Goal: Communication & Community: Share content

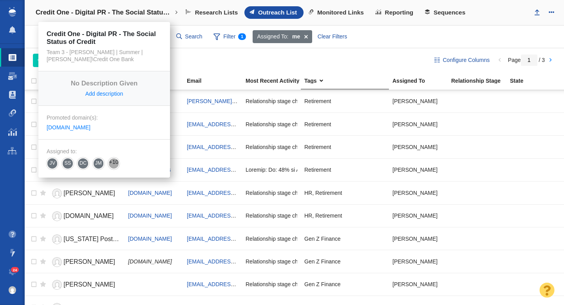
click at [123, 12] on h4 "Credit One - Digital PR - The Social Status of Credit" at bounding box center [104, 13] width 137 height 8
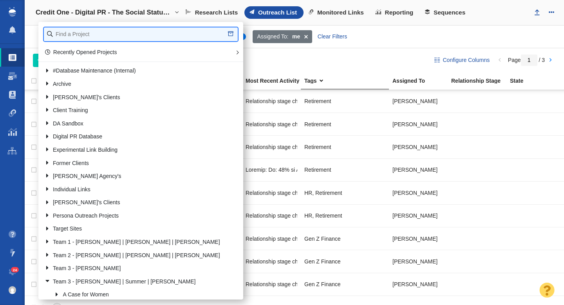
click at [103, 32] on input "text" at bounding box center [141, 34] width 194 height 14
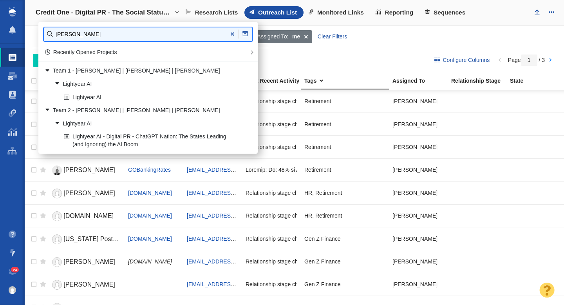
click at [103, 33] on input "lighty" at bounding box center [148, 34] width 208 height 14
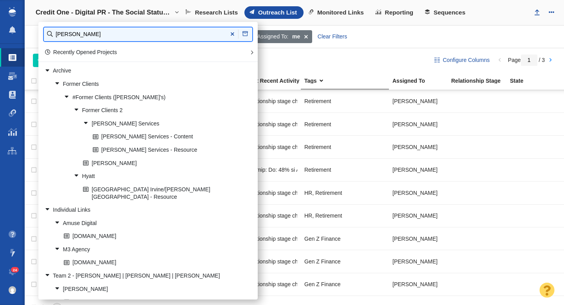
type input "john steve"
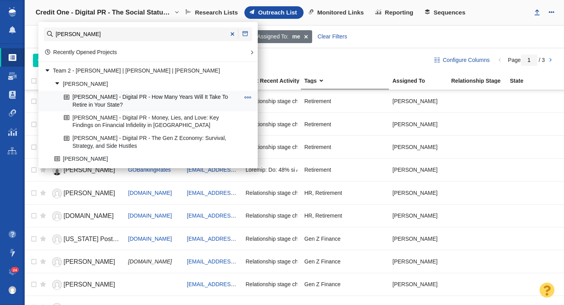
click at [188, 99] on link "[PERSON_NAME] - Digital PR - How Many Years Will It Take To Retire in Your Stat…" at bounding box center [152, 101] width 180 height 20
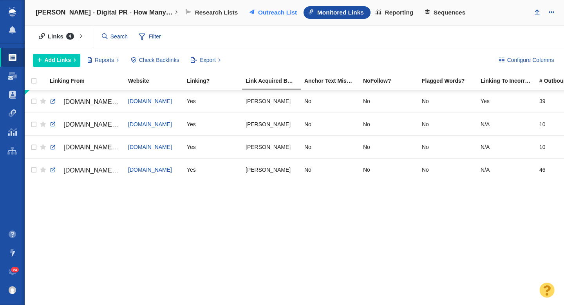
click at [276, 14] on span "Outreach List" at bounding box center [277, 12] width 39 height 7
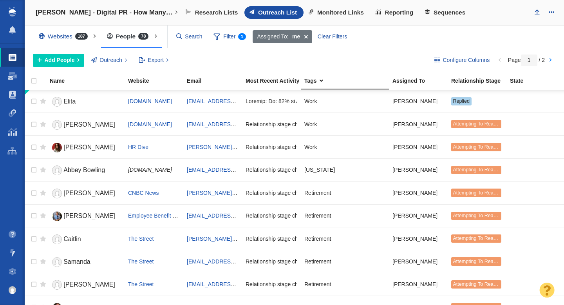
click at [306, 35] on span at bounding box center [306, 36] width 12 height 13
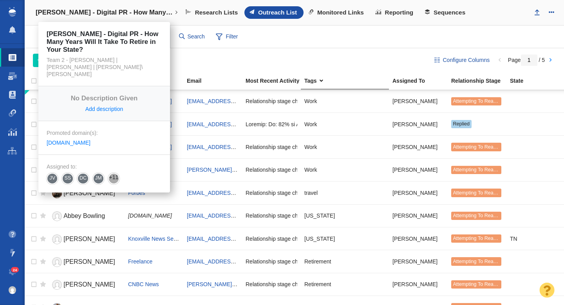
click at [138, 13] on h4 "[PERSON_NAME] - Digital PR - How Many Years Will It Take To Retire in Your Stat…" at bounding box center [104, 13] width 137 height 8
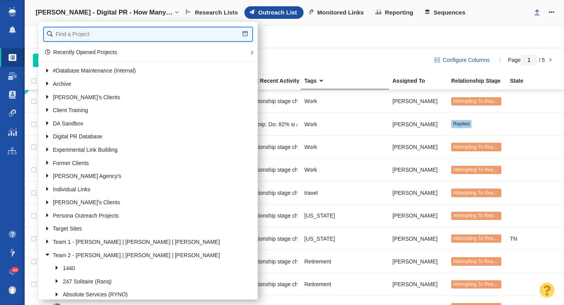
click at [105, 33] on input "text" at bounding box center [148, 34] width 208 height 14
type input "credit one bank"
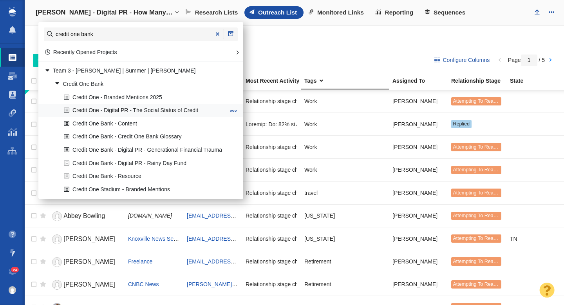
click at [162, 112] on link "Credit One - Digital PR - The Social Status of Credit" at bounding box center [144, 111] width 165 height 12
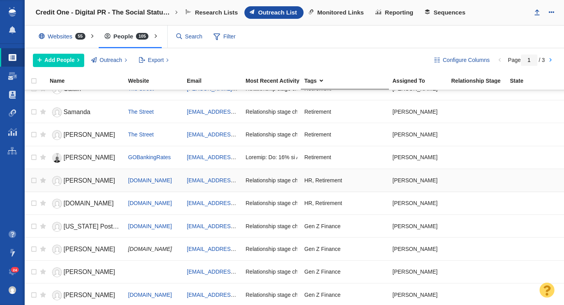
scroll to position [20, 0]
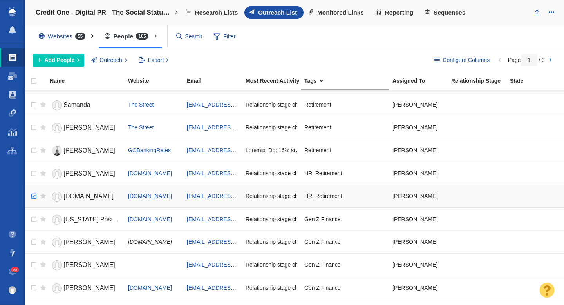
checkbox input "true"
click at [35, 196] on input "checkbox" at bounding box center [33, 196] width 12 height 17
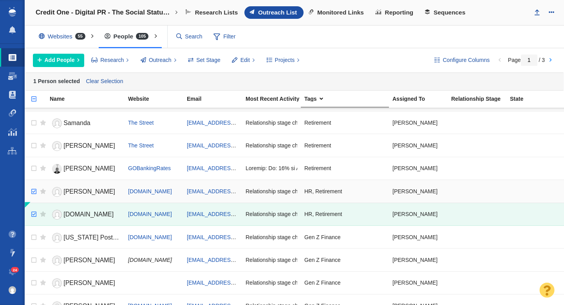
checkbox input "true"
click at [34, 191] on input "checkbox" at bounding box center [33, 191] width 12 height 17
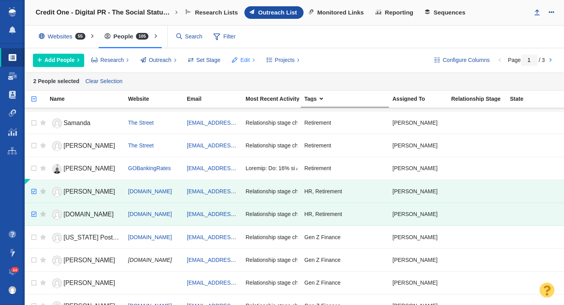
click at [246, 60] on span "Edit" at bounding box center [244, 60] width 9 height 8
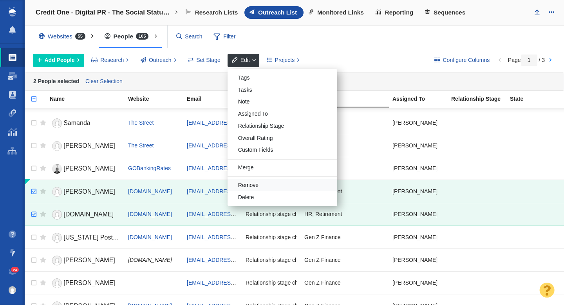
click at [258, 186] on div "Remove" at bounding box center [283, 185] width 110 height 12
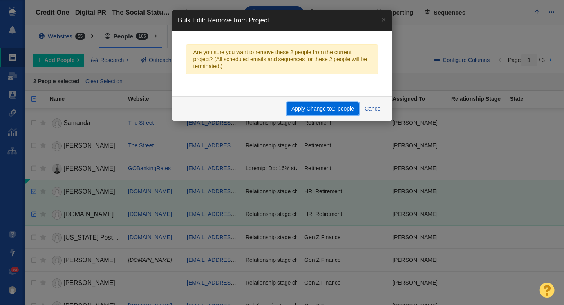
click at [329, 109] on button "Apply Change to 2 people" at bounding box center [323, 108] width 72 height 13
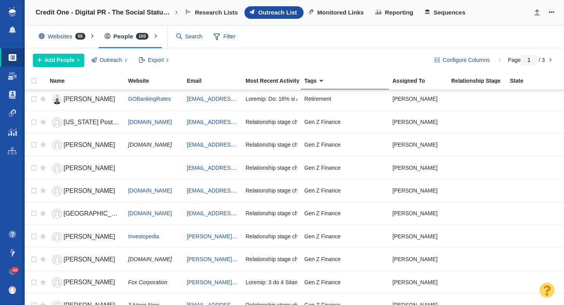
scroll to position [0, 0]
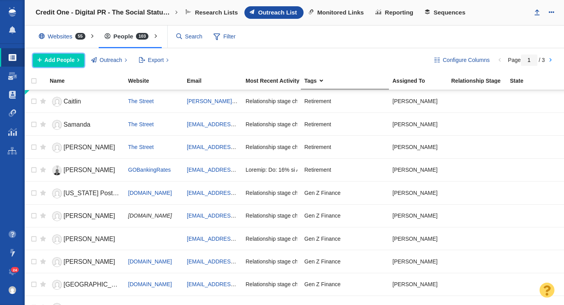
click at [68, 59] on span "Add People" at bounding box center [60, 60] width 30 height 8
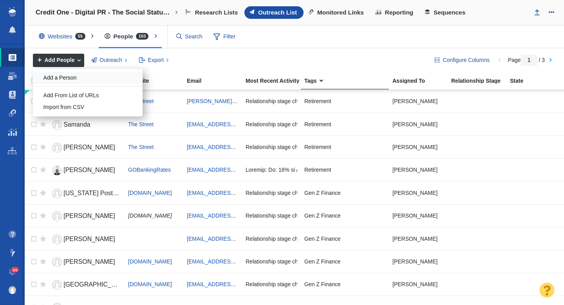
click at [69, 76] on div "Add a Person" at bounding box center [88, 78] width 110 height 12
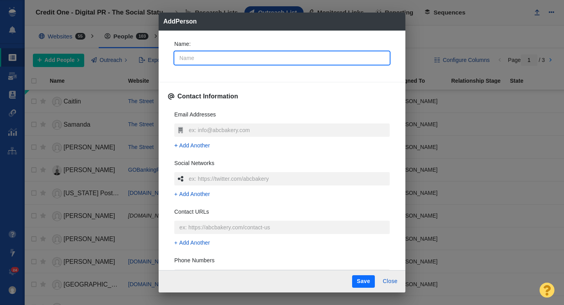
type input "E"
type textarea "x"
type input "Elisa"
type textarea "x"
type input "Elisabeth"
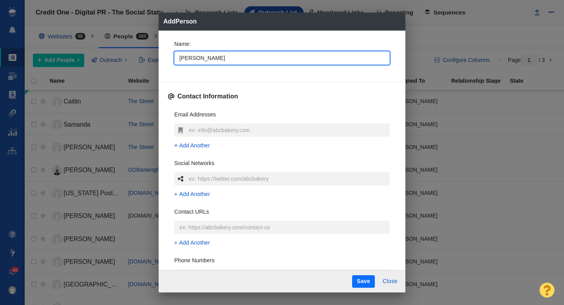
type textarea "x"
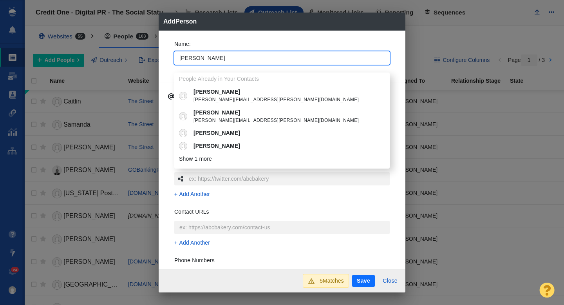
type input "[PERSON_NAME]"
click at [165, 63] on div "Name : Elisabeth People Already in Your Contacts Elisabeth elisabeth.sherman@do…" at bounding box center [282, 150] width 247 height 239
type textarea "x"
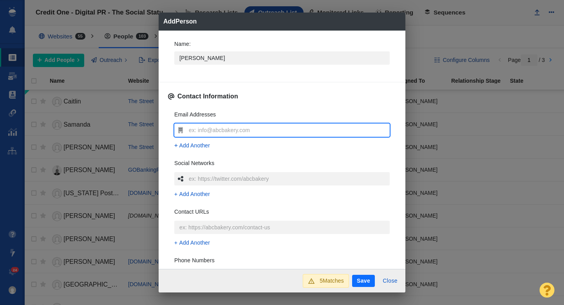
click at [189, 131] on input "text" at bounding box center [288, 129] width 203 height 13
type input "[PERSON_NAME][EMAIL_ADDRESS][PERSON_NAME][DOMAIN_NAME]"
type textarea "x"
type input "[PERSON_NAME][EMAIL_ADDRESS][PERSON_NAME][DOMAIN_NAME]"
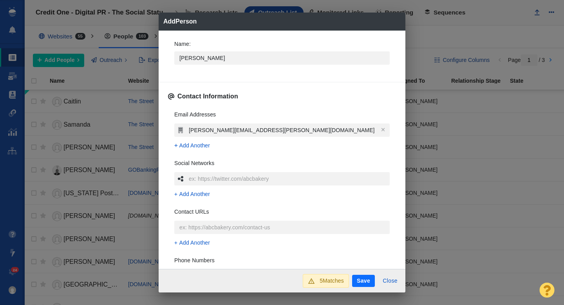
click at [168, 125] on div "Email Addresses elisabeth.sherman@people.inc Add Another Social Networks Add An…" at bounding box center [282, 220] width 228 height 233
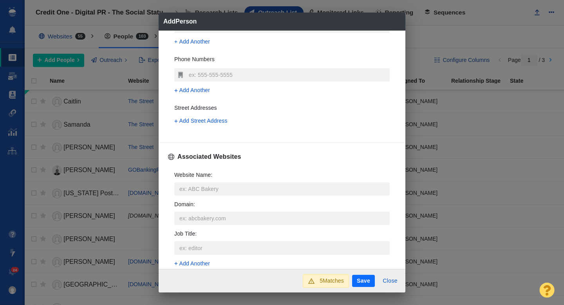
scroll to position [233, 0]
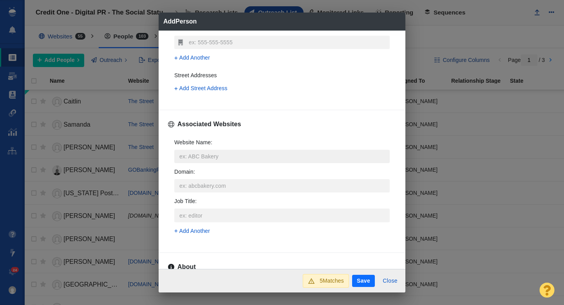
click at [204, 159] on input "Website Name :" at bounding box center [281, 156] width 215 height 13
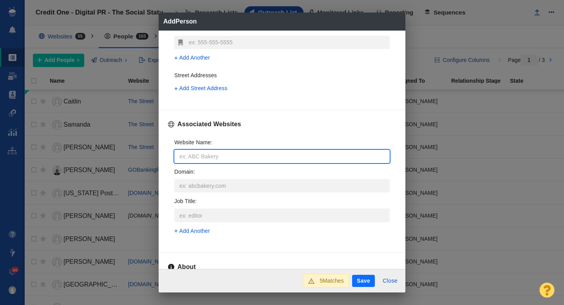
type input "p"
type textarea "x"
type input "pa"
type textarea "x"
type input "par"
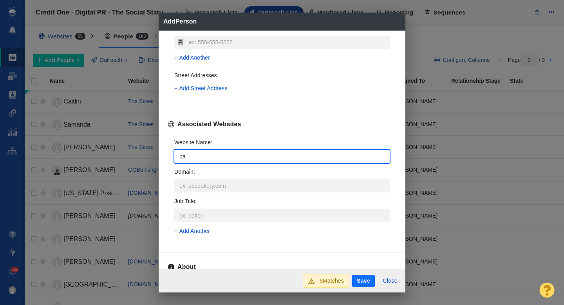
type textarea "x"
type input "pare"
type textarea "x"
type input "paren"
type textarea "x"
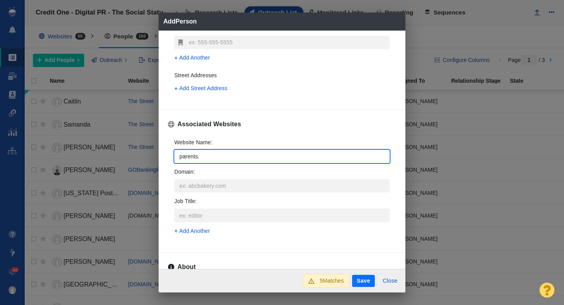
type input "parents.c"
type textarea "x"
type input "[DOMAIN_NAME]"
type textarea "x"
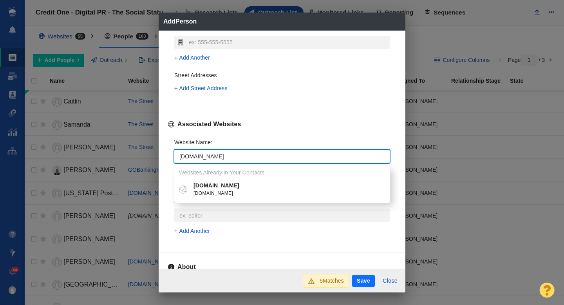
type input "[DOMAIN_NAME]"
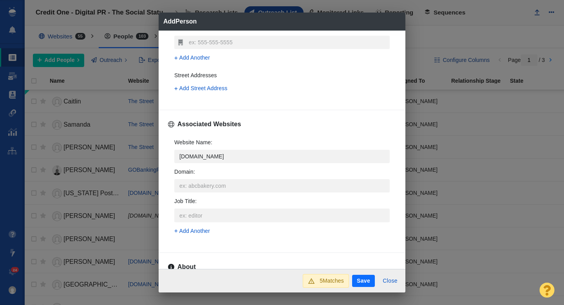
click at [229, 190] on span "[DOMAIN_NAME]" at bounding box center [287, 194] width 188 height 8
type textarea "x"
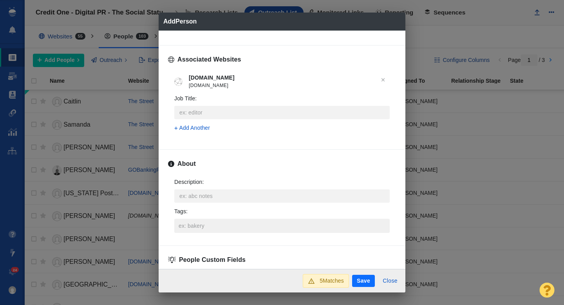
scroll to position [299, 0]
click at [195, 223] on input "Tags :" at bounding box center [282, 225] width 211 height 14
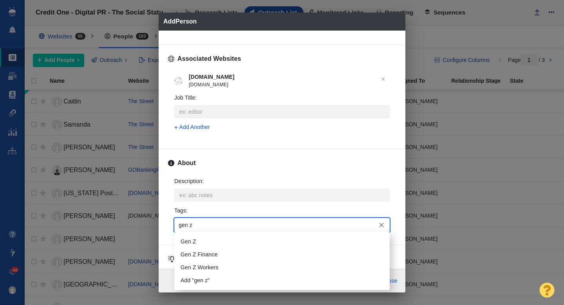
type input "gen z f"
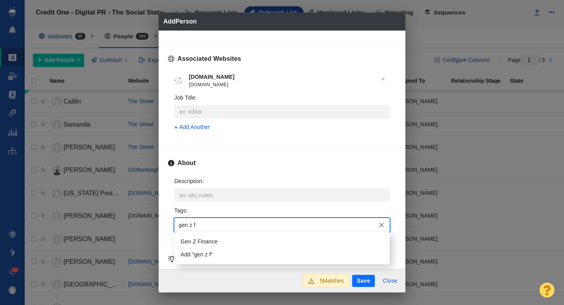
click at [205, 243] on li "Gen Z Finance" at bounding box center [281, 241] width 215 height 13
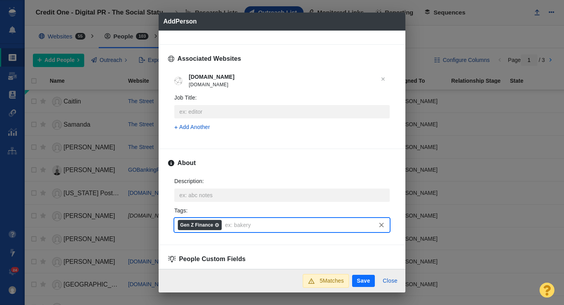
click at [358, 280] on button "Save" at bounding box center [363, 281] width 23 height 13
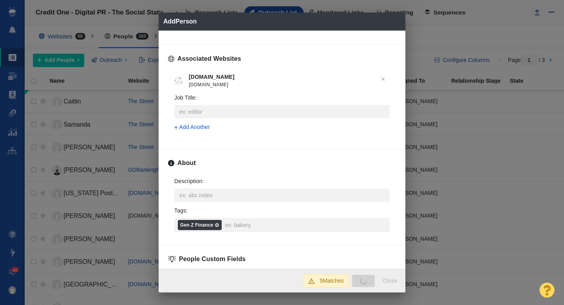
type textarea "x"
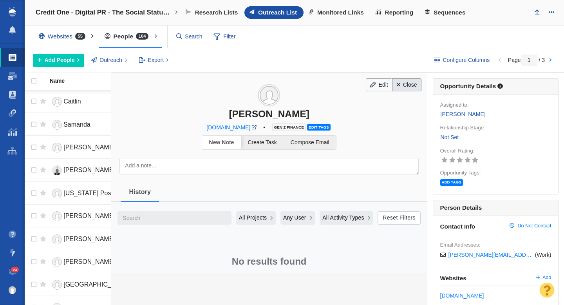
click at [401, 83] on link "Close" at bounding box center [406, 84] width 29 height 13
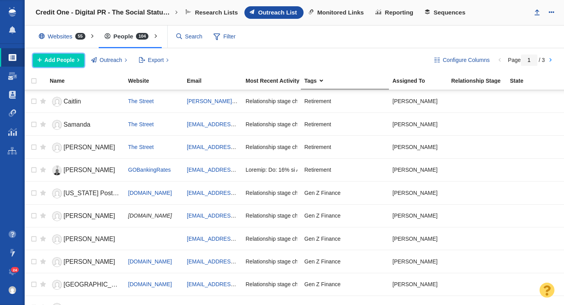
click at [60, 61] on span "Add People" at bounding box center [60, 60] width 30 height 8
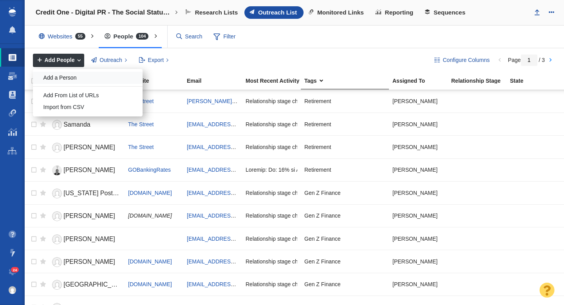
click at [68, 72] on div "Add a Person" at bounding box center [88, 78] width 110 height 12
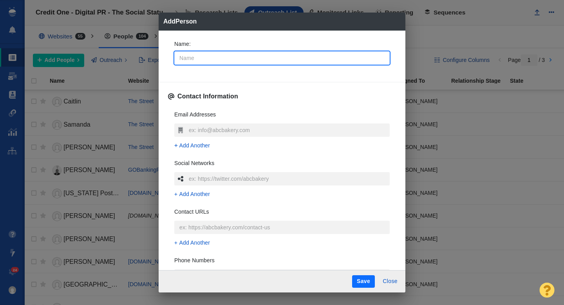
click at [214, 60] on input "Name :" at bounding box center [281, 57] width 215 height 13
type input "S"
type textarea "x"
type input "Sa"
type textarea "x"
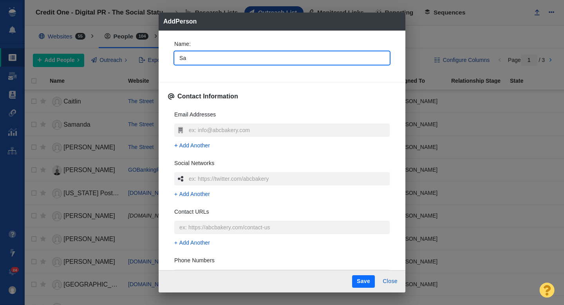
type input "Sar"
type textarea "x"
type input "[PERSON_NAME]"
type textarea "x"
type input "[PERSON_NAME]"
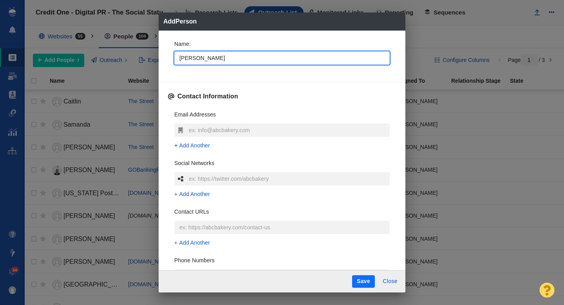
type textarea "x"
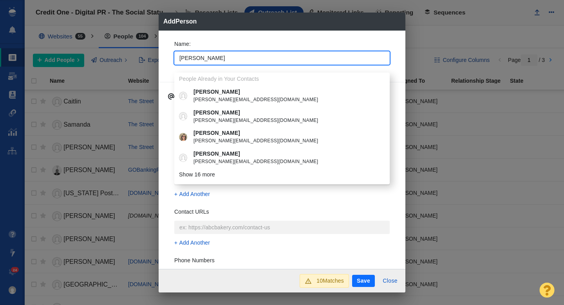
type input "[PERSON_NAME]"
click at [168, 61] on div "Name : Sarah People Already in Your Contacts Sarah sarah@outdoorzy.com Sarah sa…" at bounding box center [282, 55] width 228 height 42
type textarea "x"
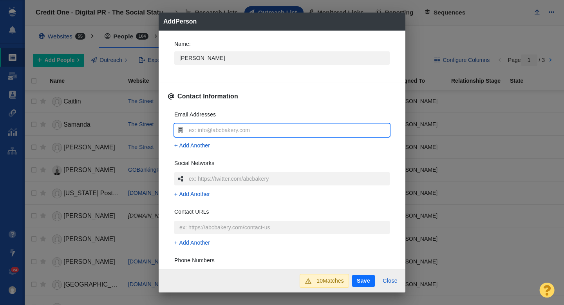
click at [200, 127] on input "text" at bounding box center [288, 129] width 203 height 13
type input "[EMAIL_ADDRESS][DOMAIN_NAME]"
type textarea "x"
type input "[EMAIL_ADDRESS][DOMAIN_NAME]"
click at [170, 125] on div "Email Addresses sarahscott894@gmail.com Add Another Social Networks Add Another…" at bounding box center [282, 220] width 228 height 233
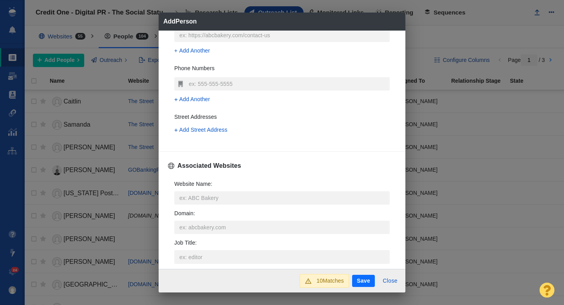
scroll to position [197, 0]
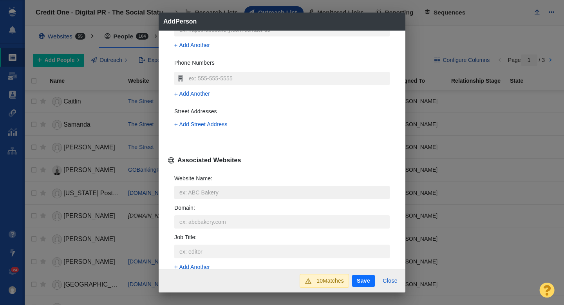
click at [195, 193] on input "Website Name :" at bounding box center [281, 192] width 215 height 13
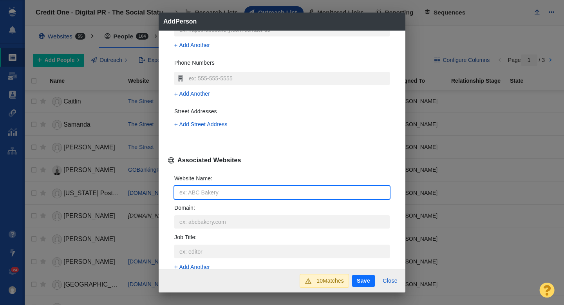
type input "p"
type textarea "x"
type input "pa"
type textarea "x"
type input "par"
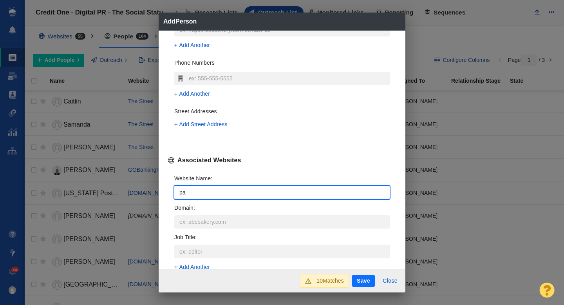
type textarea "x"
type input "pare"
type textarea "x"
type input "paren"
type textarea "x"
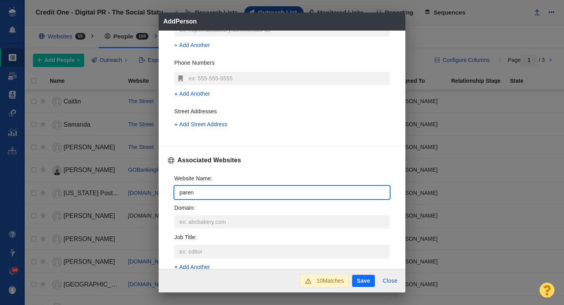
type input "parent"
type textarea "x"
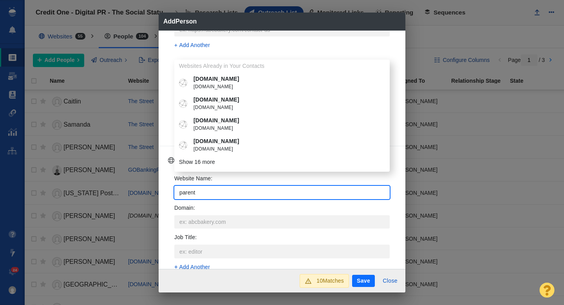
type input "parents"
type textarea "x"
type input "parents."
type textarea "x"
type input "parents.c"
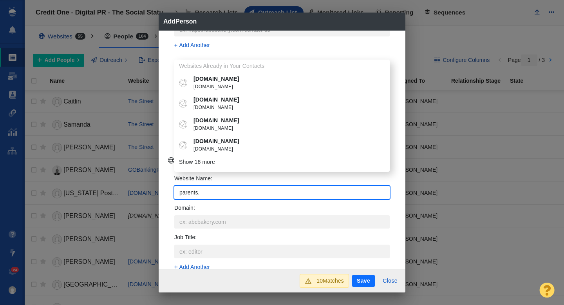
type textarea "x"
type input "parents.co"
type textarea "x"
type input "[DOMAIN_NAME]"
type textarea "x"
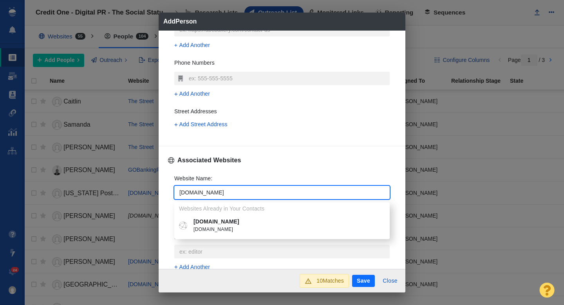
type input "[DOMAIN_NAME]"
click at [208, 228] on span "[DOMAIN_NAME]" at bounding box center [287, 230] width 188 height 8
type textarea "x"
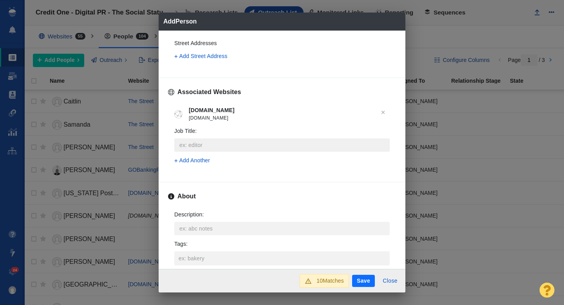
scroll to position [298, 0]
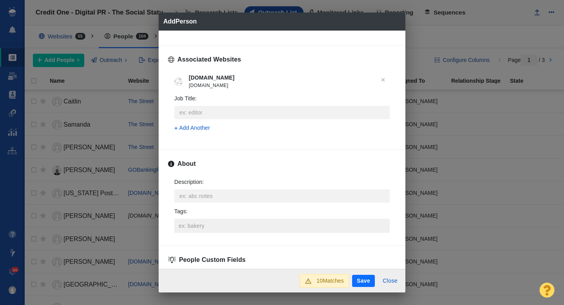
click at [188, 226] on input "Tags :" at bounding box center [282, 226] width 211 height 14
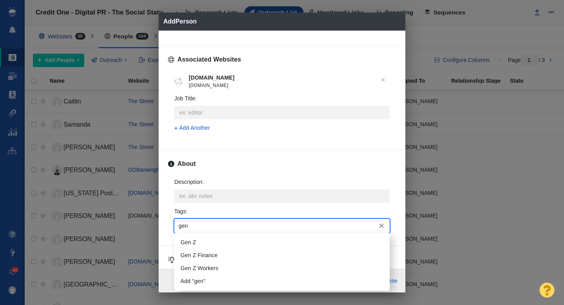
type input "gen z"
click at [191, 240] on li "Gen Z" at bounding box center [281, 242] width 215 height 13
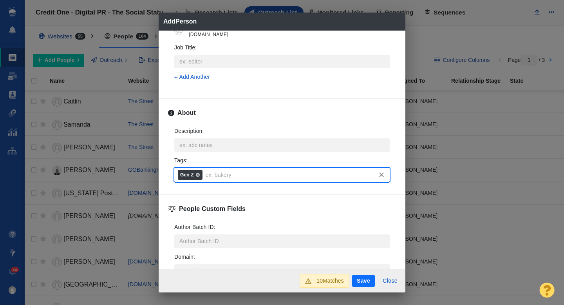
scroll to position [378, 0]
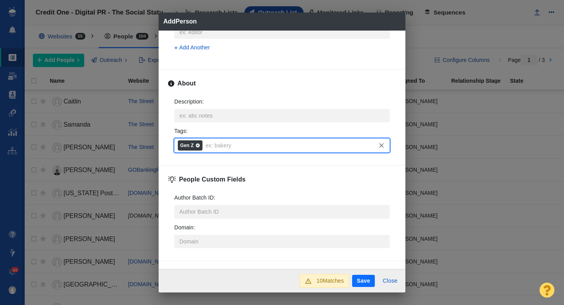
click at [197, 144] on icon at bounding box center [198, 145] width 4 height 4
click at [204, 144] on input "Tags : Gen Z" at bounding box center [296, 145] width 184 height 14
click at [193, 145] on input "Tags :" at bounding box center [282, 145] width 211 height 14
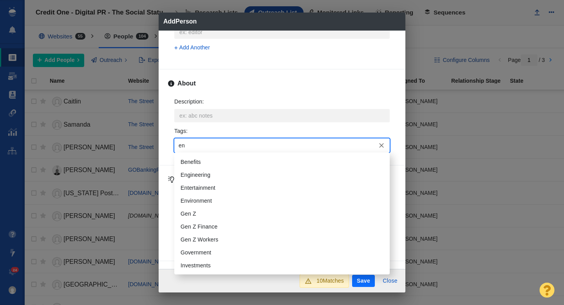
type input "e"
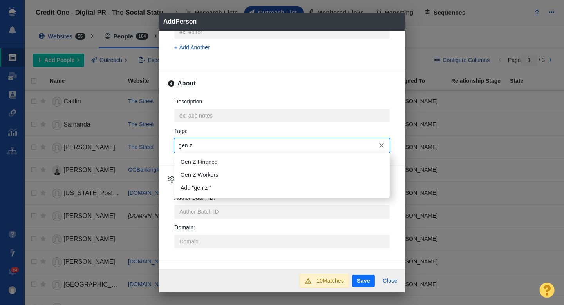
type input "gen z f"
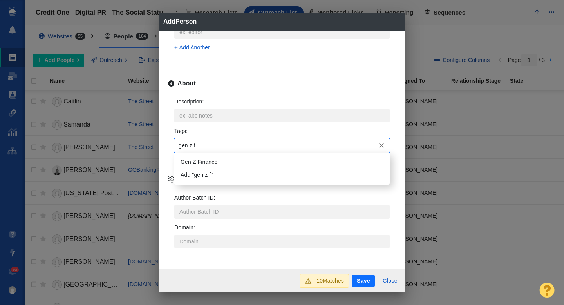
click at [209, 160] on li "Gen Z Finance" at bounding box center [281, 161] width 215 height 13
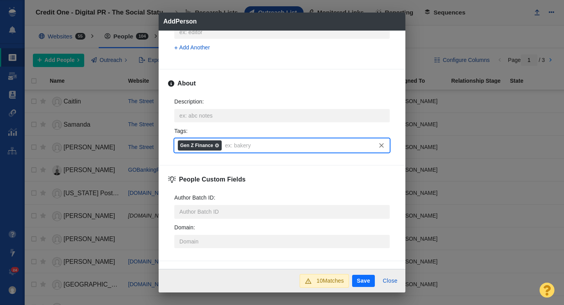
click at [360, 278] on button "Save" at bounding box center [363, 281] width 23 height 13
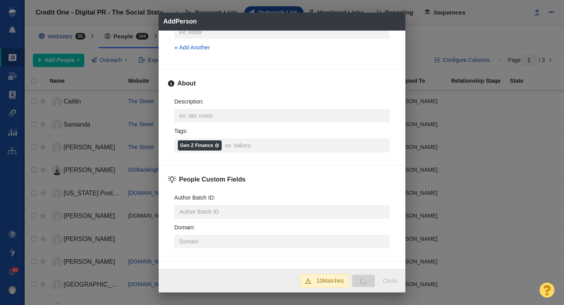
type textarea "x"
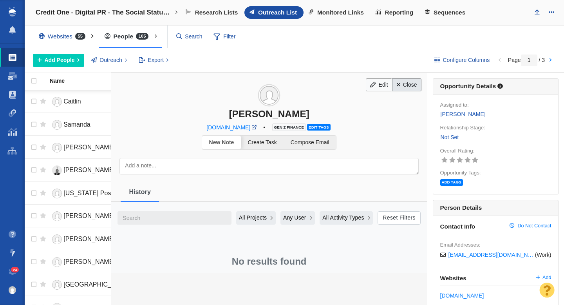
click at [410, 88] on link "Close" at bounding box center [406, 84] width 29 height 13
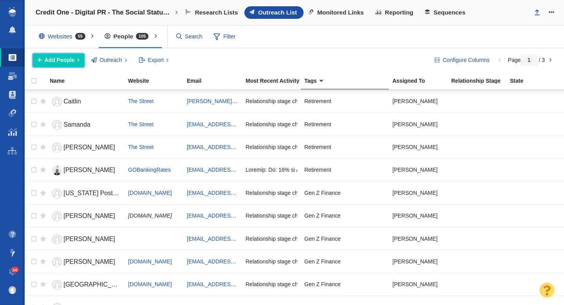
click at [59, 62] on span "Add People" at bounding box center [60, 60] width 30 height 8
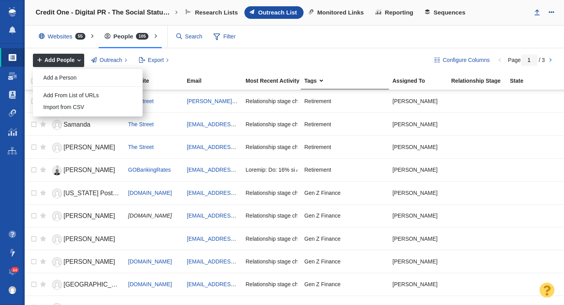
click at [67, 71] on ol "Add a Person Add From List of URLs Import from CSV" at bounding box center [88, 92] width 110 height 47
click at [63, 81] on div "Add a Person" at bounding box center [88, 78] width 110 height 12
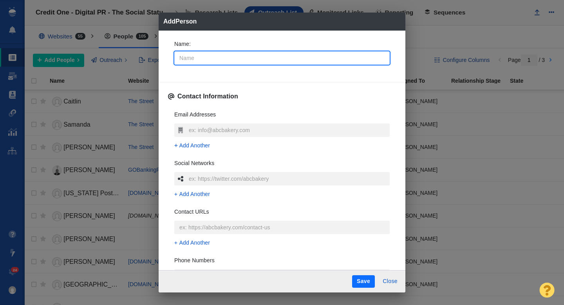
click at [210, 60] on input "Name :" at bounding box center [281, 57] width 215 height 13
type input "L"
type textarea "x"
type input "Li"
type textarea "x"
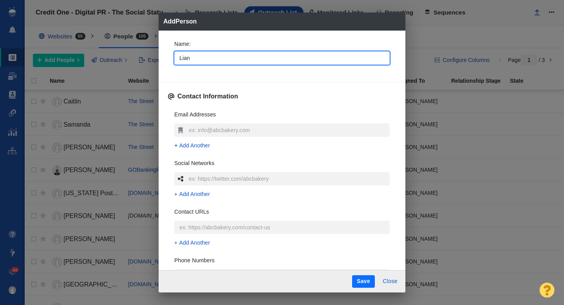
type input "Liann"
type textarea "x"
type input "Lianna"
type textarea "x"
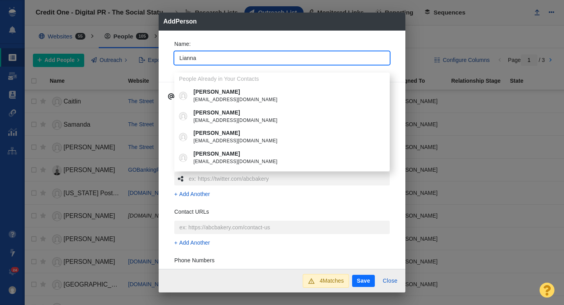
type input "Lianna"
click at [165, 66] on div "Name : Lianna People Already in Your Contacts Lianna LeMay llemay@axiapr.com Li…" at bounding box center [282, 150] width 247 height 239
type textarea "x"
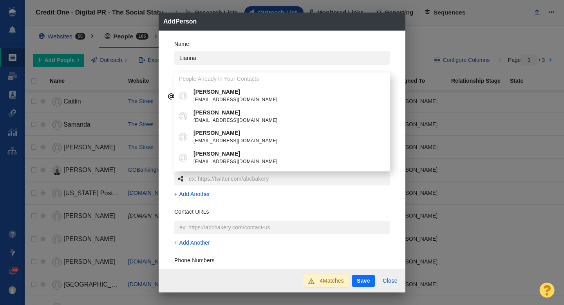
click at [165, 73] on div "Name : Lianna People Already in Your Contacts Lianna LeMay llemay@axiapr.com Li…" at bounding box center [282, 150] width 247 height 239
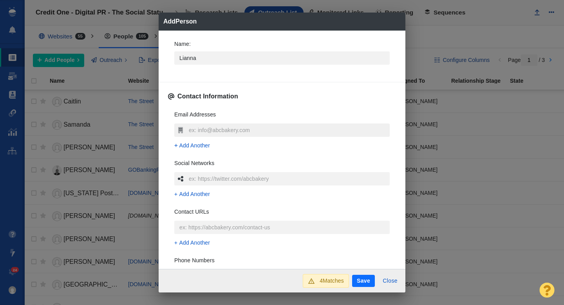
click at [201, 128] on input "text" at bounding box center [288, 129] width 203 height 13
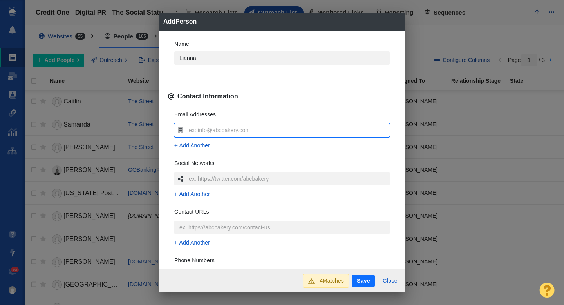
type input "[EMAIL_ADDRESS][DOMAIN_NAME]"
type textarea "x"
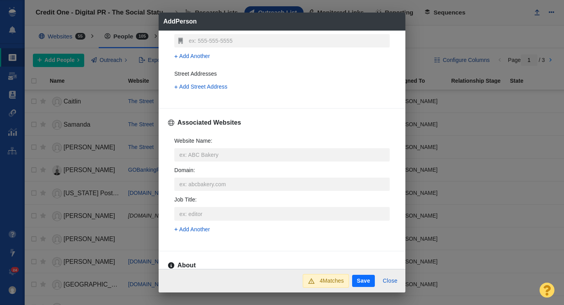
scroll to position [257, 0]
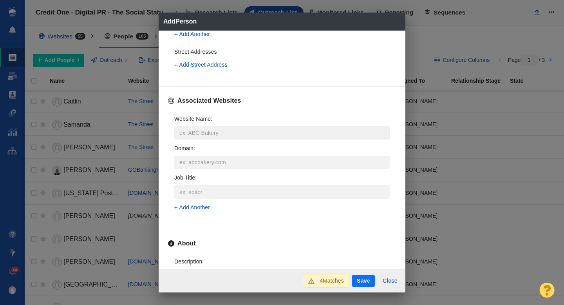
type input "[EMAIL_ADDRESS][DOMAIN_NAME]"
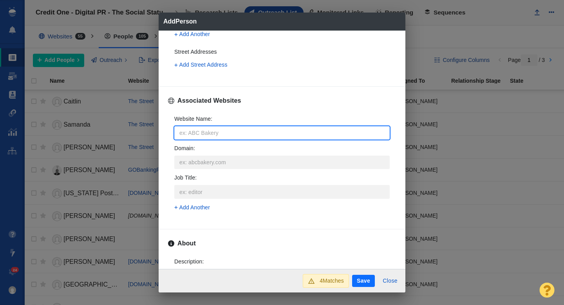
click at [216, 137] on input "Website Name :" at bounding box center [281, 132] width 215 height 13
type input "u"
type textarea "x"
type input "us"
type textarea "x"
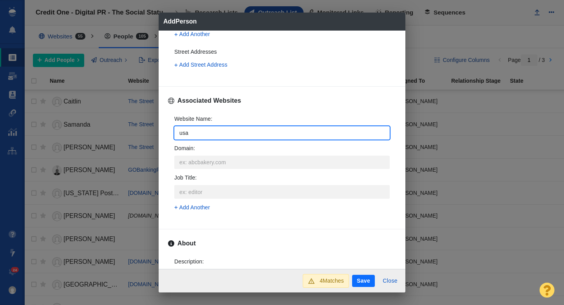
type input "usat"
type textarea "x"
type input "usatday"
type textarea "x"
type input "usatda"
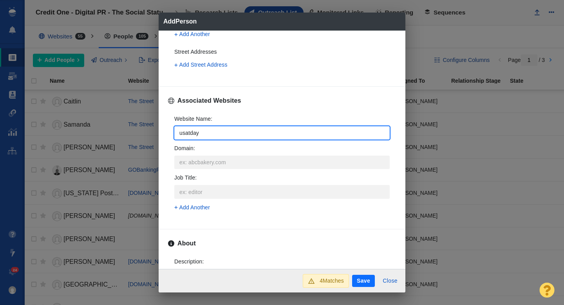
type textarea "x"
type input "usatd"
type textarea "x"
type input "usat"
type textarea "x"
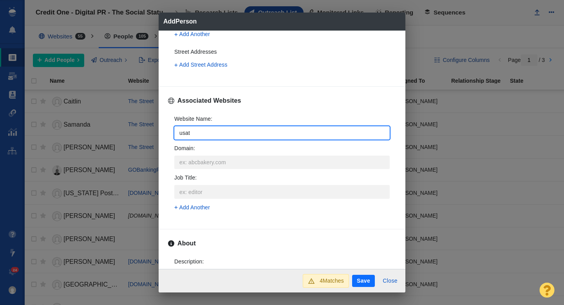
type input "usato"
type textarea "x"
type input "usatod"
type textarea "x"
type input "usatoda"
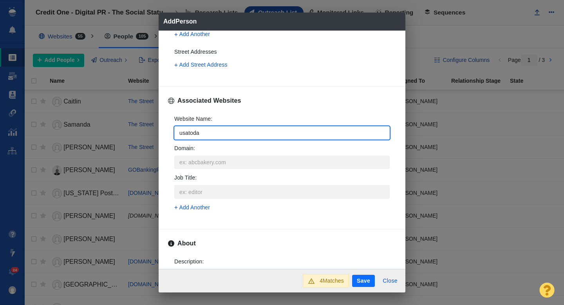
type textarea "x"
type input "usatoday"
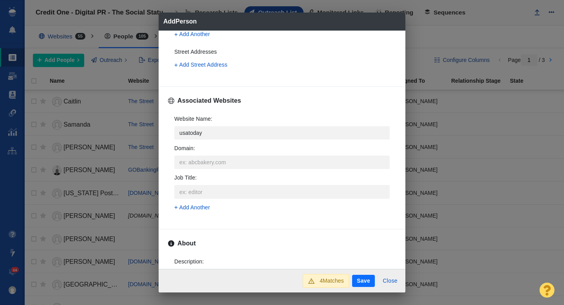
click at [219, 219] on li "USA Today usatoday.com" at bounding box center [281, 228] width 215 height 21
type textarea "x"
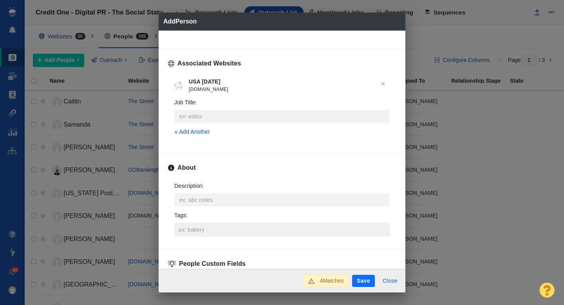
scroll to position [298, 0]
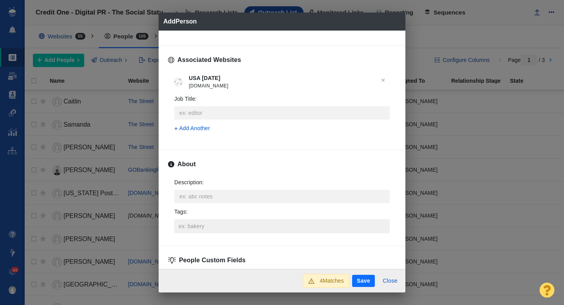
click at [190, 229] on input "Tags :" at bounding box center [282, 226] width 211 height 14
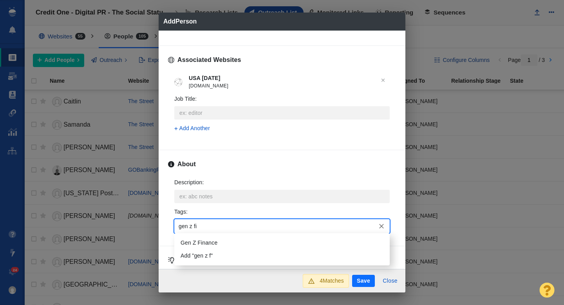
type input "gen z fin"
click at [197, 242] on li "Gen Z Finance" at bounding box center [281, 242] width 215 height 13
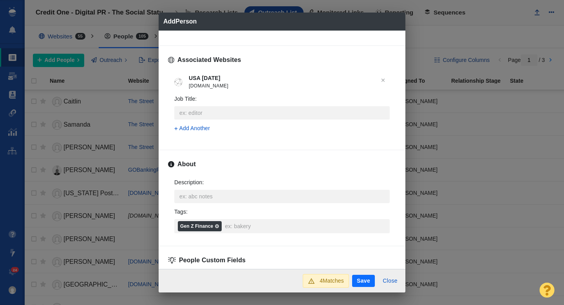
click at [360, 280] on button "Save" at bounding box center [363, 281] width 23 height 13
type textarea "x"
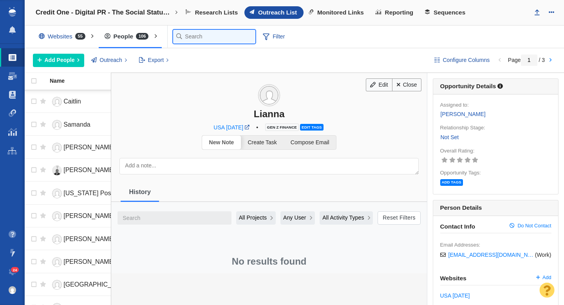
click at [193, 42] on input "text" at bounding box center [214, 37] width 82 height 14
click at [193, 40] on input "text" at bounding box center [214, 37] width 82 height 14
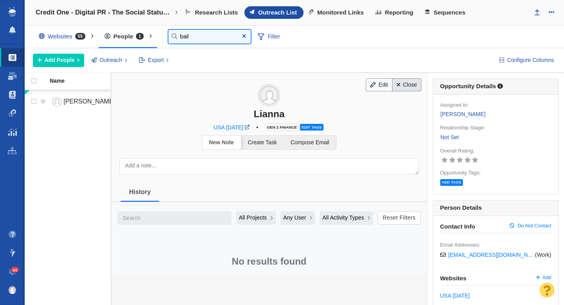
type input "bail"
click at [399, 78] on link "Close" at bounding box center [406, 84] width 29 height 13
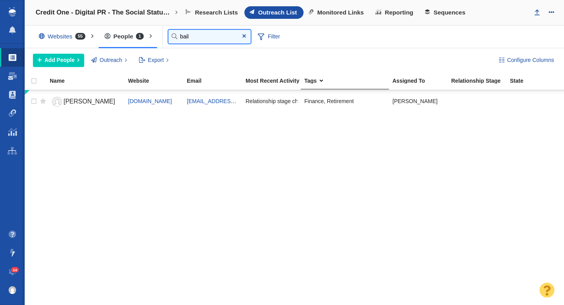
click at [202, 36] on input "bail" at bounding box center [209, 37] width 82 height 14
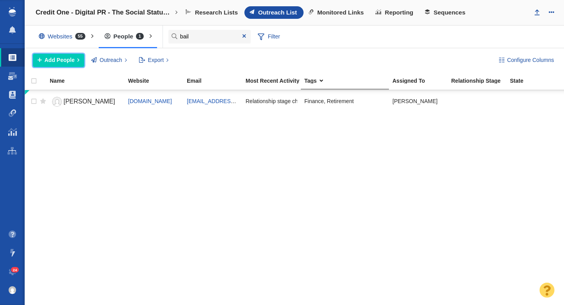
click at [67, 63] on span "Add People" at bounding box center [60, 60] width 30 height 8
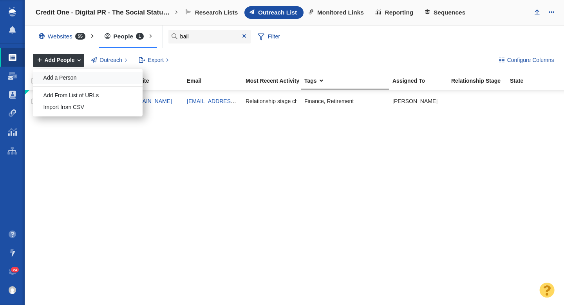
click at [77, 81] on div "Add a Person" at bounding box center [88, 78] width 110 height 12
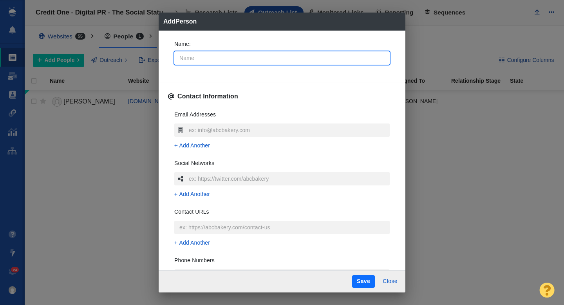
click at [207, 60] on input "Name :" at bounding box center [281, 57] width 215 height 13
type input "B"
type textarea "x"
type input "Be"
type textarea "x"
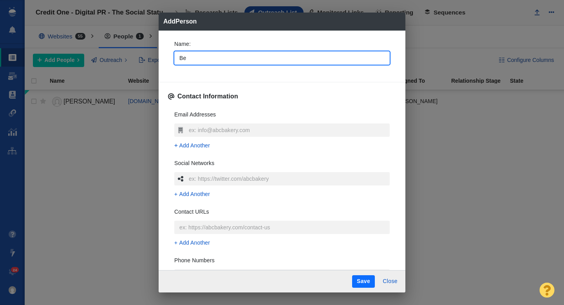
type input "Bet"
type textarea "x"
type input "Bety"
type textarea "x"
type input "Bet"
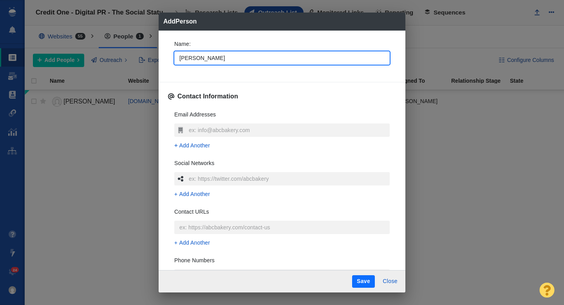
type textarea "x"
type input "Bett"
type textarea "x"
type input "Betty"
type textarea "x"
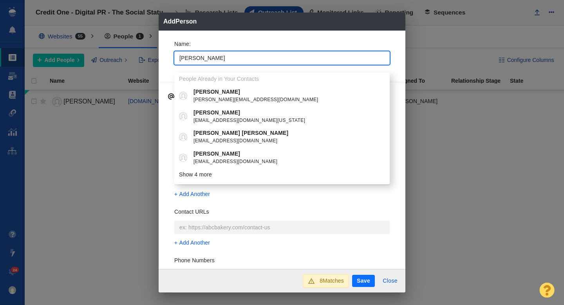
type input "Betty"
type textarea "x"
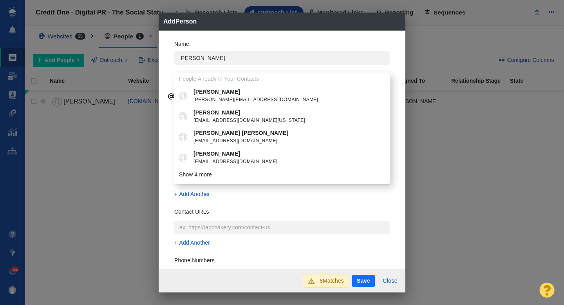
click at [163, 67] on div "Name : Betty People Already in Your Contacts Betty betty@merrittcenter.org Bett…" at bounding box center [282, 150] width 247 height 239
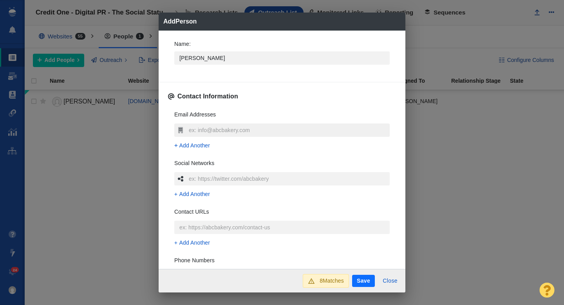
click at [194, 126] on input "text" at bounding box center [288, 129] width 203 height 13
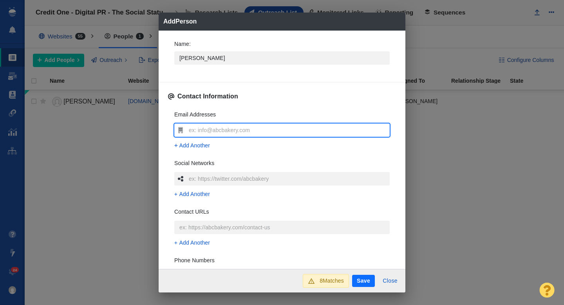
type input "blinfisher@usatoday.com"
type textarea "x"
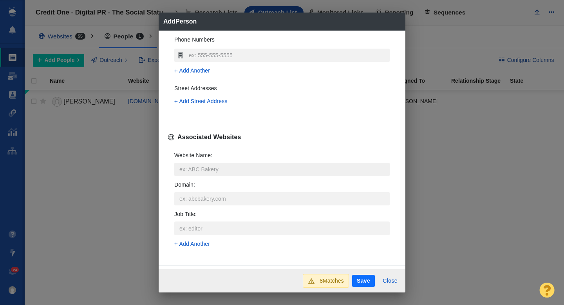
scroll to position [225, 0]
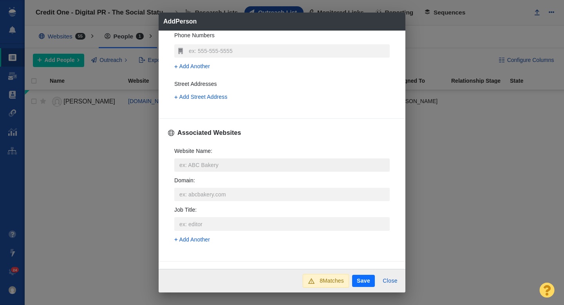
type input "blinfisher@usatoday.com"
click at [200, 163] on input "Website Name :" at bounding box center [281, 164] width 215 height 13
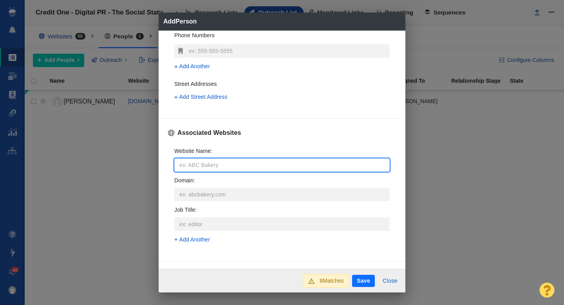
type input "u"
type textarea "x"
type input "us"
type textarea "x"
type input "usa"
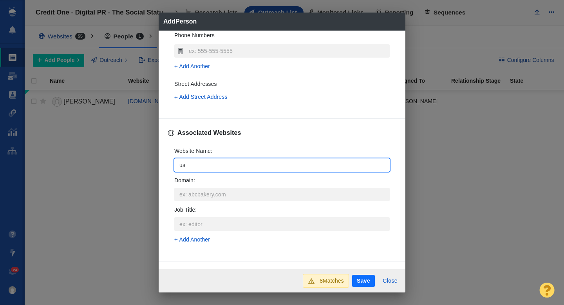
type textarea "x"
type input "usat"
type textarea "x"
type input "usato"
type textarea "x"
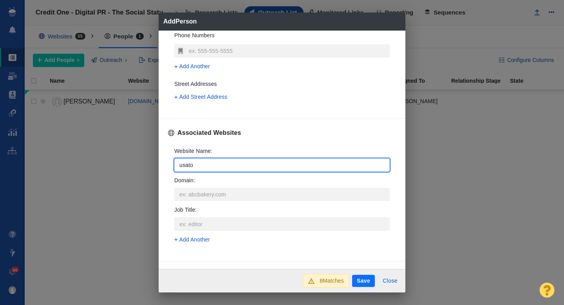
type input "usatod"
type textarea "x"
type input "usatoda"
type textarea "x"
type input "usatoday"
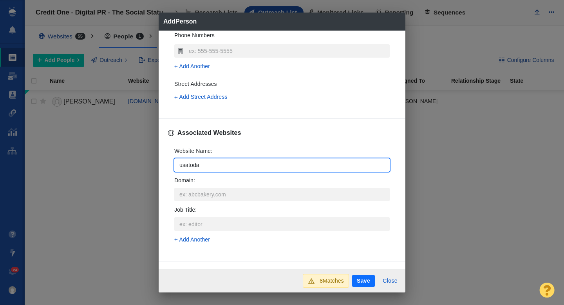
type textarea "x"
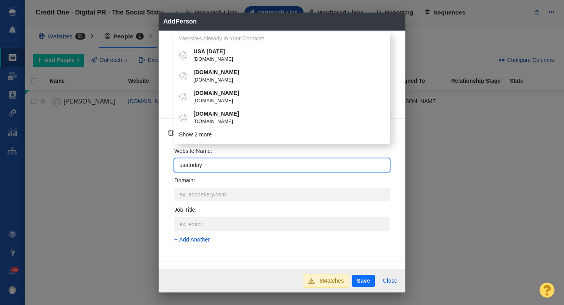
type input "usatoday"
click at [215, 59] on span "usatoday.com" at bounding box center [287, 60] width 188 height 8
type textarea "x"
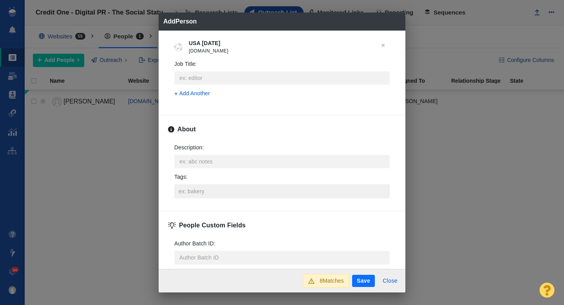
scroll to position [341, 0]
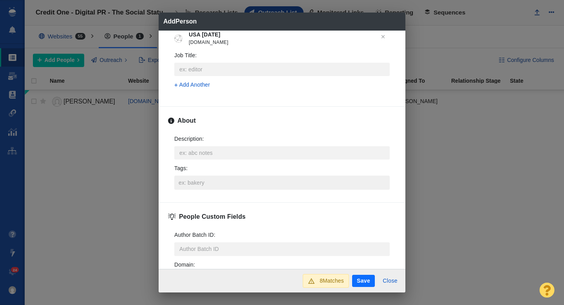
click at [202, 182] on input "Tags :" at bounding box center [282, 182] width 211 height 14
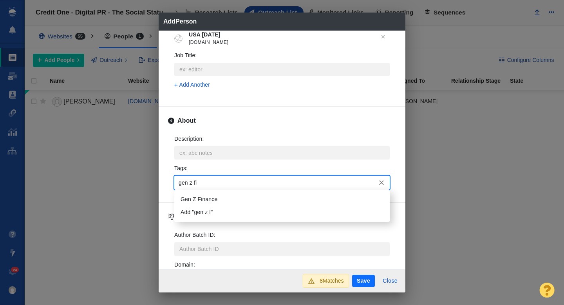
type input "gen z fin"
click at [208, 197] on li "Gen Z Finance" at bounding box center [281, 199] width 215 height 13
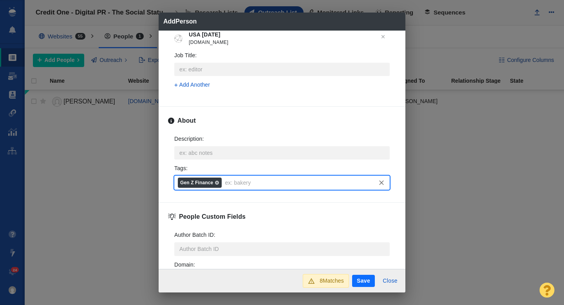
click at [360, 282] on button "Save" at bounding box center [363, 281] width 23 height 13
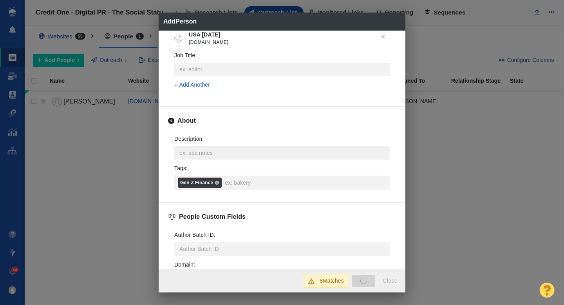
type textarea "x"
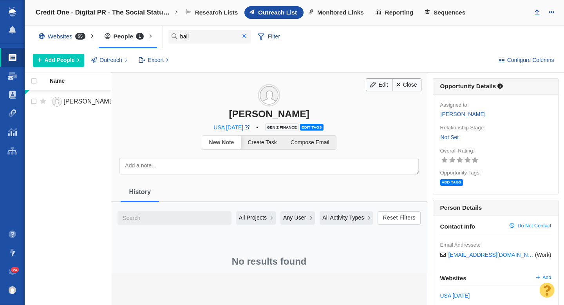
click at [245, 36] on span at bounding box center [244, 35] width 4 height 5
click at [408, 85] on link "Close" at bounding box center [406, 84] width 29 height 13
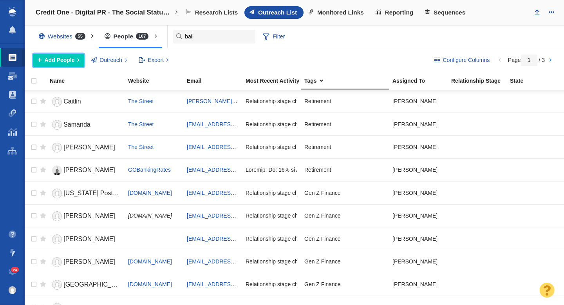
click at [61, 59] on span "Add People" at bounding box center [60, 60] width 30 height 8
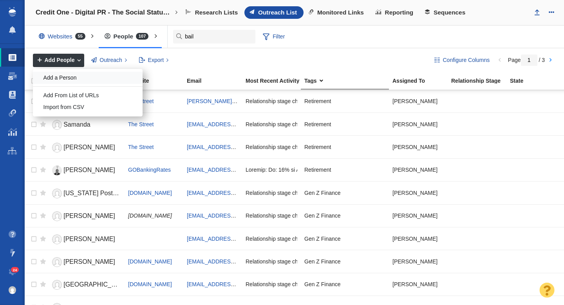
click at [69, 79] on div "Add a Person" at bounding box center [88, 78] width 110 height 12
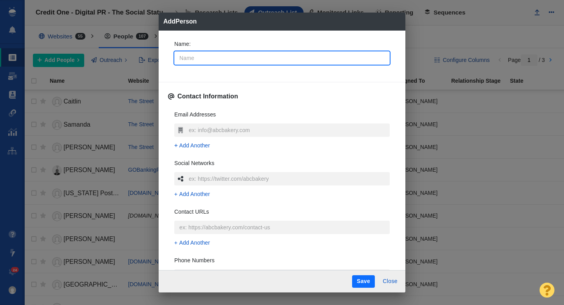
type input "B"
type textarea "x"
type input "Br"
type textarea "x"
type input "Brand"
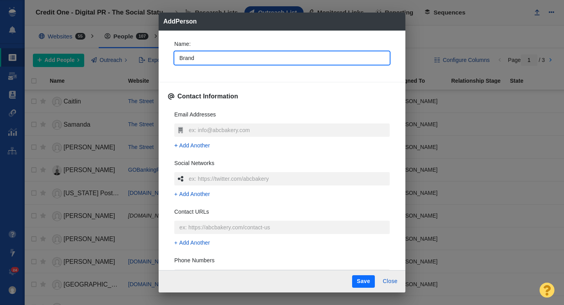
type textarea "x"
type input "Brandi"
type textarea "x"
type input "Brandi"
type textarea "x"
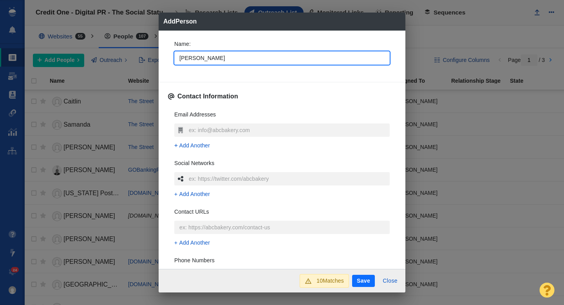
click at [170, 64] on div "Name : Brandi" at bounding box center [282, 55] width 228 height 42
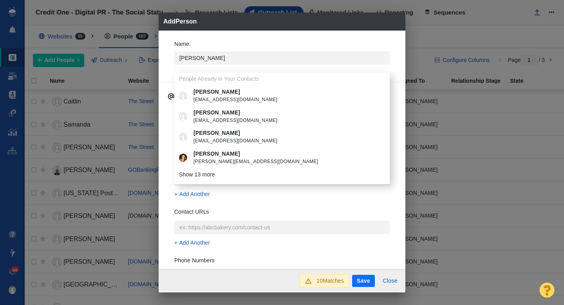
click at [169, 70] on div "Name : Brandi People Already in Your Contacts Brandi ctppcert@njcu.edu Brandi b…" at bounding box center [282, 55] width 228 height 42
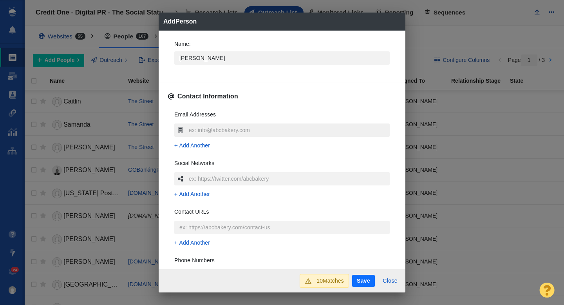
click at [208, 129] on input "text" at bounding box center [288, 129] width 203 height 13
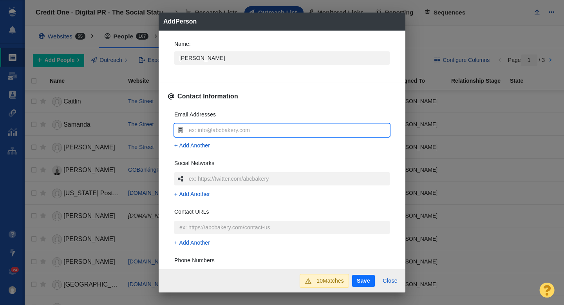
type input "bscardilli@infotoday.com"
type textarea "x"
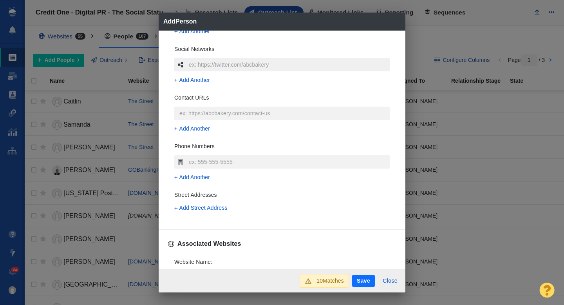
scroll to position [184, 0]
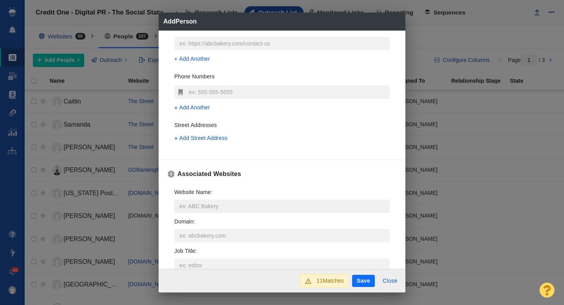
type input "bscardilli@infotoday.com"
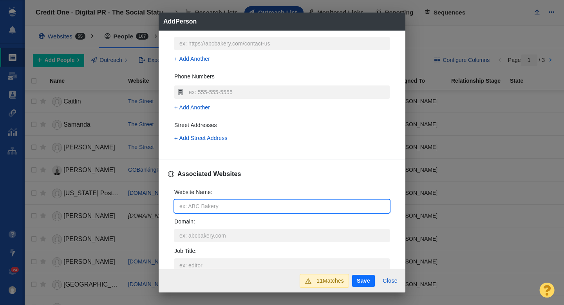
click at [192, 202] on input "Website Name :" at bounding box center [281, 205] width 215 height 13
type input "i"
type textarea "x"
type input "in"
type textarea "x"
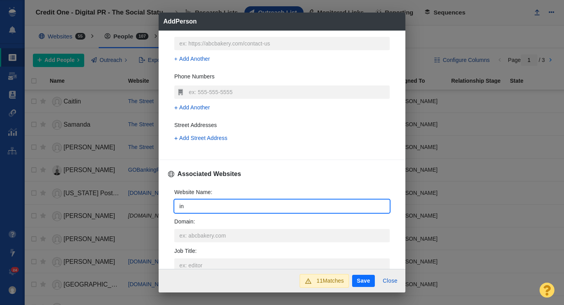
type input "inf"
type textarea "x"
type input "info"
type textarea "x"
type input "infot"
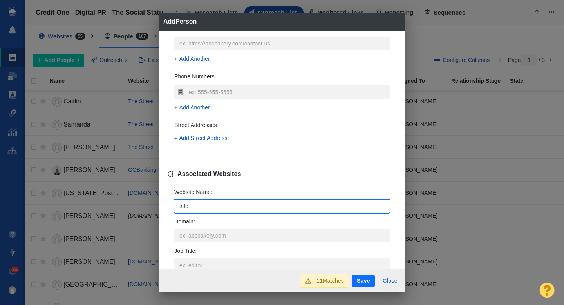
type textarea "x"
type input "infoto"
type textarea "x"
type input "infotod"
type textarea "x"
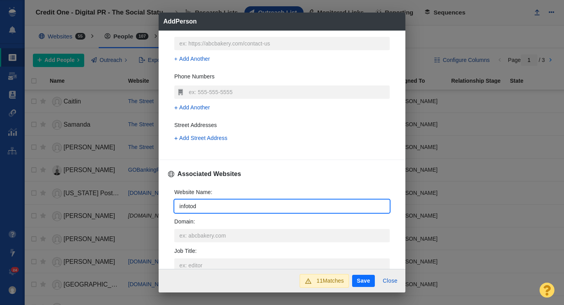
type input "infotoda"
type textarea "x"
type input "infotoday"
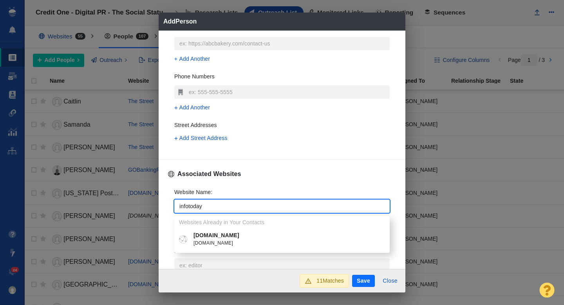
click at [213, 239] on span "infotoday.com" at bounding box center [287, 243] width 188 height 8
type textarea "x"
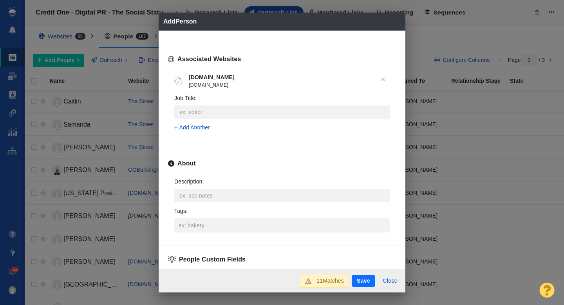
scroll to position [304, 0]
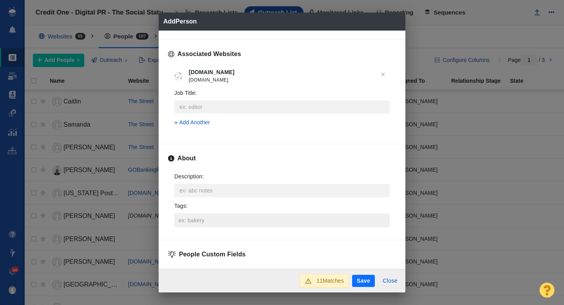
click at [206, 225] on input "Tags :" at bounding box center [282, 220] width 211 height 14
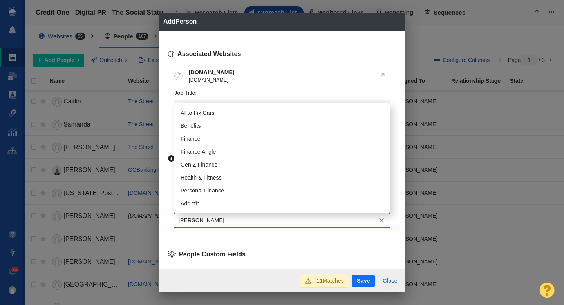
type input "financ"
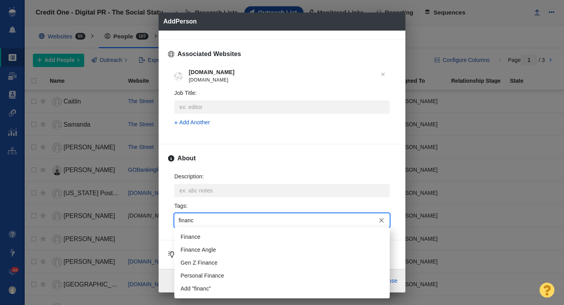
click at [208, 240] on li "Finance" at bounding box center [281, 236] width 215 height 13
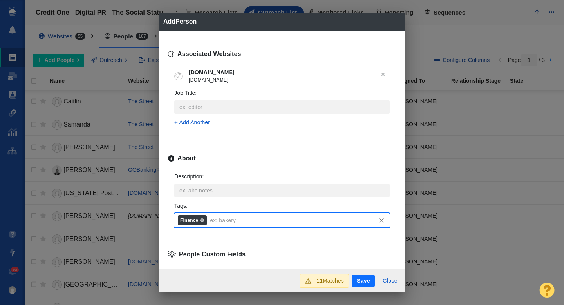
click at [363, 284] on button "Save" at bounding box center [363, 281] width 23 height 13
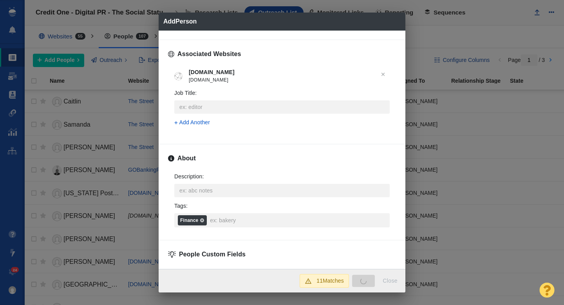
type textarea "x"
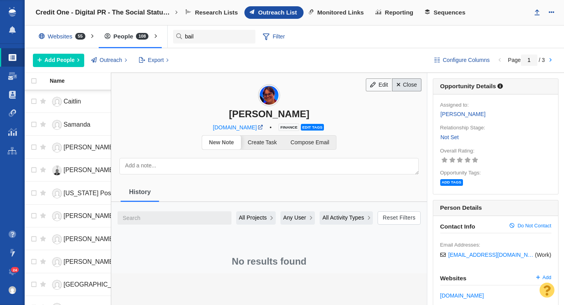
click at [398, 87] on span at bounding box center [399, 84] width 4 height 5
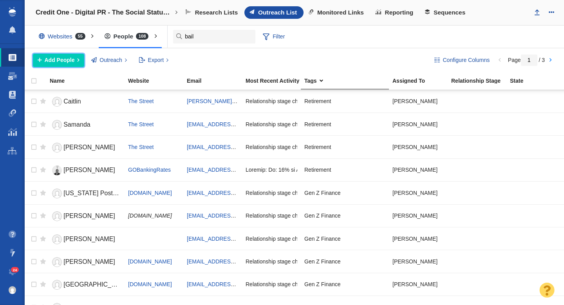
click at [63, 58] on span "Add People" at bounding box center [60, 60] width 30 height 8
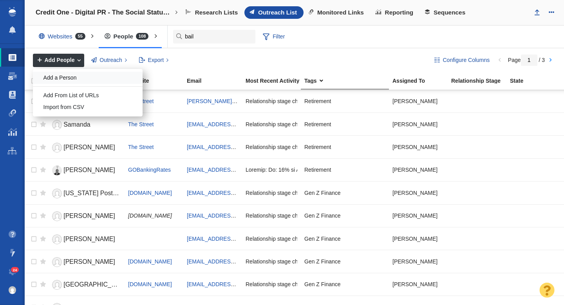
click at [74, 74] on div "Add a Person" at bounding box center [88, 78] width 110 height 12
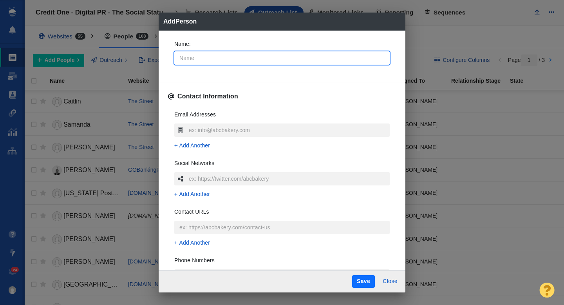
click at [220, 58] on input "Name :" at bounding box center [281, 57] width 215 height 13
type input "L"
type textarea "x"
type input "Le"
type textarea "x"
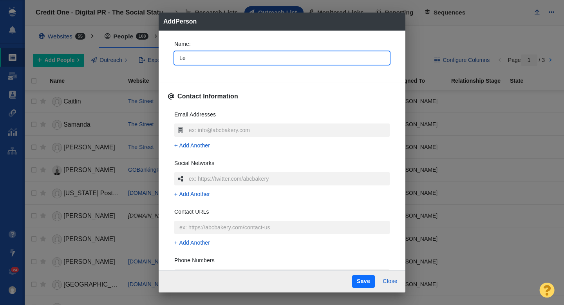
type input "Len"
type textarea "x"
type input "Len"
type textarea "x"
click at [167, 62] on div "Name : Len Contact Information Email Addresses Add Another Social Networks Add …" at bounding box center [282, 150] width 247 height 239
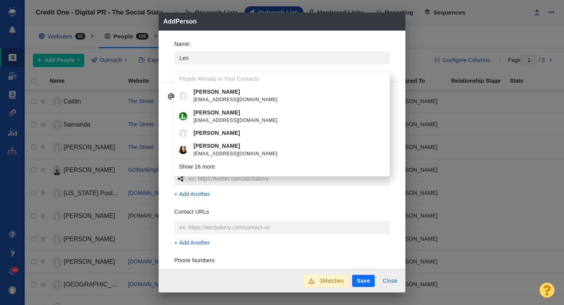
click at [168, 72] on div "Name : Len People Already in Your Contacts Len Kravitz lkravitz@unm.edu Len Pen…" at bounding box center [282, 55] width 228 height 42
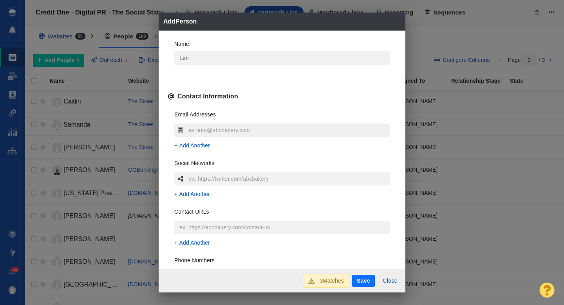
click at [193, 132] on input "text" at bounding box center [288, 129] width 203 height 13
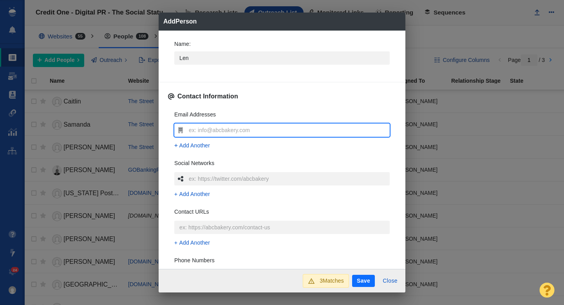
type input "Len@LenPenzo.com"
type textarea "x"
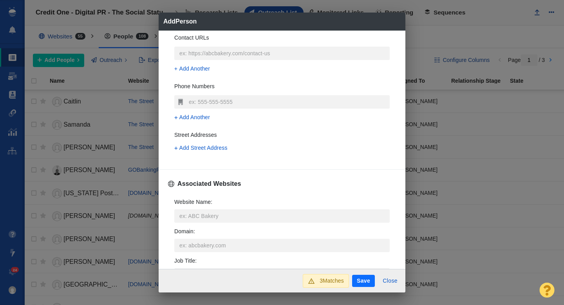
scroll to position [175, 0]
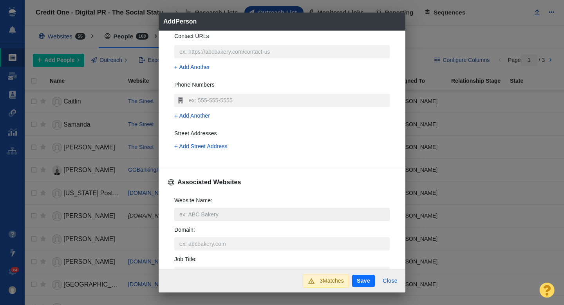
type input "Len@LenPenzo.com"
click at [193, 210] on input "Website Name :" at bounding box center [281, 214] width 215 height 13
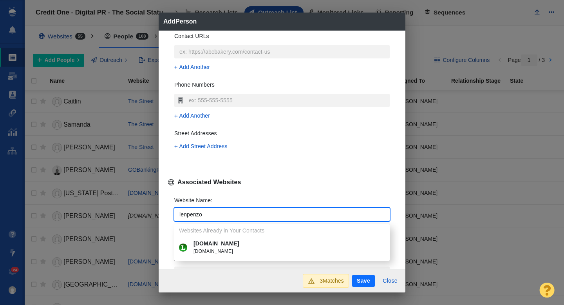
click at [215, 245] on p "lenpenzo.com" at bounding box center [287, 243] width 188 height 8
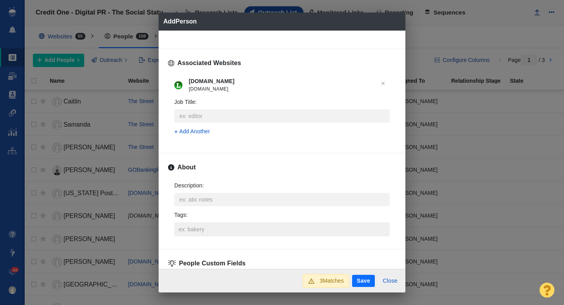
scroll to position [300, 0]
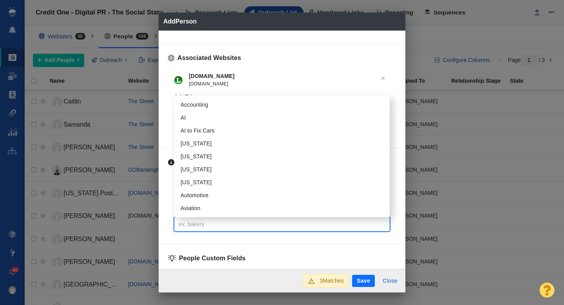
click at [193, 224] on input "Tags :" at bounding box center [282, 224] width 211 height 14
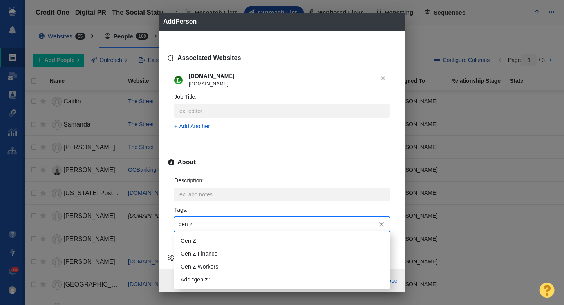
click at [202, 249] on li "Gen Z Finance" at bounding box center [281, 253] width 215 height 13
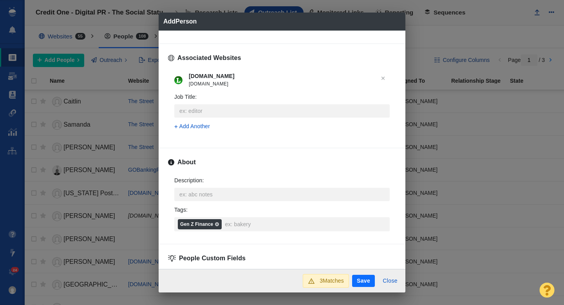
click at [362, 280] on button "Save" at bounding box center [363, 281] width 23 height 13
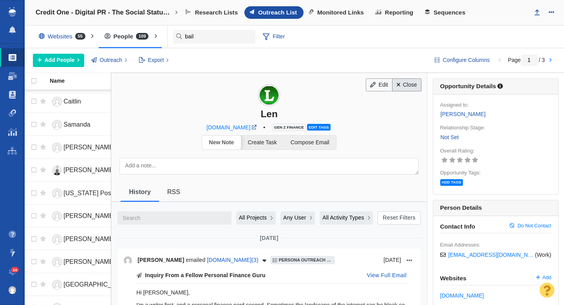
click at [401, 81] on link "Close" at bounding box center [406, 84] width 29 height 13
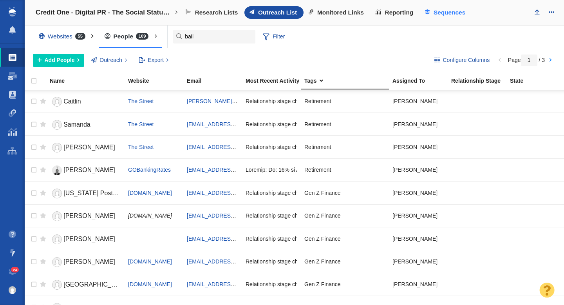
click at [448, 14] on span "Sequences" at bounding box center [450, 12] width 32 height 7
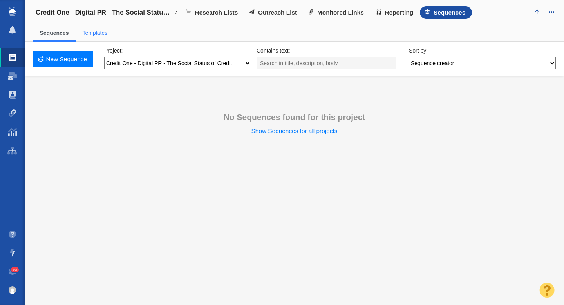
click at [99, 34] on link "Templates" at bounding box center [94, 33] width 25 height 6
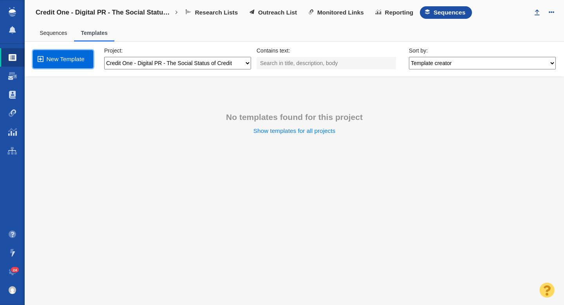
click at [77, 62] on link "New Template" at bounding box center [63, 59] width 60 height 18
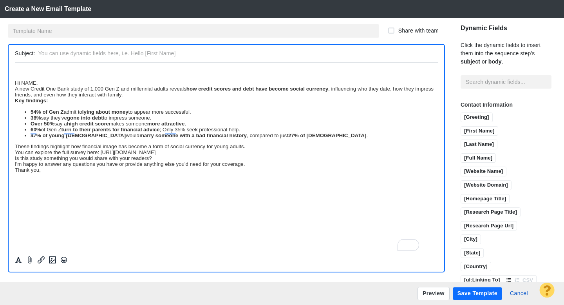
click at [45, 171] on div "Thank you," at bounding box center [226, 169] width 423 height 6
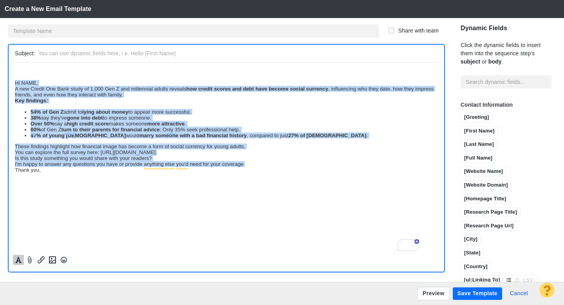
click at [22, 258] on icon "Formatting" at bounding box center [18, 259] width 8 height 7
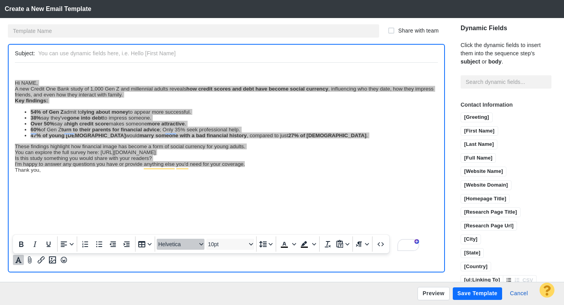
click at [180, 247] on span "Helvetica" at bounding box center [177, 244] width 38 height 6
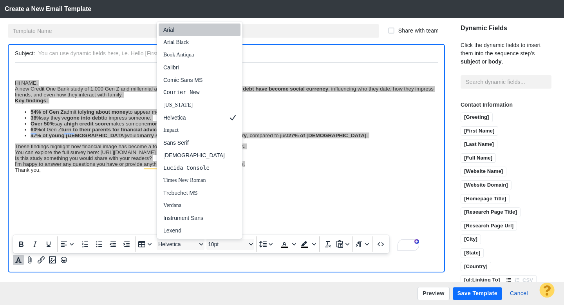
click at [178, 35] on div "Arial" at bounding box center [200, 30] width 82 height 13
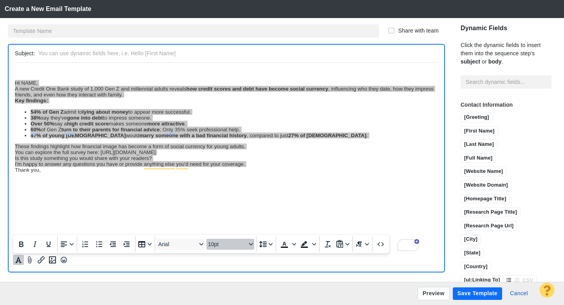
click at [217, 241] on span "10pt" at bounding box center [227, 244] width 38 height 6
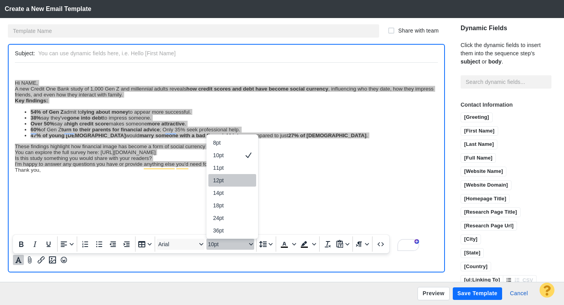
click at [226, 180] on div "12pt" at bounding box center [226, 179] width 27 height 9
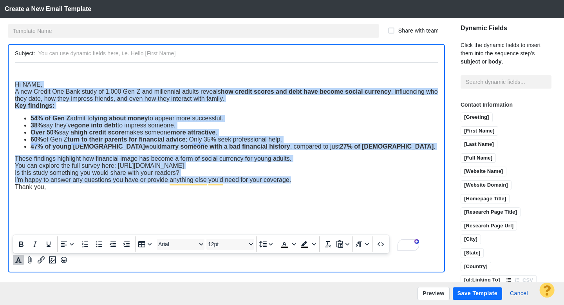
click at [101, 192] on html "﻿ Hi NAME, A new Credit One Bank study of 1,000 Gen Z and millennial adults rev…" at bounding box center [226, 129] width 423 height 134
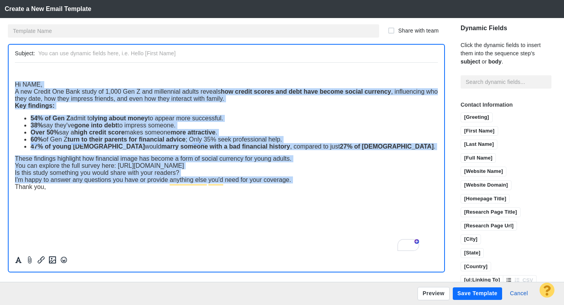
click at [15, 87] on span "Hi NAME," at bounding box center [28, 84] width 27 height 7
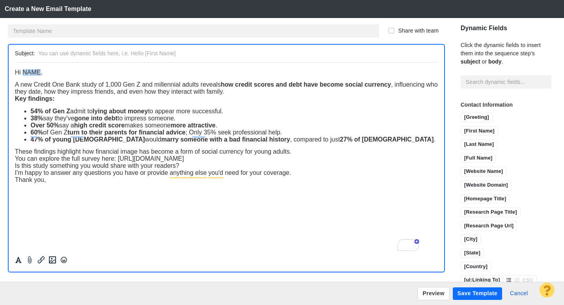
drag, startPoint x: 39, startPoint y: 72, endPoint x: 23, endPoint y: 74, distance: 15.8
click at [23, 73] on span "Hi NAME," at bounding box center [28, 72] width 27 height 7
click at [461, 127] on input "[First Name]" at bounding box center [479, 132] width 37 height 10
click at [282, 93] on div "A new Credit One Bank study of 1,000 Gen Z and millennial adults reveals how cr…" at bounding box center [226, 88] width 423 height 14
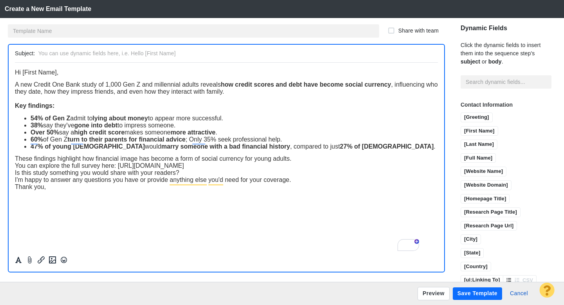
click at [299, 159] on div "These findings highlight how financial image has become a form of social curren…" at bounding box center [226, 158] width 423 height 7
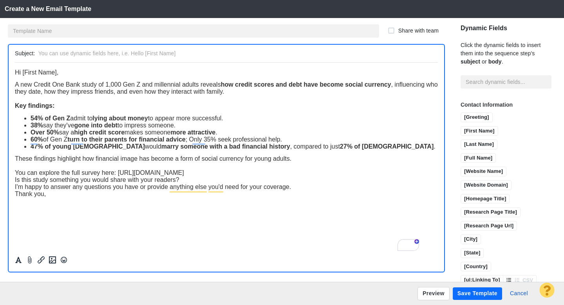
click at [97, 160] on span "These findings highlight how financial image has become a form of social curren…" at bounding box center [153, 158] width 277 height 7
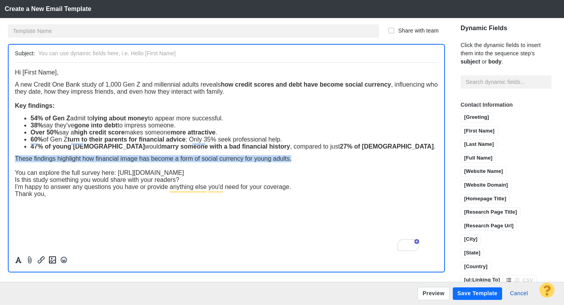
click at [97, 160] on span "These findings highlight how financial image has become a form of social curren…" at bounding box center [153, 158] width 277 height 7
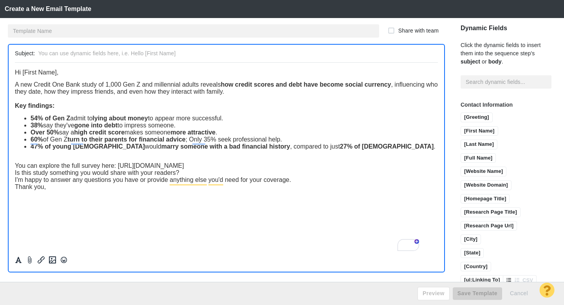
click at [407, 169] on div "You can explore the full survey here: [URL][DOMAIN_NAME]" at bounding box center [226, 165] width 423 height 7
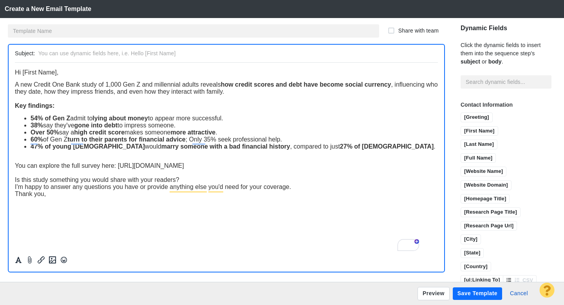
click at [193, 182] on div "Is this study something you would share with your readers?" at bounding box center [226, 179] width 423 height 7
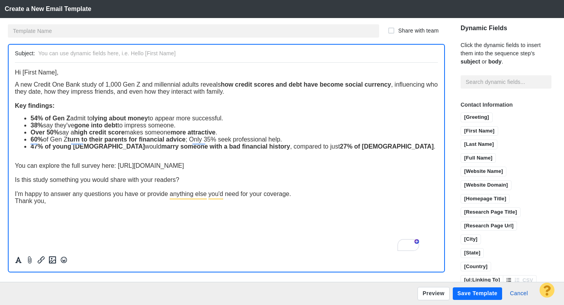
click at [304, 197] on div "I'm happy to answer any questions you have or provide anything else you'd need …" at bounding box center [226, 193] width 423 height 7
click at [150, 214] on div "Thank you," at bounding box center [226, 214] width 423 height 7
click at [126, 54] on input "text" at bounding box center [236, 53] width 396 height 11
paste input "2 in 5 Gen Z admit going into debt to impress their peers, study finds"
type input "2 in 5 Gen Z admit going into debt to impress their peers, study finds"
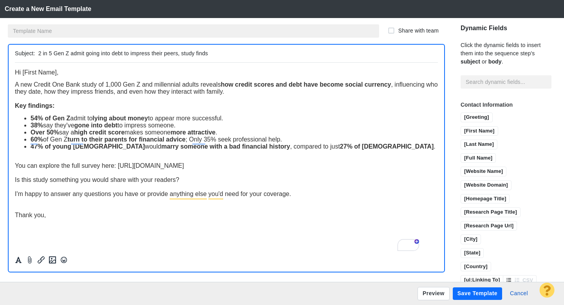
click at [72, 31] on input "text" at bounding box center [193, 30] width 371 height 13
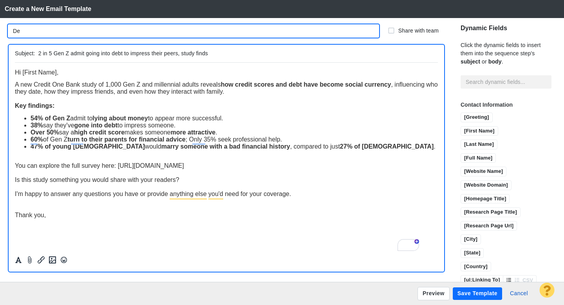
type input "D"
type input "Gen Z Debt Angle"
click at [89, 212] on div "Thank you," at bounding box center [226, 214] width 423 height 7
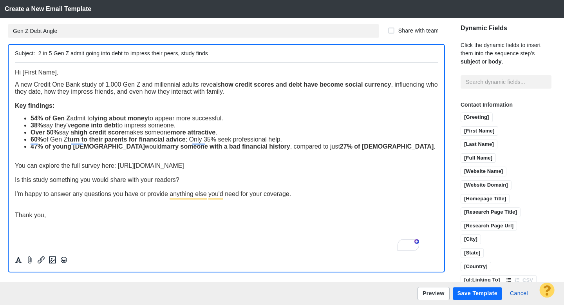
click at [430, 292] on button "Preview" at bounding box center [434, 293] width 32 height 13
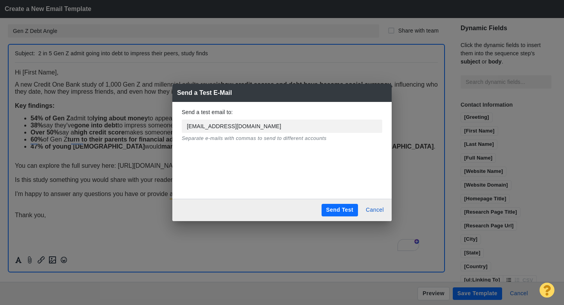
click at [335, 210] on button "Send Test" at bounding box center [340, 210] width 36 height 13
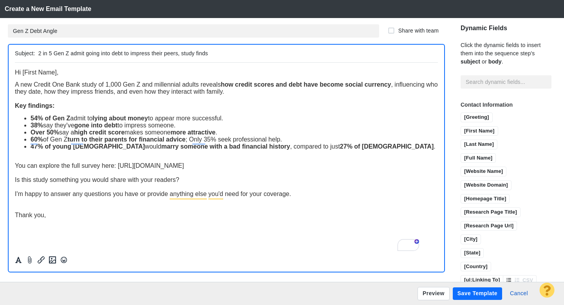
click at [477, 293] on button "Save Template" at bounding box center [477, 293] width 49 height 13
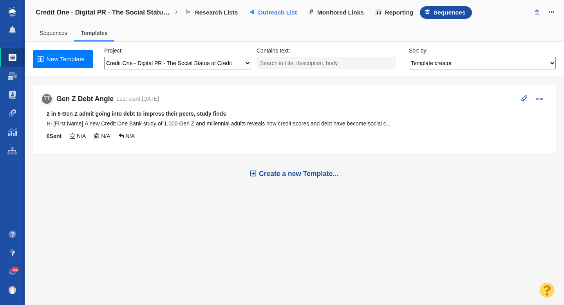
click at [276, 12] on span "Outreach List" at bounding box center [277, 12] width 39 height 7
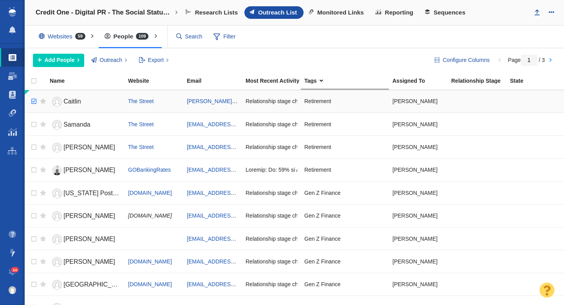
checkbox input "true"
click at [35, 102] on input "checkbox" at bounding box center [33, 101] width 12 height 17
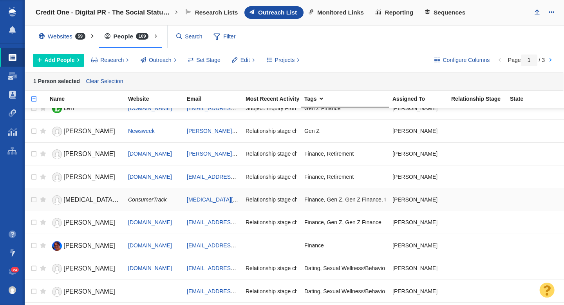
scroll to position [790, 0]
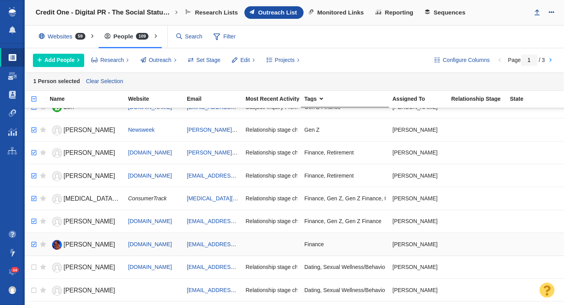
click at [34, 244] on input "checkbox" at bounding box center [33, 244] width 12 height 17
checkbox input "true"
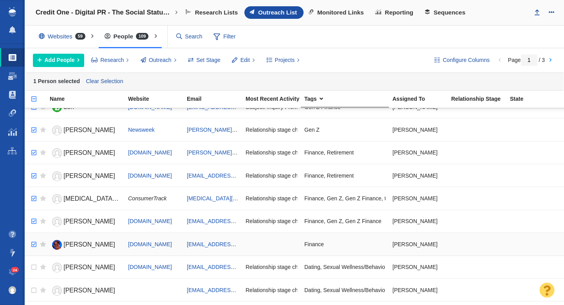
checkbox input "true"
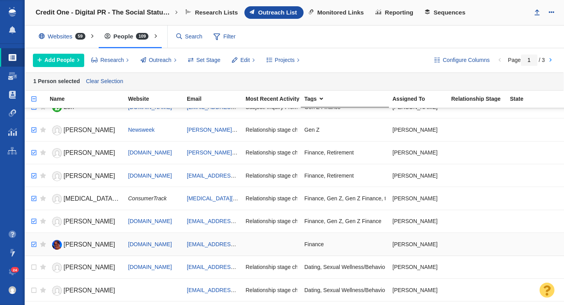
checkbox input "true"
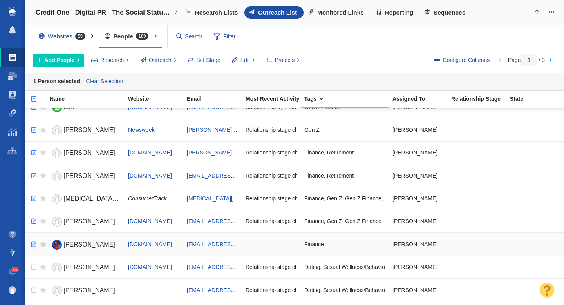
checkbox input "true"
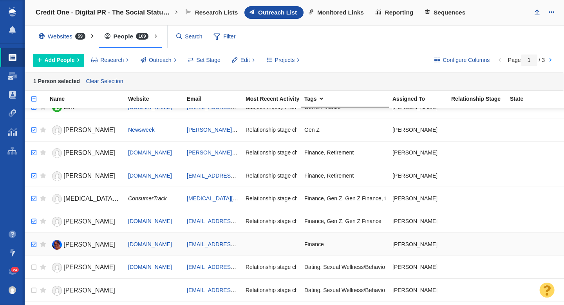
checkbox input "true"
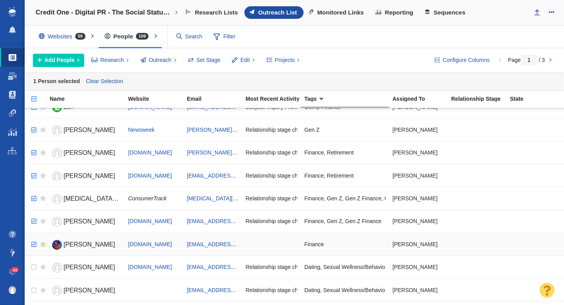
checkbox input "true"
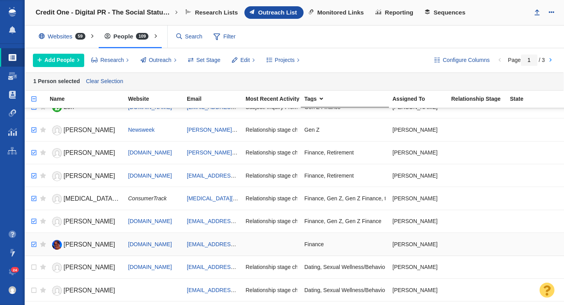
checkbox input "true"
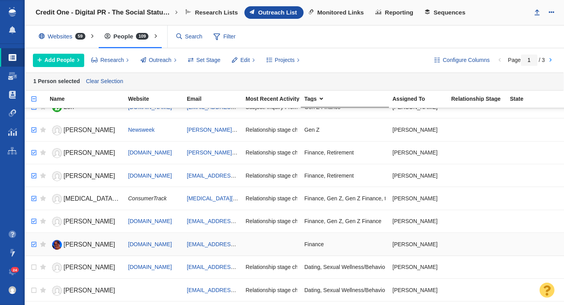
checkbox input "true"
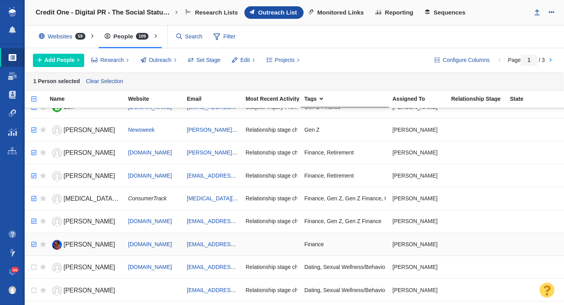
checkbox input "true"
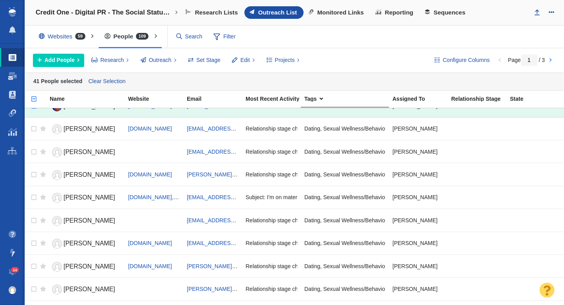
scroll to position [947, 0]
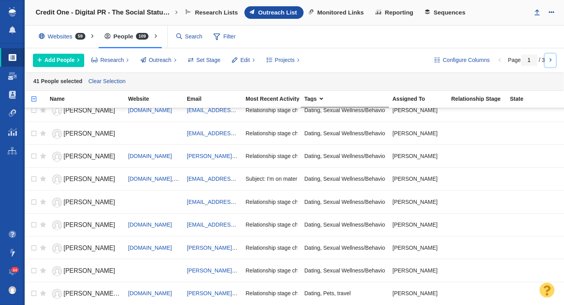
click at [550, 61] on link at bounding box center [550, 60] width 11 height 13
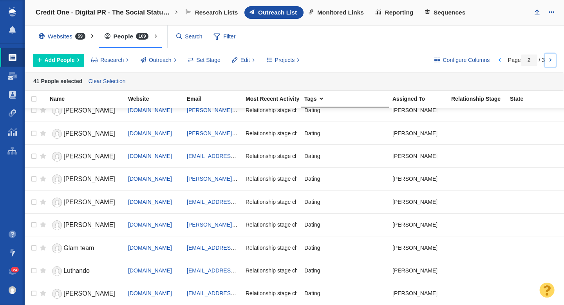
click at [548, 61] on link at bounding box center [550, 60] width 11 height 13
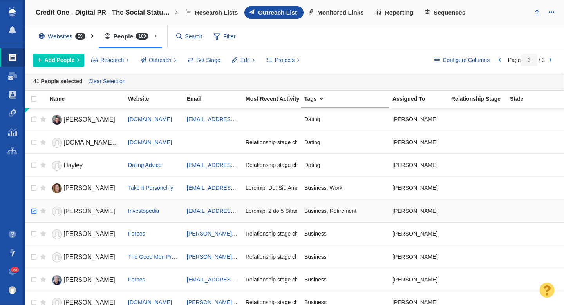
checkbox input "true"
click at [35, 213] on input "checkbox" at bounding box center [33, 210] width 12 height 17
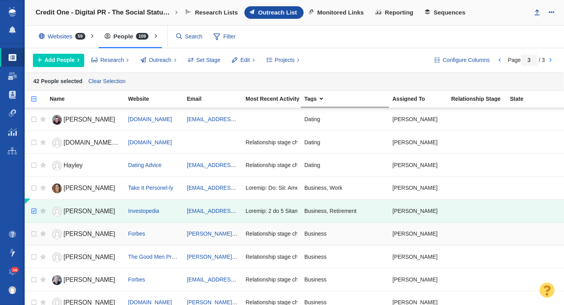
scroll to position [9, 0]
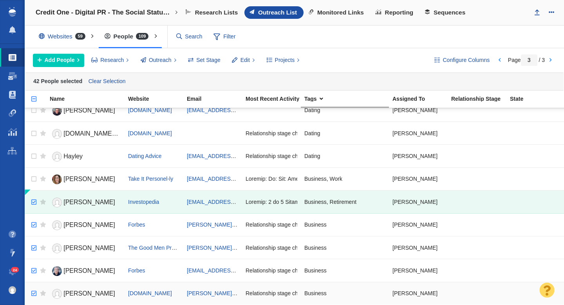
checkbox input "true"
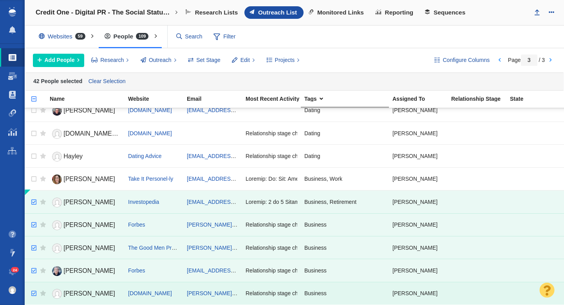
click at [33, 292] on input "checkbox" at bounding box center [33, 293] width 12 height 17
click at [160, 61] on span "Outreach" at bounding box center [160, 60] width 23 height 8
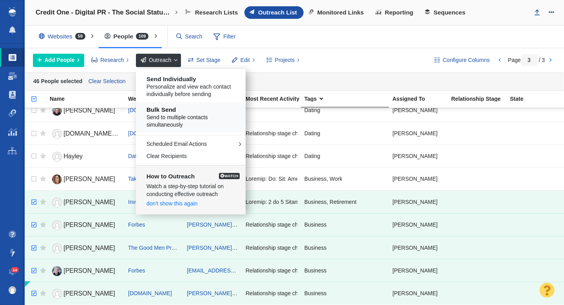
click at [175, 116] on span "Send to multiple contacts simultaneously" at bounding box center [193, 121] width 94 height 15
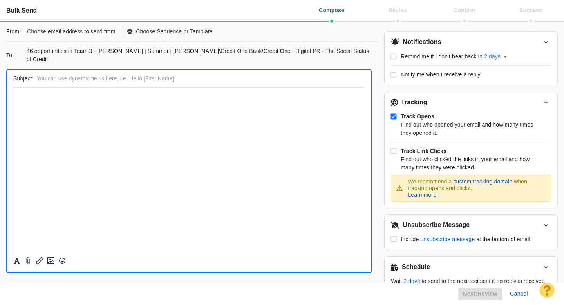
scroll to position [0, 0]
click at [92, 33] on p "Choose email address to send from" at bounding box center [71, 31] width 88 height 8
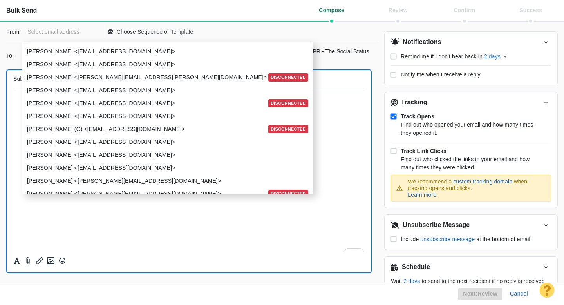
scroll to position [965, 0]
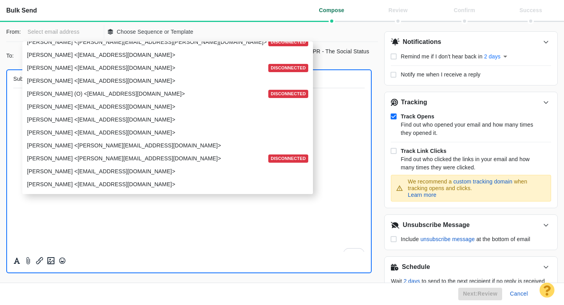
click at [83, 122] on p "[PERSON_NAME] <[EMAIL_ADDRESS][DOMAIN_NAME]>" at bounding box center [167, 120] width 280 height 8
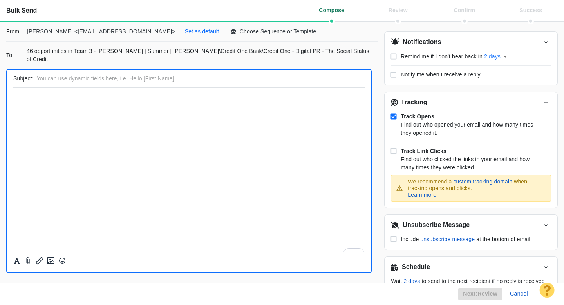
click at [185, 31] on p "Set as default" at bounding box center [202, 31] width 34 height 8
click at [219, 31] on p "Choose Sequence or Template" at bounding box center [234, 31] width 77 height 8
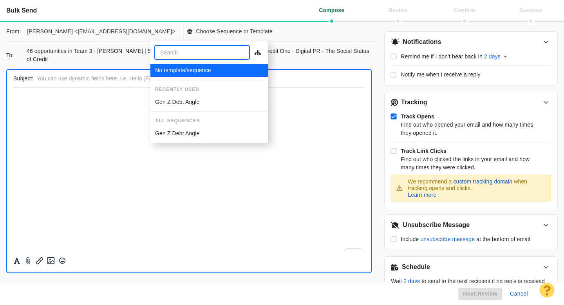
click at [192, 103] on p "Gen Z Debt Angle" at bounding box center [177, 102] width 44 height 8
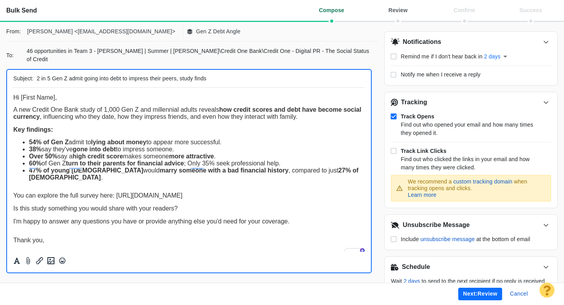
click at [89, 196] on div "You can explore the full survey here: [URL][DOMAIN_NAME]" at bounding box center [188, 195] width 351 height 7
click at [182, 210] on div "Is this study something you would share with your readers?" at bounding box center [188, 208] width 351 height 7
click at [468, 294] on button "Next: review" at bounding box center [480, 293] width 44 height 13
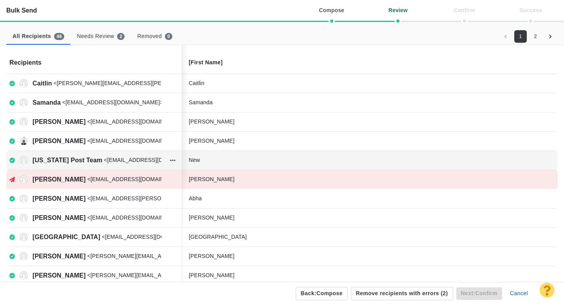
click at [224, 162] on div "New" at bounding box center [248, 160] width 118 height 8
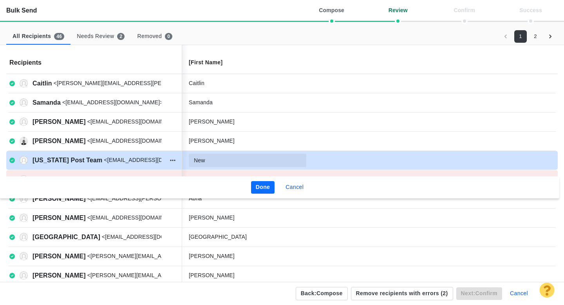
click at [224, 162] on input "New" at bounding box center [248, 160] width 118 height 13
type input "New York Post team"
click at [261, 183] on button "Done" at bounding box center [263, 187] width 24 height 13
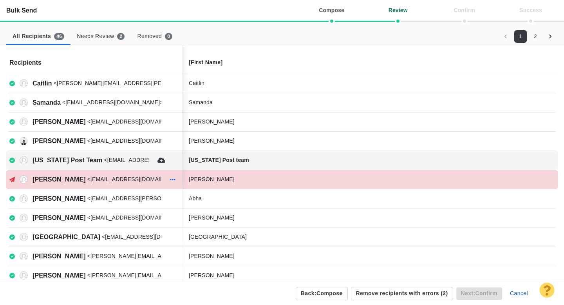
click at [173, 177] on icon "button" at bounding box center [172, 179] width 5 height 6
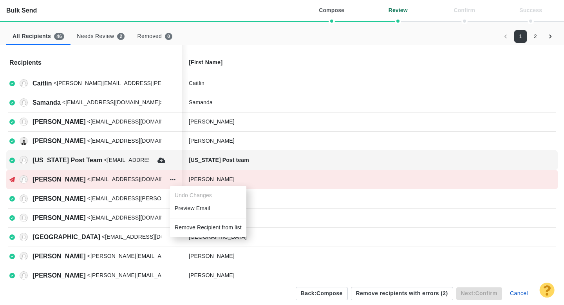
click at [198, 227] on li "Remove Recipient from list" at bounding box center [208, 227] width 76 height 13
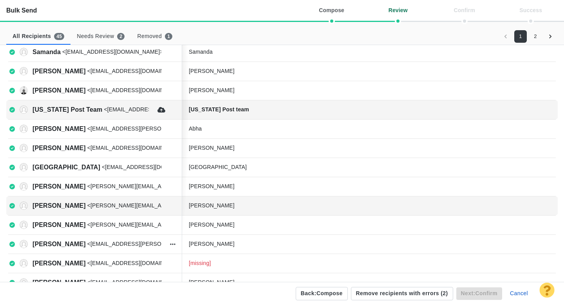
scroll to position [72, 0]
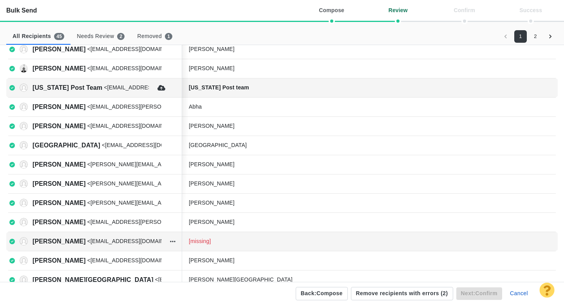
click at [221, 242] on div "[missing]" at bounding box center [248, 241] width 118 height 8
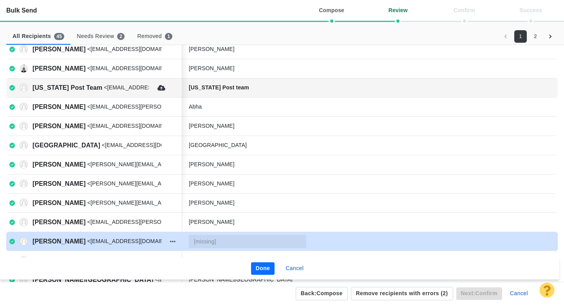
click at [221, 242] on input "text" at bounding box center [248, 241] width 118 height 13
type input "Paul"
click at [263, 271] on button "Done" at bounding box center [263, 268] width 24 height 13
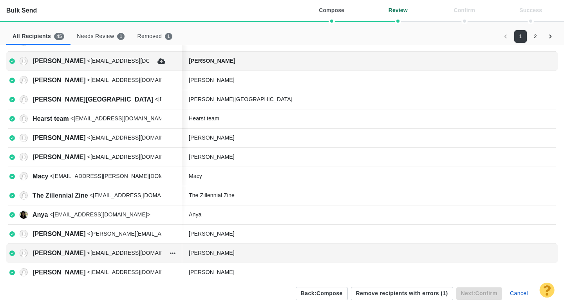
scroll to position [278, 0]
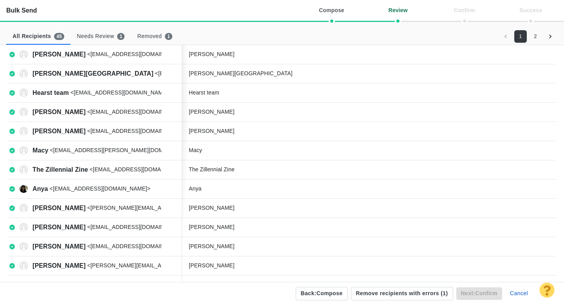
click at [549, 36] on icon "Go to next page" at bounding box center [550, 37] width 8 height 8
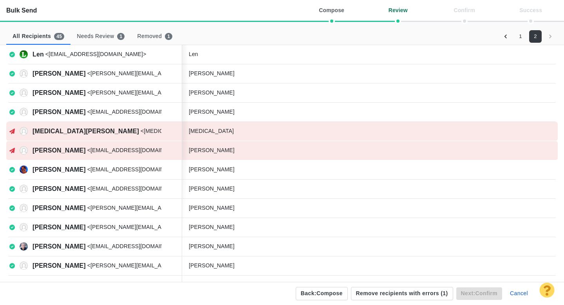
scroll to position [183, 0]
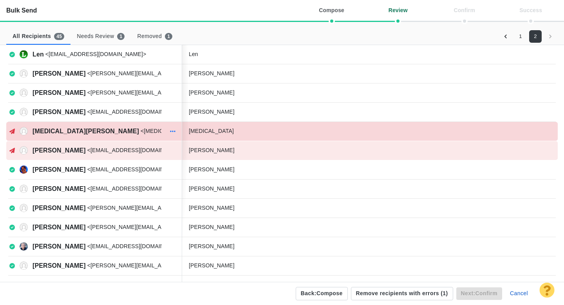
click at [173, 133] on icon "button" at bounding box center [172, 131] width 5 height 6
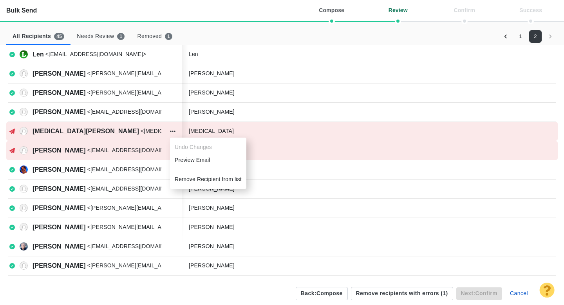
click at [186, 175] on li "Remove Recipient from list" at bounding box center [208, 179] width 76 height 13
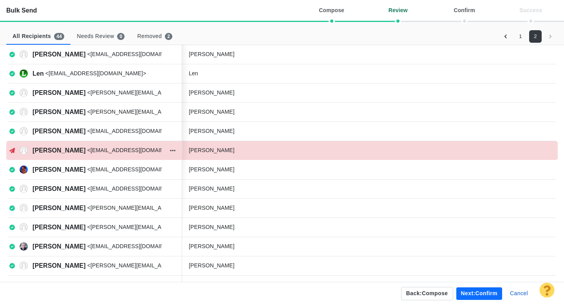
scroll to position [163, 0]
click at [172, 151] on icon "button" at bounding box center [172, 150] width 5 height 6
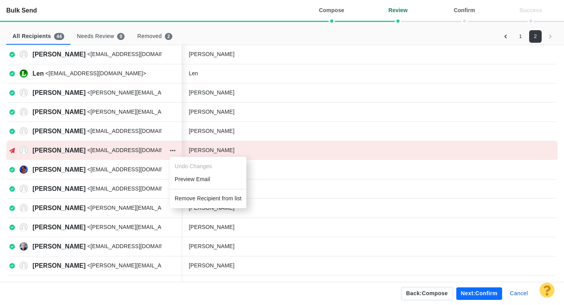
click at [183, 193] on li "Remove Recipient from list" at bounding box center [208, 198] width 76 height 13
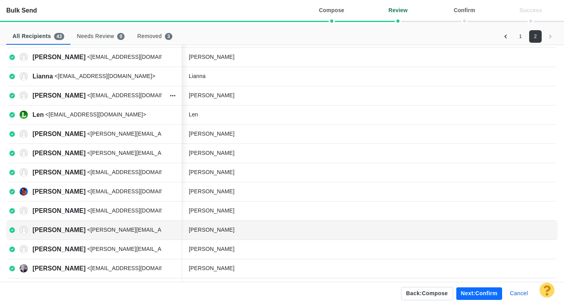
scroll to position [144, 0]
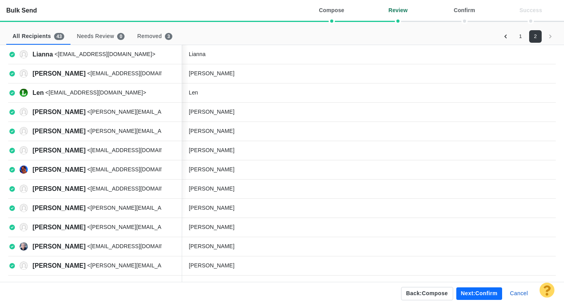
click at [466, 295] on button "Next: confirm" at bounding box center [479, 293] width 46 height 13
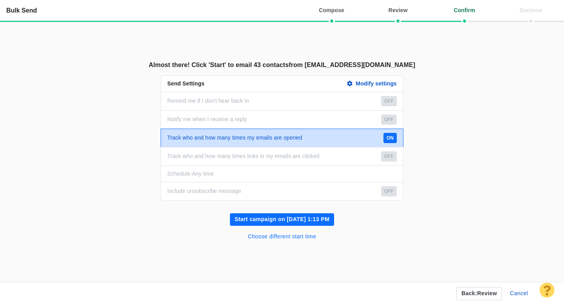
click at [306, 236] on button "Choose different start time" at bounding box center [282, 236] width 78 height 13
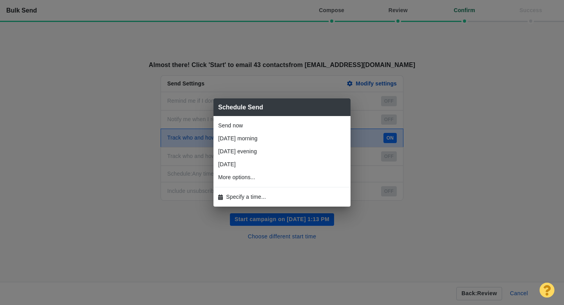
click at [275, 196] on li "Specify a time..." at bounding box center [281, 196] width 137 height 13
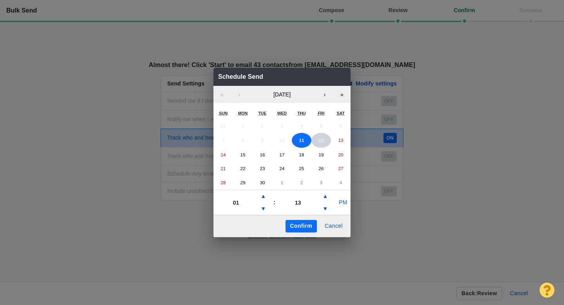
click at [323, 142] on abbr "12" at bounding box center [320, 139] width 5 height 5
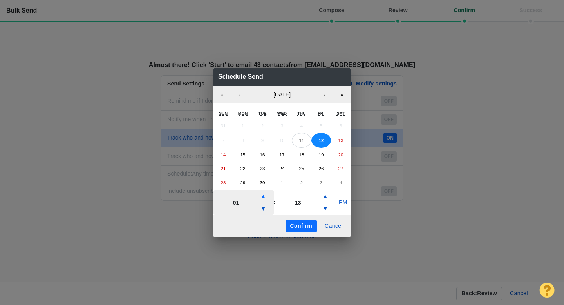
click at [265, 197] on button "▲" at bounding box center [263, 196] width 9 height 13
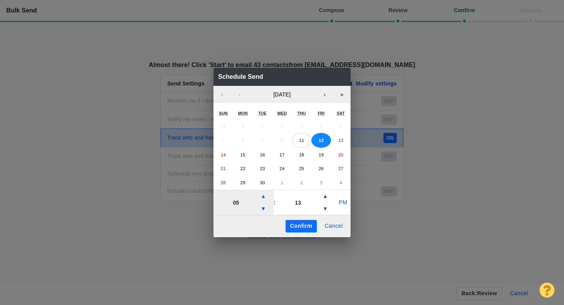
type input "06"
click at [340, 204] on button "PM" at bounding box center [343, 202] width 15 height 13
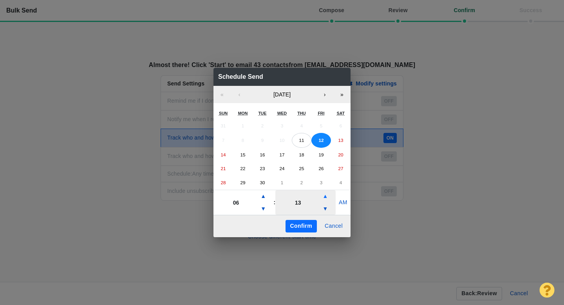
click at [326, 198] on button "▲" at bounding box center [324, 196] width 9 height 13
type input "18"
click at [305, 227] on button "Confirm" at bounding box center [301, 226] width 31 height 13
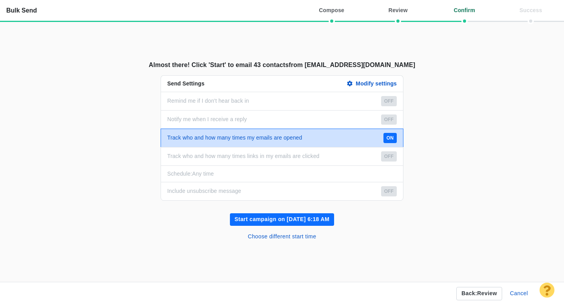
click at [298, 220] on button "Start campaign on Sep 12, 6:18 AM" at bounding box center [282, 219] width 104 height 13
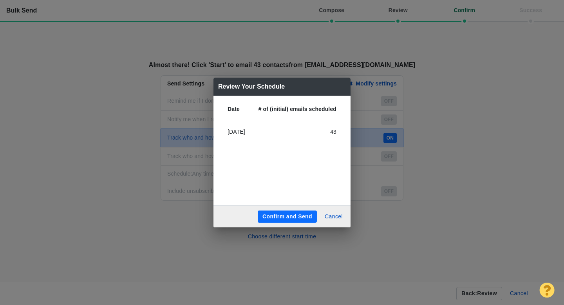
click at [290, 214] on button "Confirm and Send" at bounding box center [287, 216] width 59 height 13
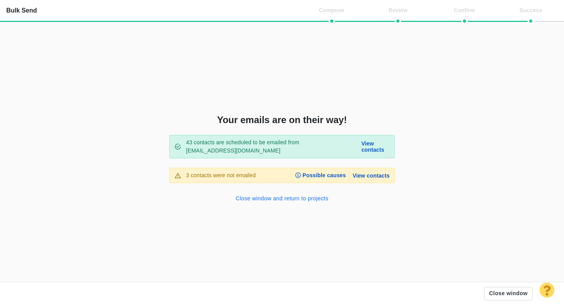
click at [252, 199] on button "Close window and return to projects" at bounding box center [282, 198] width 102 height 13
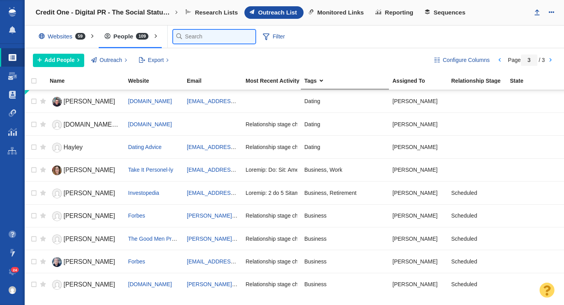
click at [185, 33] on input "text" at bounding box center [214, 37] width 82 height 14
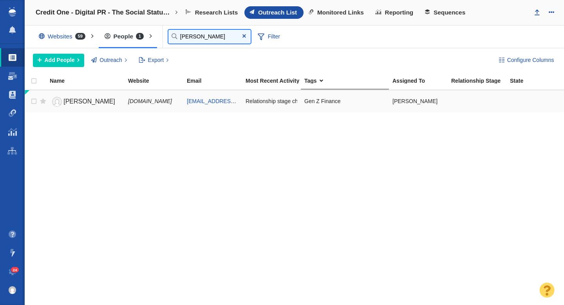
type input "jacob"
click at [96, 101] on span "[PERSON_NAME]" at bounding box center [89, 101] width 52 height 7
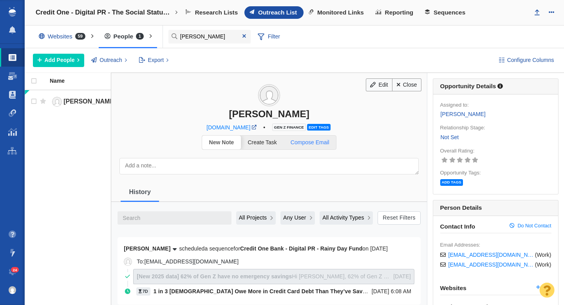
click at [316, 144] on span "Compose Email" at bounding box center [310, 142] width 39 height 6
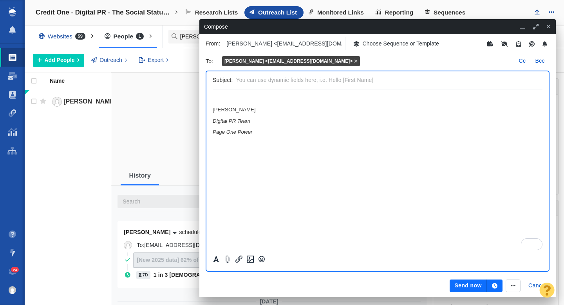
scroll to position [0, 0]
click at [400, 41] on p "Choose Sequence or Template" at bounding box center [401, 44] width 77 height 8
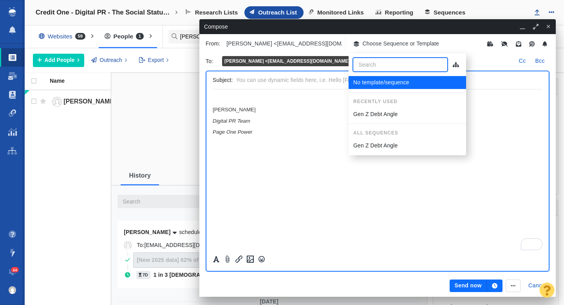
click at [386, 117] on p "Gen Z Debt Angle" at bounding box center [375, 114] width 44 height 8
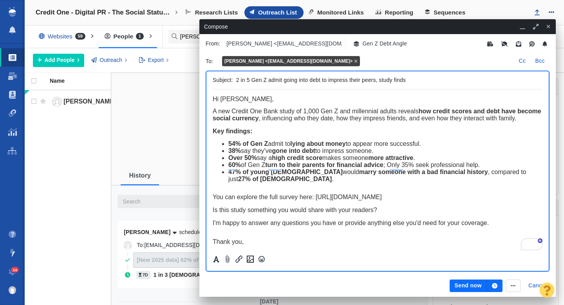
click at [494, 287] on icon "button" at bounding box center [494, 285] width 5 height 5
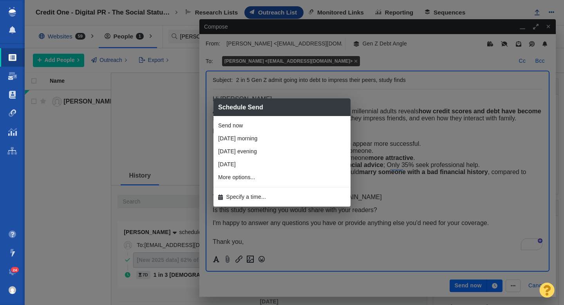
click at [284, 197] on li "Specify a time..." at bounding box center [281, 196] width 137 height 13
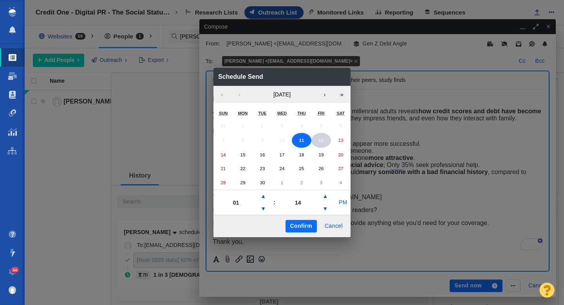
click at [320, 145] on button "12" at bounding box center [321, 140] width 20 height 15
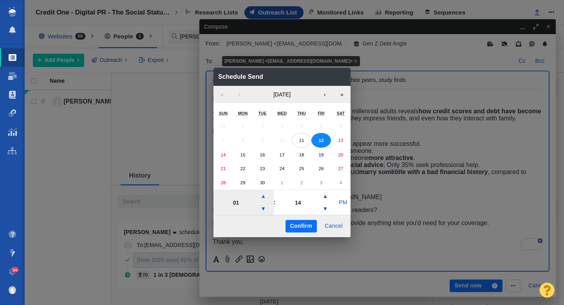
click at [262, 200] on button "▲" at bounding box center [263, 196] width 9 height 13
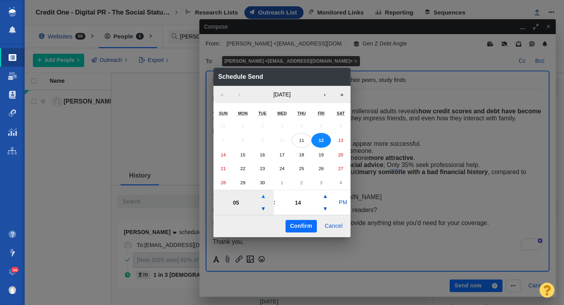
type input "06"
click at [345, 204] on button "PM" at bounding box center [343, 202] width 15 height 13
click at [299, 225] on button "Confirm" at bounding box center [301, 226] width 31 height 13
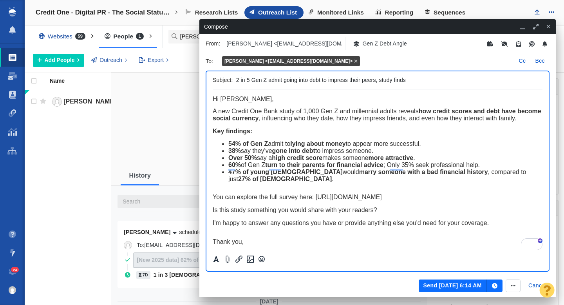
click at [442, 284] on button "Send Sep 12, 6:14 AM" at bounding box center [453, 285] width 68 height 13
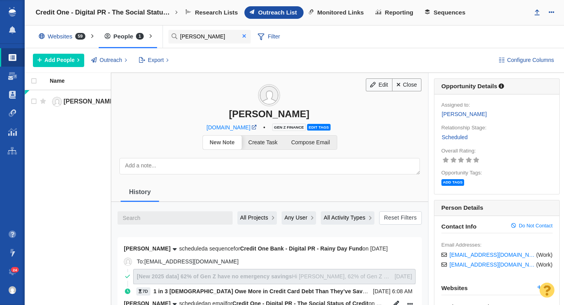
click at [244, 38] on span at bounding box center [244, 35] width 4 height 5
click at [196, 36] on input "jacob" at bounding box center [209, 37] width 82 height 14
click at [189, 40] on div at bounding box center [282, 152] width 564 height 305
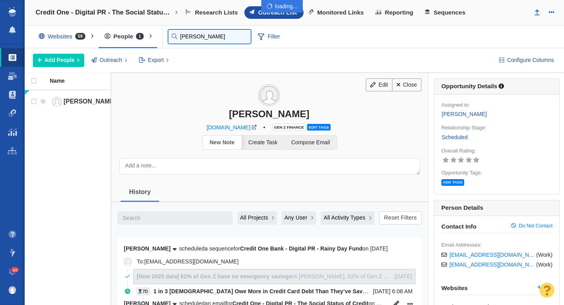
click at [184, 35] on input "jacob" at bounding box center [209, 37] width 82 height 14
type input "amen"
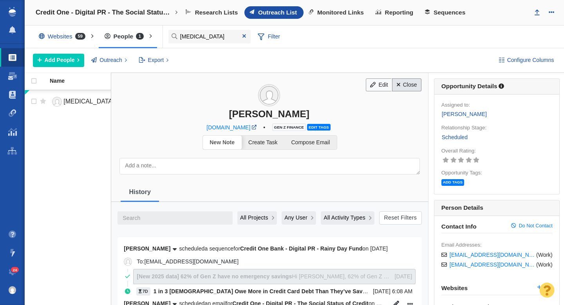
click at [412, 87] on link "Close" at bounding box center [406, 84] width 29 height 13
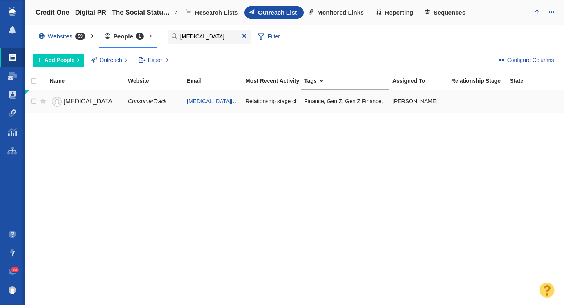
click at [105, 100] on link "Amen Oyiboke" at bounding box center [85, 102] width 71 height 14
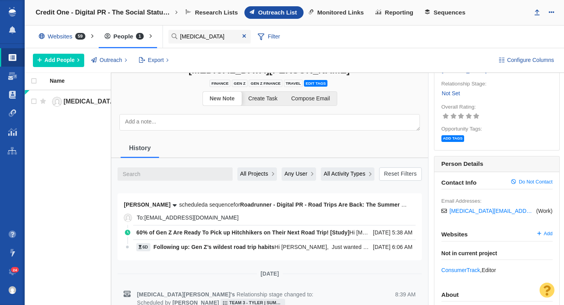
scroll to position [40, 0]
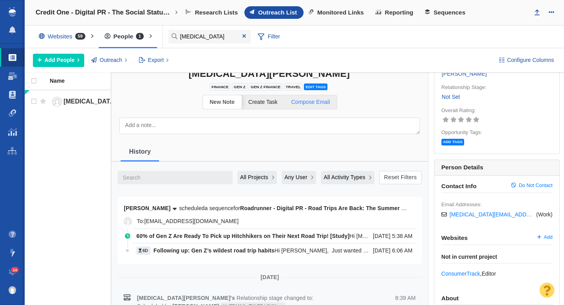
click at [310, 101] on span "Compose Email" at bounding box center [310, 102] width 39 height 6
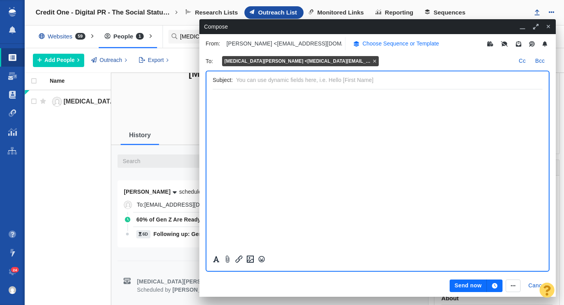
click at [375, 45] on p "Choose Sequence or Template" at bounding box center [401, 44] width 77 height 8
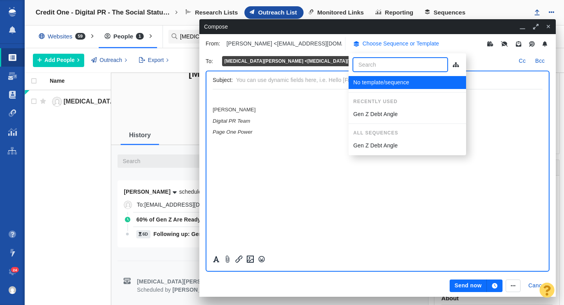
scroll to position [0, 0]
click at [372, 110] on p "Gen Z Debt Angle" at bounding box center [375, 114] width 44 height 8
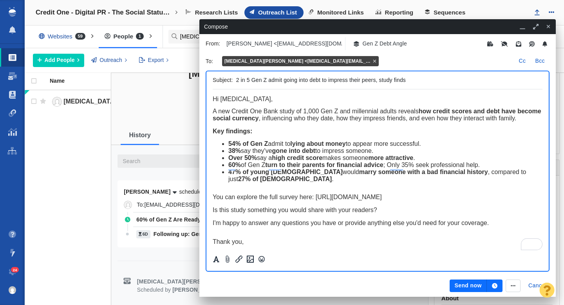
click at [495, 287] on icon "button" at bounding box center [494, 285] width 5 height 5
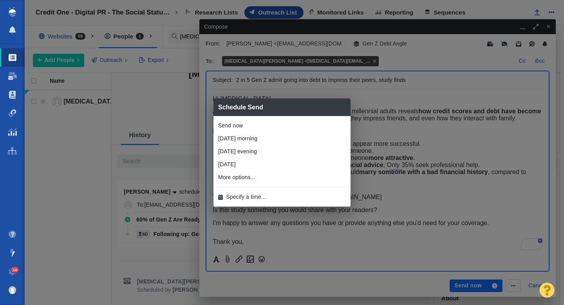
click at [266, 197] on span "Specify a time..." at bounding box center [246, 197] width 40 height 8
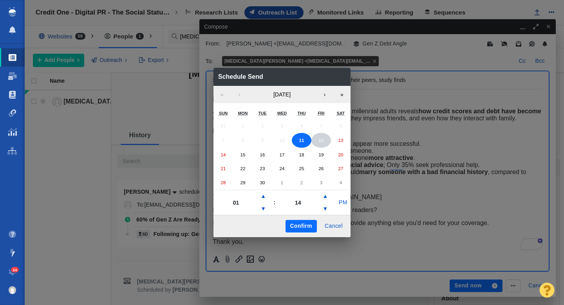
click at [323, 139] on abbr "12" at bounding box center [320, 139] width 5 height 5
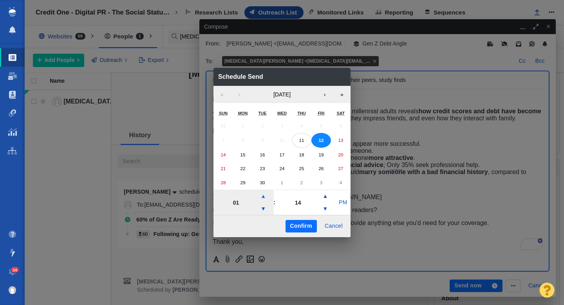
click at [262, 199] on button "▲" at bounding box center [263, 196] width 9 height 13
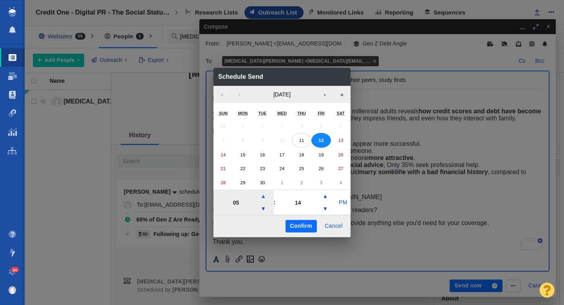
type input "06"
click at [342, 201] on button "PM" at bounding box center [343, 202] width 15 height 13
click at [307, 226] on button "Confirm" at bounding box center [301, 226] width 31 height 13
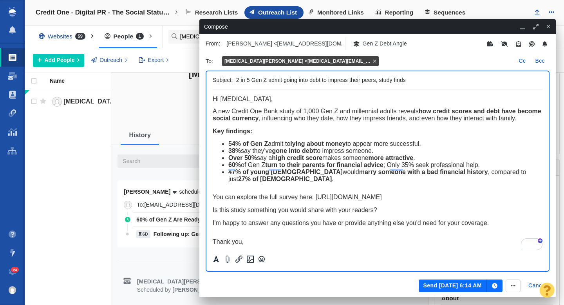
click at [453, 288] on button "Send Sep 12, 6:14 AM" at bounding box center [453, 285] width 68 height 13
click at [430, 283] on button "Send Sep 12, 6:14 AM" at bounding box center [453, 285] width 68 height 13
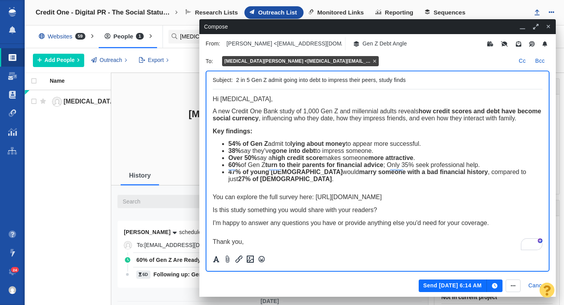
scroll to position [40, 0]
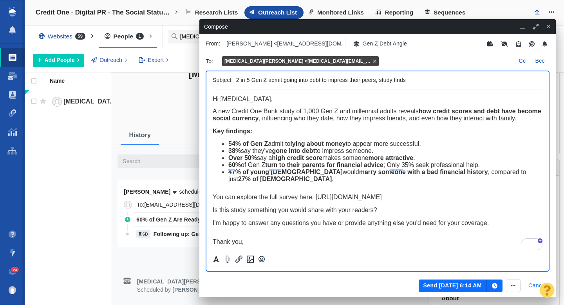
click at [532, 284] on button "Cancel" at bounding box center [537, 285] width 27 height 13
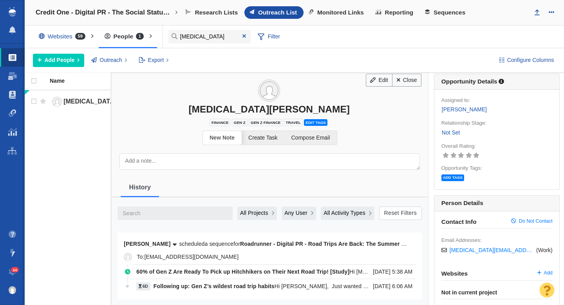
scroll to position [0, 0]
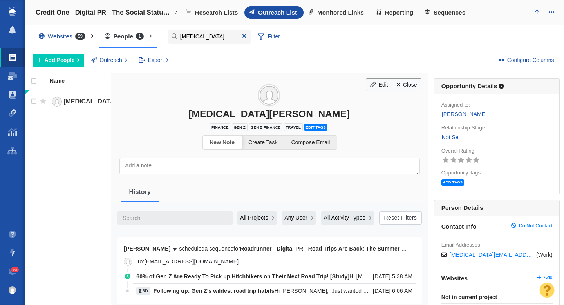
click at [450, 137] on link "Not Set" at bounding box center [450, 137] width 19 height 9
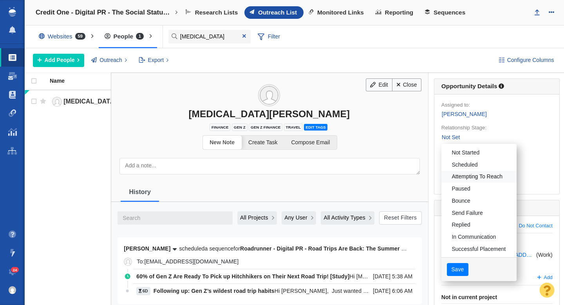
click at [470, 177] on link "Attempting To Reach" at bounding box center [478, 177] width 75 height 12
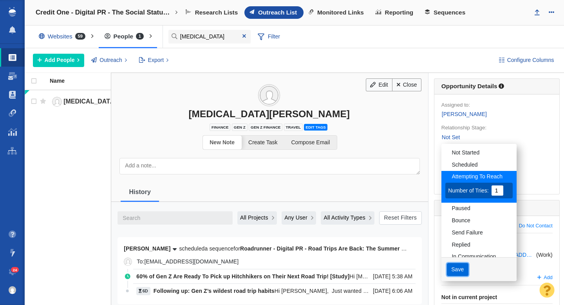
click at [455, 268] on button "Save" at bounding box center [458, 269] width 22 height 13
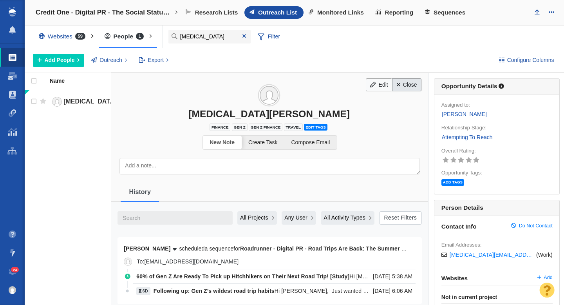
click at [407, 83] on link "Close" at bounding box center [406, 84] width 29 height 13
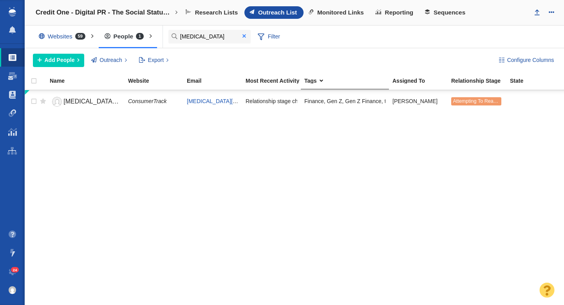
click at [246, 38] on span at bounding box center [244, 36] width 13 height 11
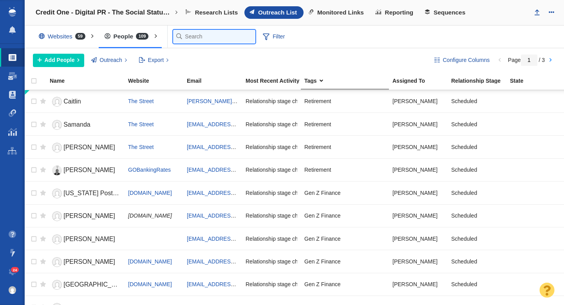
click at [189, 37] on input "amen" at bounding box center [214, 37] width 82 height 14
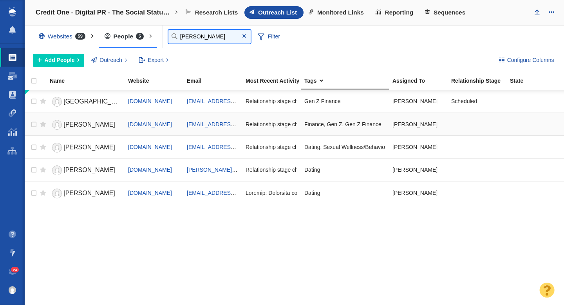
type input "rachel"
click at [85, 125] on span "Rachel Barber" at bounding box center [89, 124] width 52 height 7
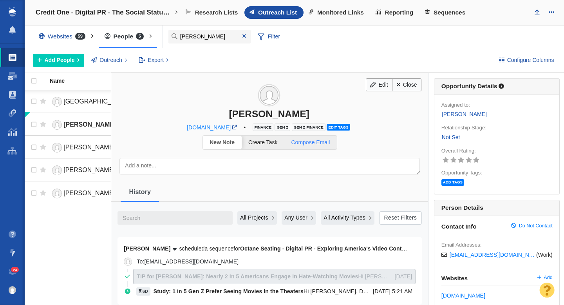
click at [322, 144] on span "Compose Email" at bounding box center [310, 142] width 39 height 6
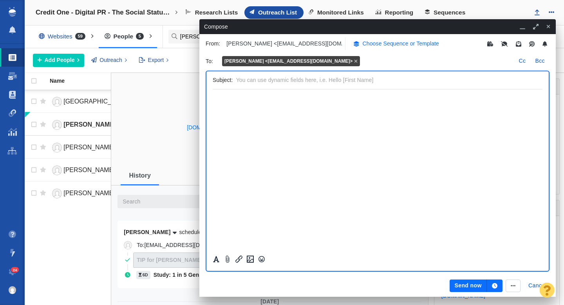
click at [377, 44] on p "Choose Sequence or Template" at bounding box center [401, 44] width 77 height 8
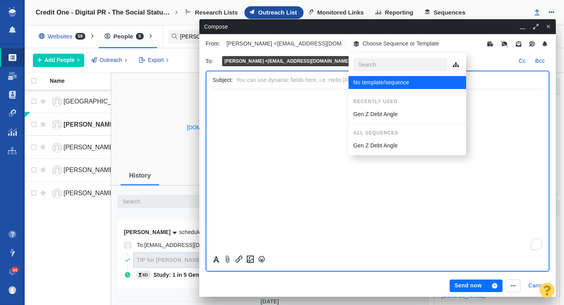
click at [369, 113] on p "Gen Z Debt Angle" at bounding box center [375, 114] width 44 height 8
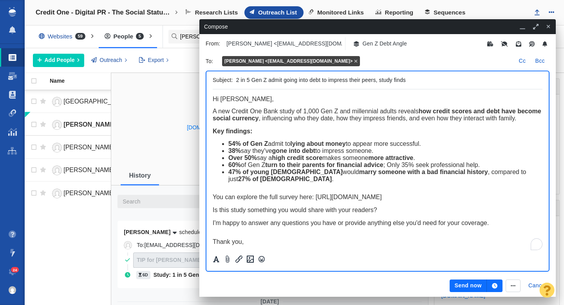
click at [495, 283] on icon "button" at bounding box center [494, 285] width 5 height 5
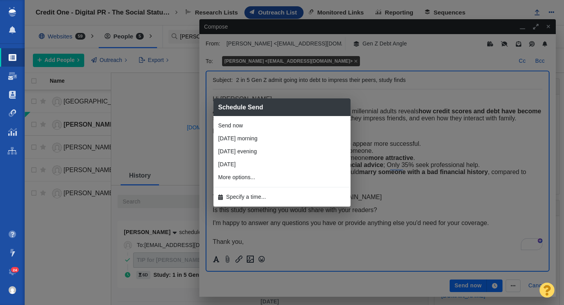
click at [275, 196] on li "Specify a time..." at bounding box center [281, 196] width 137 height 13
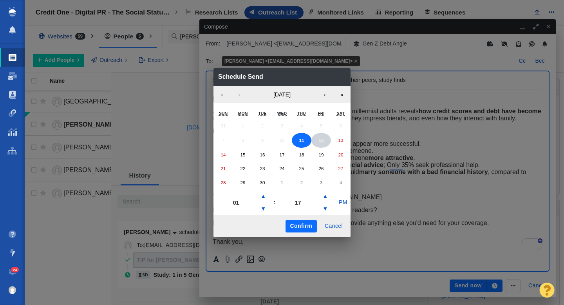
click at [322, 142] on abbr "12" at bounding box center [320, 139] width 5 height 5
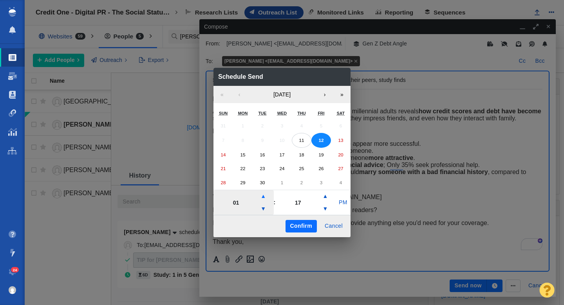
click at [264, 197] on button "▲" at bounding box center [263, 196] width 9 height 13
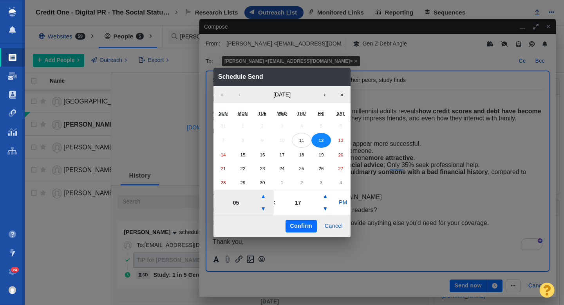
type input "06"
click at [339, 204] on button "PM" at bounding box center [343, 202] width 15 height 13
click at [306, 224] on button "Confirm" at bounding box center [301, 226] width 31 height 13
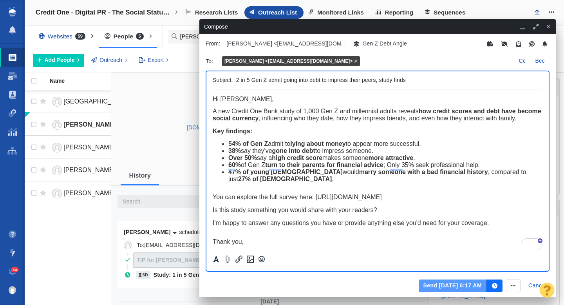
click at [437, 280] on button "Send Sep 12, 6:17 AM" at bounding box center [453, 285] width 68 height 13
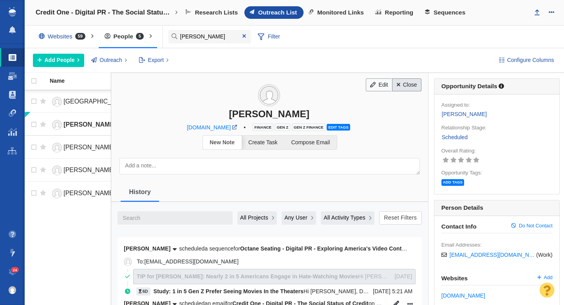
click at [405, 85] on link "Close" at bounding box center [406, 84] width 29 height 13
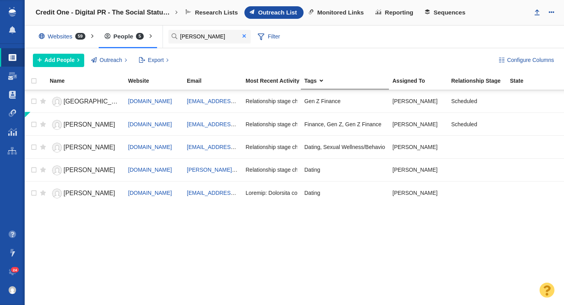
click at [244, 37] on span at bounding box center [244, 35] width 4 height 5
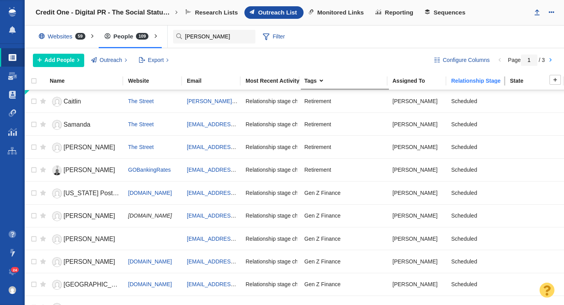
click at [462, 84] on link "Relationship Stage" at bounding box center [480, 81] width 58 height 7
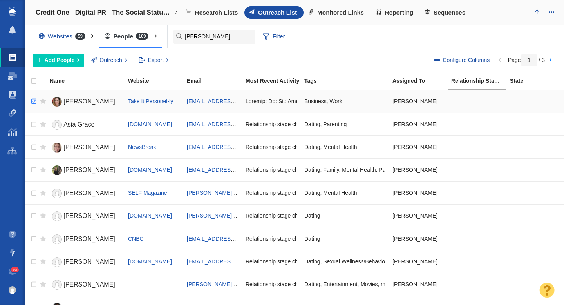
checkbox input "true"
click at [33, 103] on input "checkbox" at bounding box center [33, 101] width 12 height 17
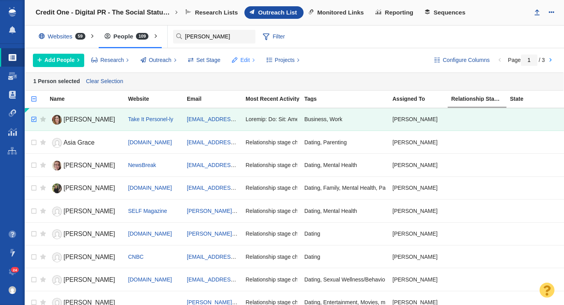
click at [245, 61] on span "Edit" at bounding box center [244, 60] width 9 height 8
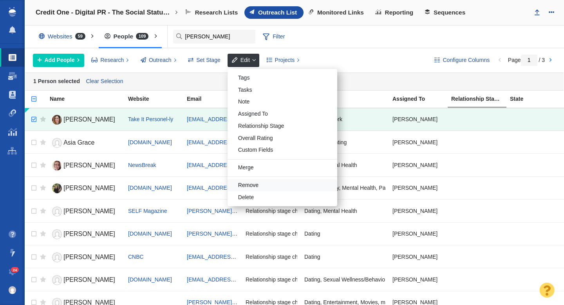
click at [251, 184] on div "Remove" at bounding box center [283, 185] width 110 height 12
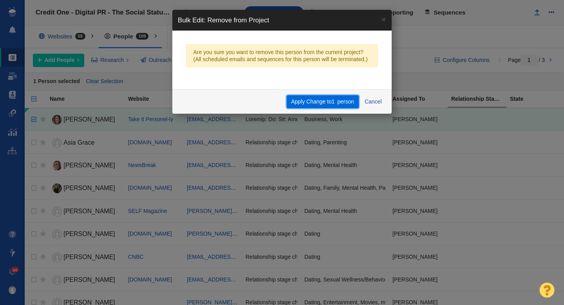
click at [303, 103] on button "Apply Change to 1 person" at bounding box center [323, 101] width 72 height 13
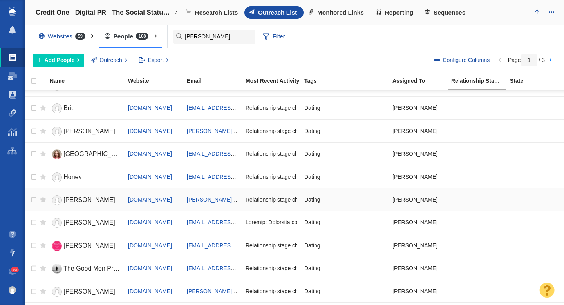
scroll to position [929, 0]
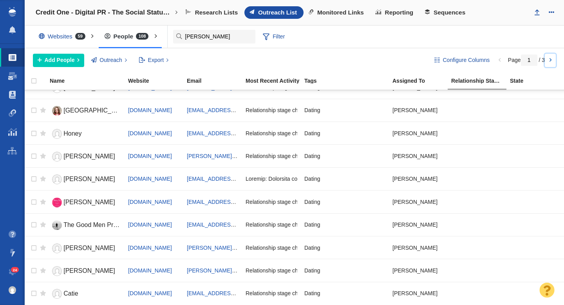
click at [551, 57] on link at bounding box center [550, 60] width 11 height 13
type input "2"
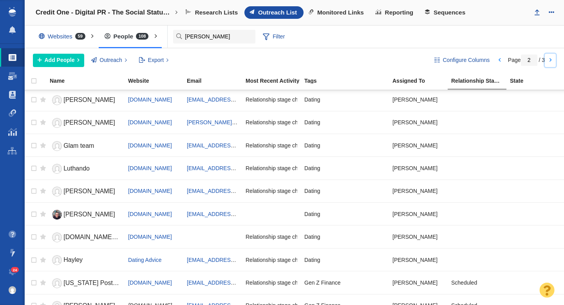
scroll to position [0, 0]
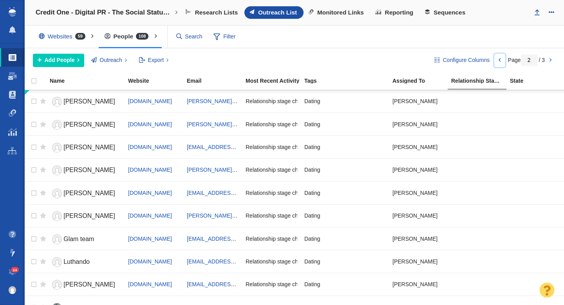
click at [497, 57] on link at bounding box center [499, 60] width 11 height 13
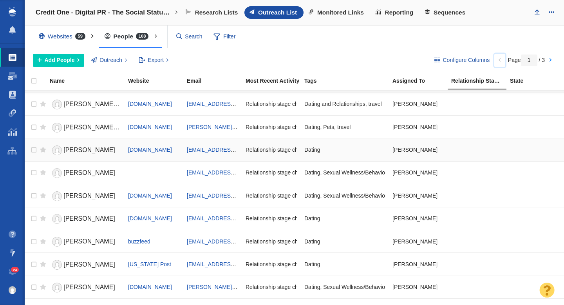
scroll to position [526, 0]
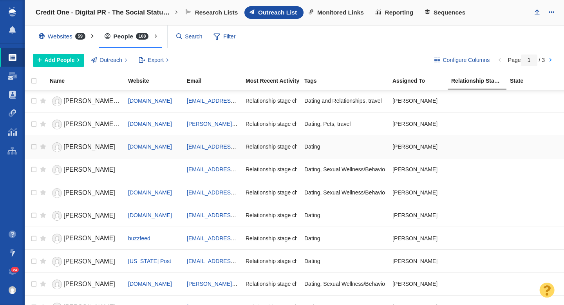
click at [82, 150] on link "[PERSON_NAME]" at bounding box center [85, 147] width 71 height 14
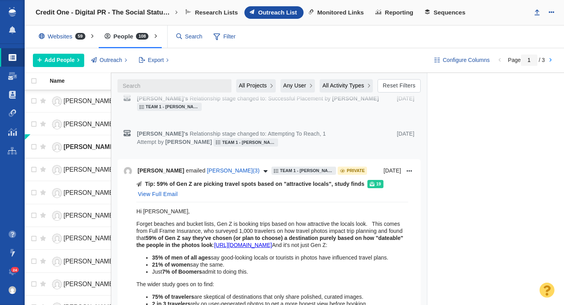
scroll to position [1705, 0]
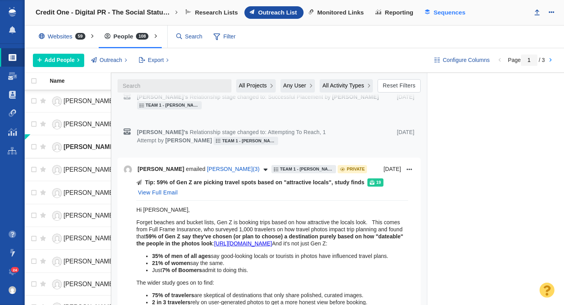
click at [447, 16] on link "Sequences" at bounding box center [446, 12] width 52 height 13
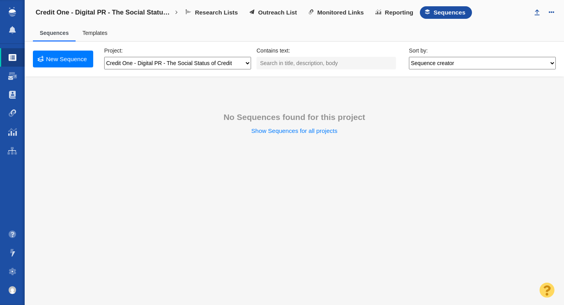
click at [98, 33] on link "Templates" at bounding box center [94, 33] width 25 height 6
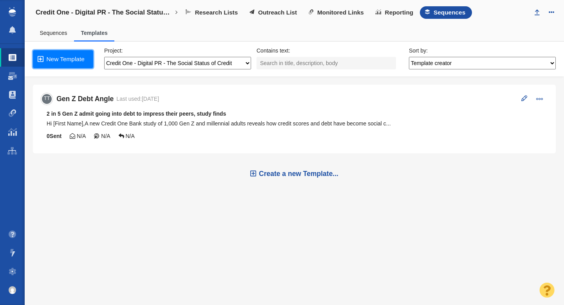
click at [72, 61] on link "New Template" at bounding box center [63, 59] width 60 height 18
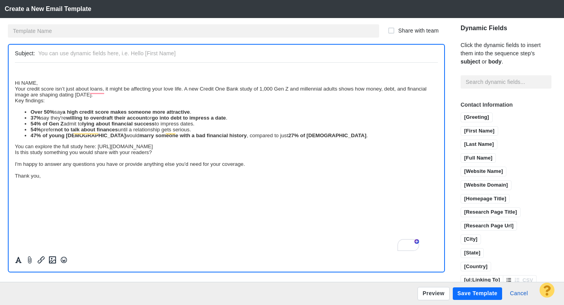
click at [56, 81] on div "Hi NAME," at bounding box center [226, 83] width 423 height 6
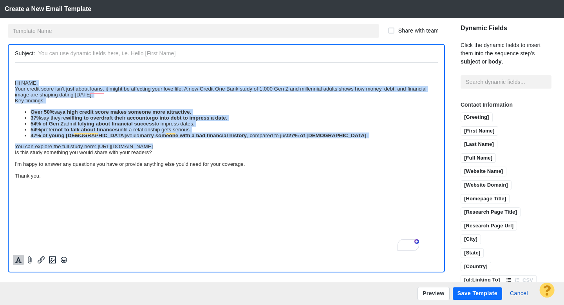
click at [19, 261] on icon "Formatting" at bounding box center [18, 260] width 6 height 6
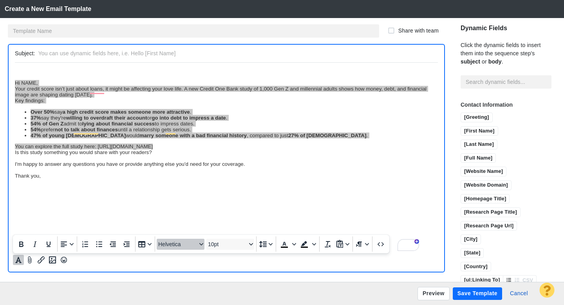
click at [183, 247] on span "Helvetica" at bounding box center [177, 244] width 38 height 6
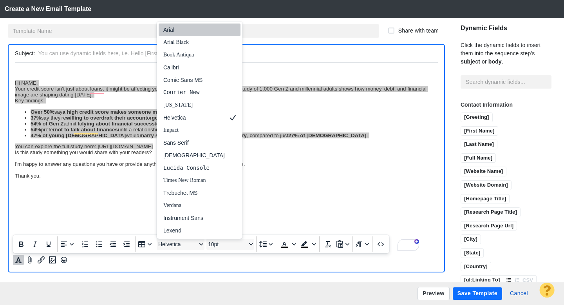
click at [183, 34] on div "Arial" at bounding box center [193, 29] width 61 height 9
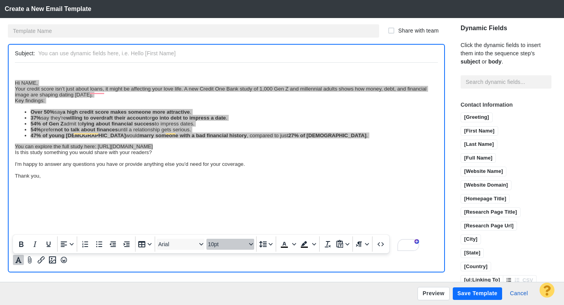
click at [217, 244] on span "10pt" at bounding box center [227, 244] width 38 height 6
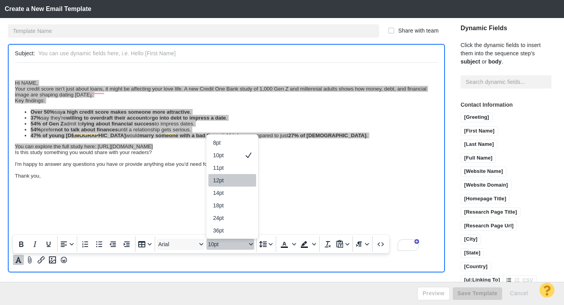
click at [226, 178] on div "12pt" at bounding box center [226, 179] width 27 height 9
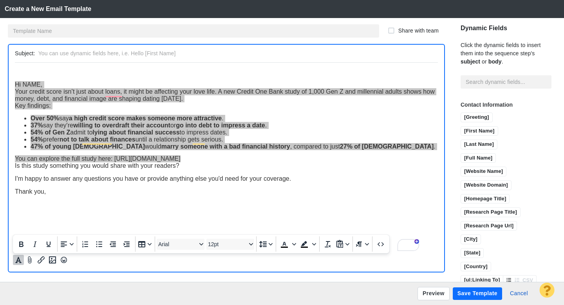
click at [15, 87] on iframe at bounding box center [226, 157] width 423 height 188
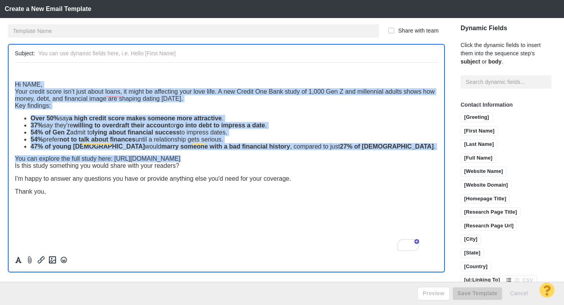
click at [17, 85] on span "Hi NAME," at bounding box center [28, 84] width 27 height 7
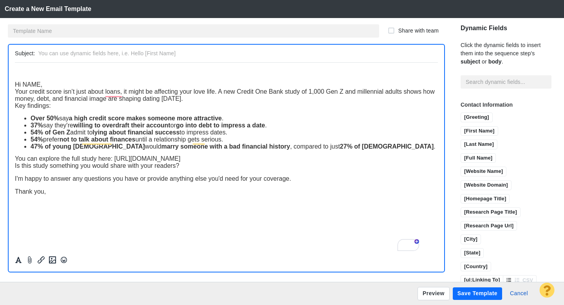
click at [16, 85] on span "Hi NAME," at bounding box center [28, 84] width 27 height 7
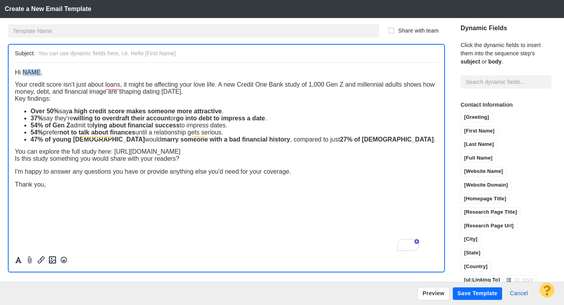
drag, startPoint x: 39, startPoint y: 74, endPoint x: 24, endPoint y: 74, distance: 15.3
click at [24, 74] on span "Hi NAME," at bounding box center [28, 72] width 27 height 7
click at [462, 127] on input "[First Name]" at bounding box center [479, 132] width 37 height 10
click at [222, 93] on div "Your credit score isn’t just about loans, it might be affecting your love life.…" at bounding box center [226, 88] width 423 height 14
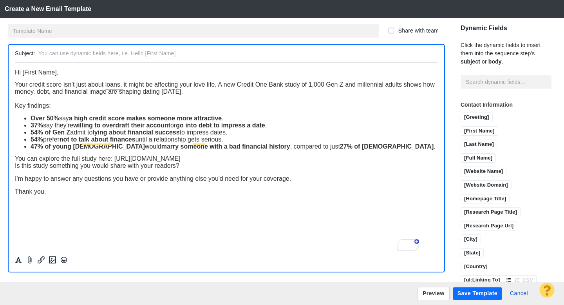
click at [404, 160] on div "You can explore the full study here: [URL][DOMAIN_NAME]" at bounding box center [226, 158] width 423 height 7
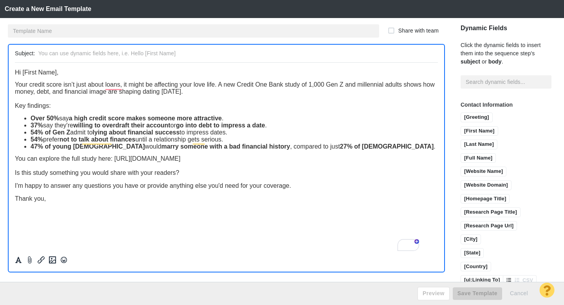
click at [303, 190] on div "Is this study something you would share with your readers? I'm happy to answer …" at bounding box center [226, 185] width 423 height 33
click at [16, 159] on span "You can explore the full study here: [URL][DOMAIN_NAME]" at bounding box center [98, 158] width 166 height 7
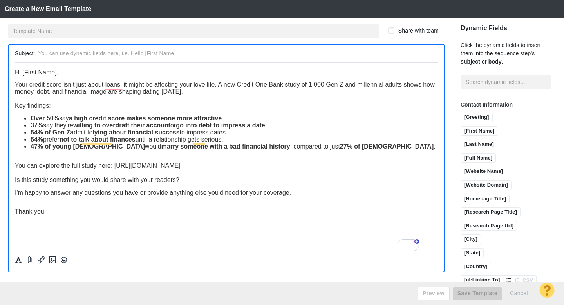
click at [73, 215] on div "Thank you," at bounding box center [226, 205] width 423 height 19
click at [91, 52] on input "text" at bounding box center [236, 53] width 396 height 11
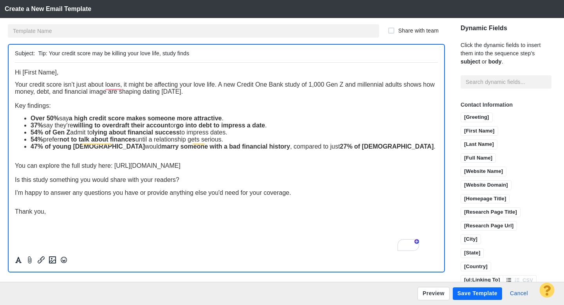
type input "Tip: Your credit score may be killing your love life, study finds"
click at [72, 221] on html "Hi [First Name], Your credit score isn’t just about loans, it might be affectin…" at bounding box center [226, 141] width 423 height 159
click at [57, 34] on input "text" at bounding box center [193, 30] width 371 height 13
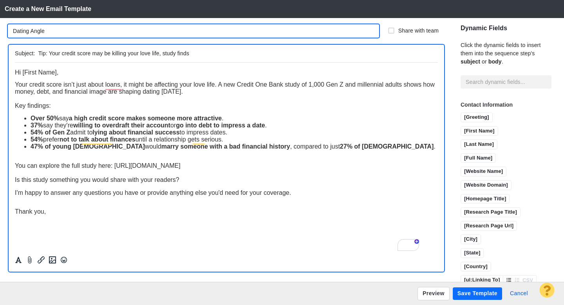
type input "Dating Angle"
click at [5, 46] on div "Dating Angle Share with team Subject: Tip: Your credit score may be killing you…" at bounding box center [225, 150] width 451 height 264
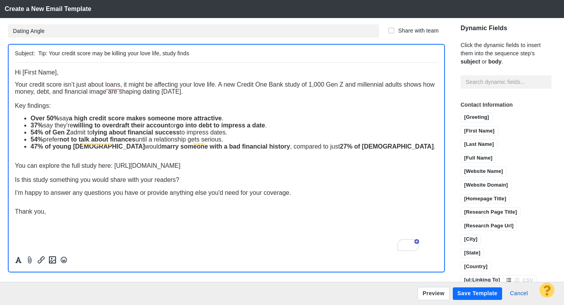
click at [480, 295] on button "Save Template" at bounding box center [477, 293] width 49 height 13
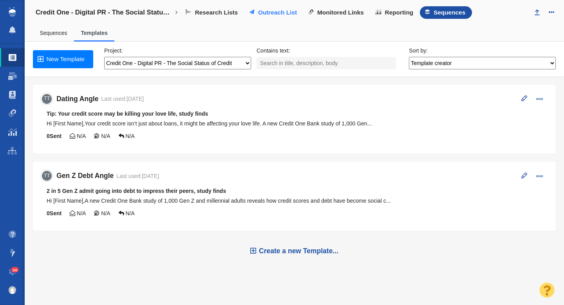
click at [267, 13] on span "Outreach List" at bounding box center [277, 12] width 39 height 7
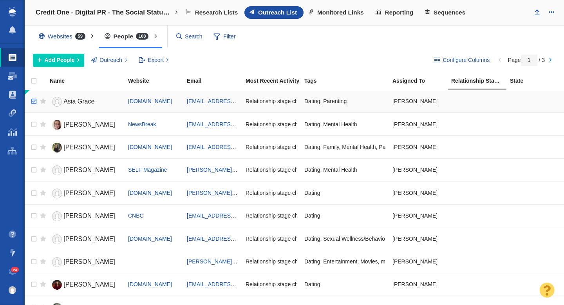
checkbox input "true"
click at [34, 103] on input "checkbox" at bounding box center [33, 101] width 12 height 17
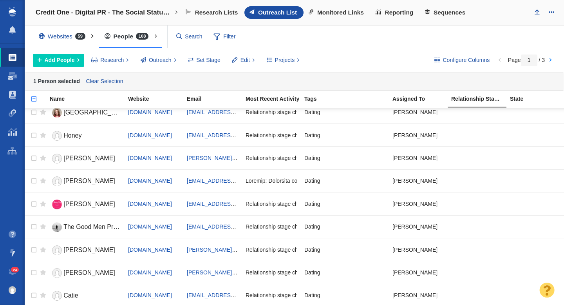
scroll to position [947, 0]
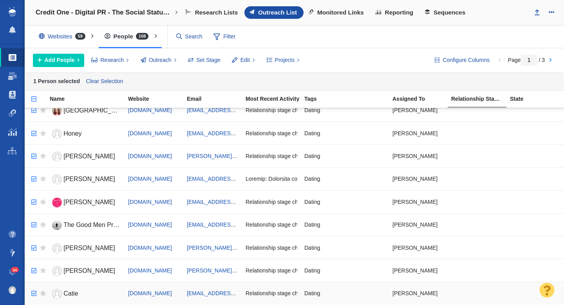
click at [34, 293] on input "checkbox" at bounding box center [33, 293] width 12 height 17
checkbox input "true"
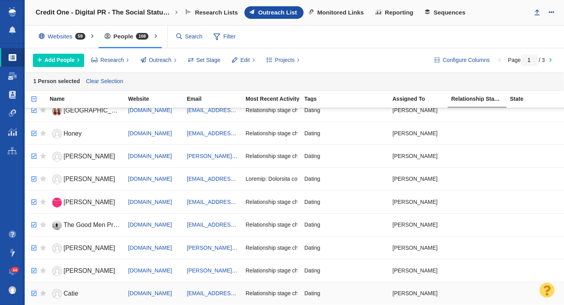
checkbox input "true"
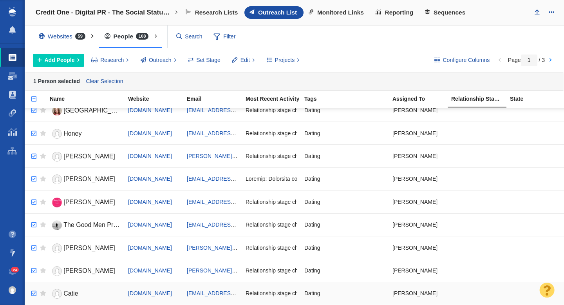
checkbox input "true"
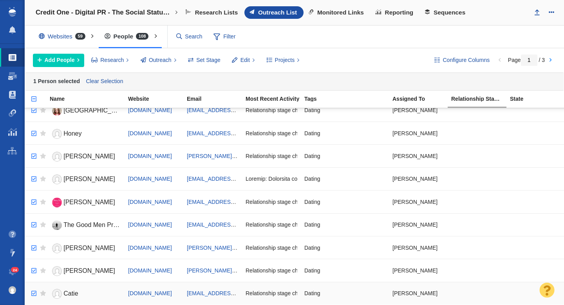
checkbox input "true"
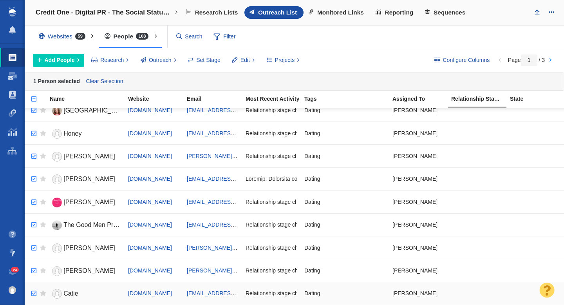
checkbox input "true"
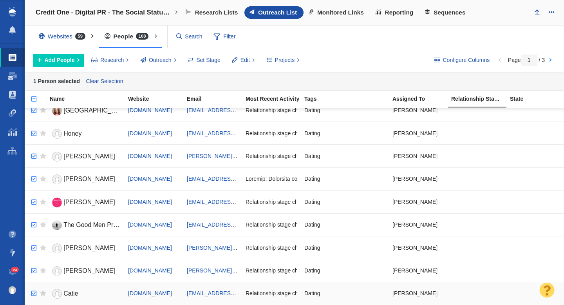
checkbox input "true"
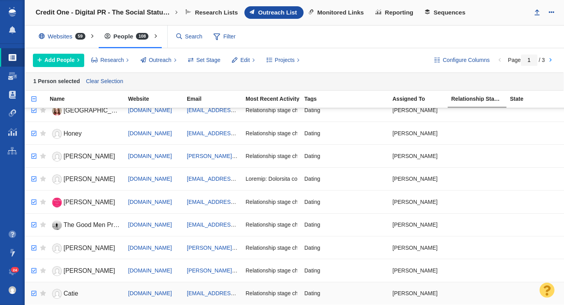
checkbox input "true"
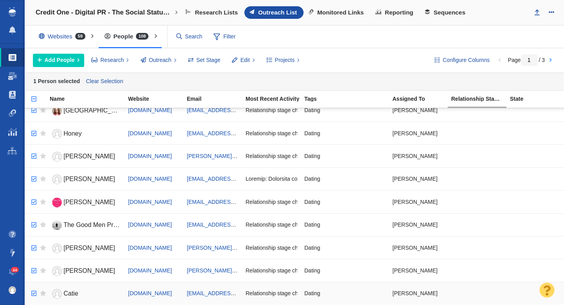
checkbox input "true"
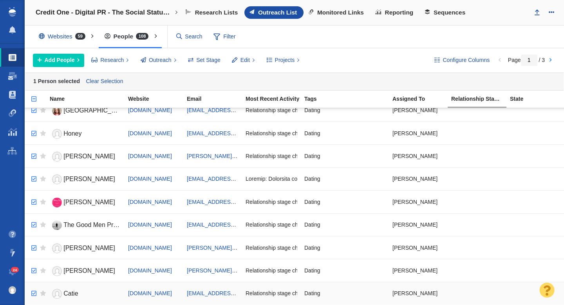
checkbox input "true"
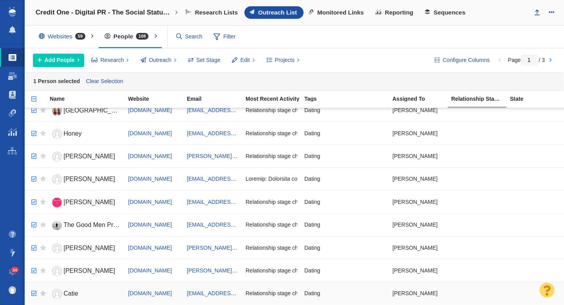
checkbox input "true"
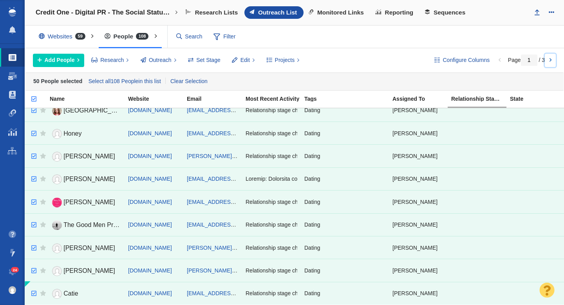
click at [550, 61] on link at bounding box center [550, 60] width 11 height 13
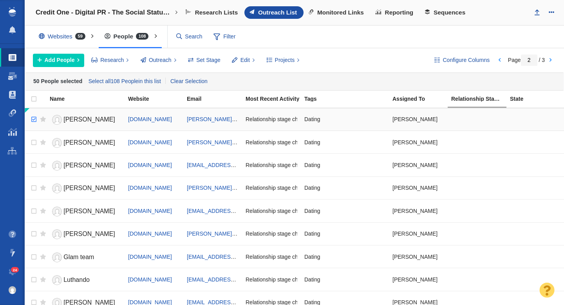
checkbox input "true"
click at [32, 119] on input "checkbox" at bounding box center [33, 119] width 12 height 17
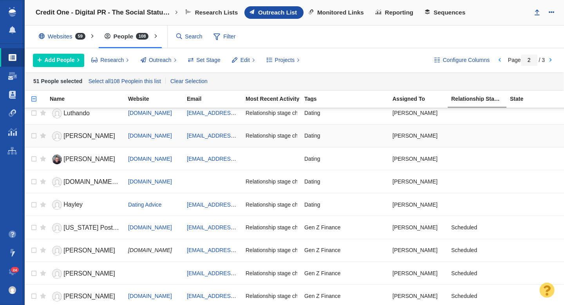
scroll to position [173, 0]
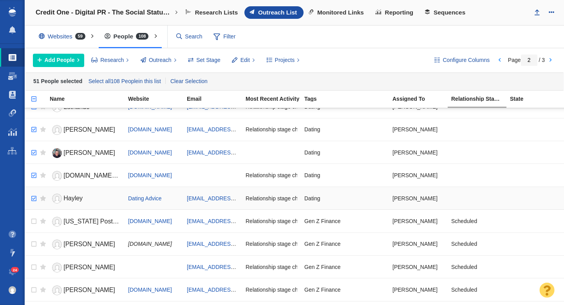
checkbox input "true"
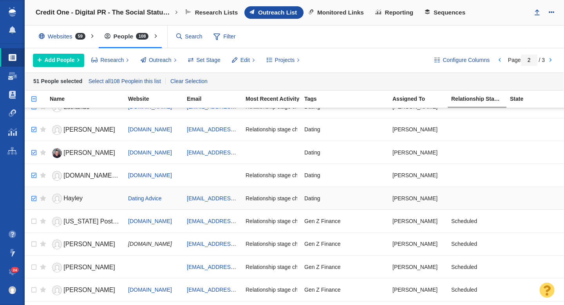
checkbox input "true"
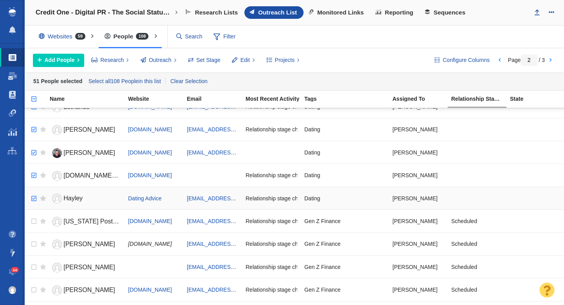
checkbox input "true"
click at [33, 201] on input "checkbox" at bounding box center [33, 198] width 12 height 17
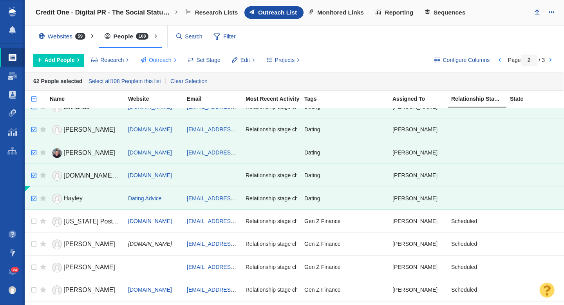
click at [161, 60] on span "Outreach" at bounding box center [160, 60] width 23 height 8
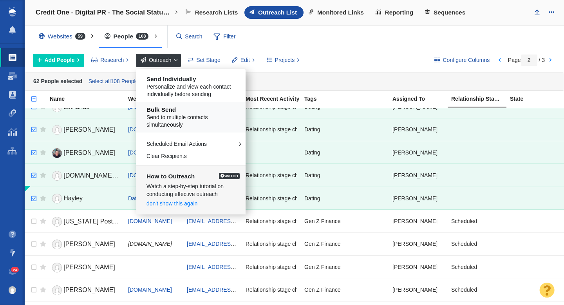
click at [175, 111] on h5 "Bulk Send" at bounding box center [193, 109] width 94 height 7
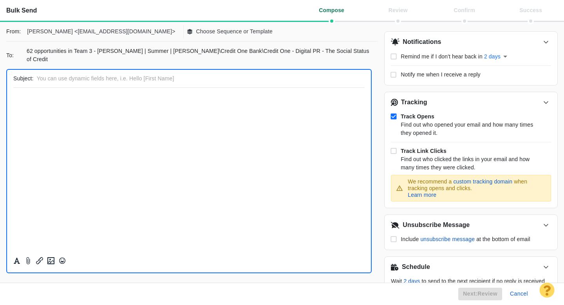
scroll to position [0, 0]
click at [201, 33] on p "Choose Sequence or Template" at bounding box center [234, 31] width 77 height 8
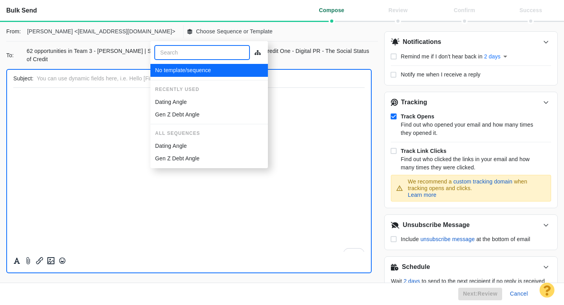
click at [188, 101] on div "Dating Angle" at bounding box center [209, 102] width 108 height 8
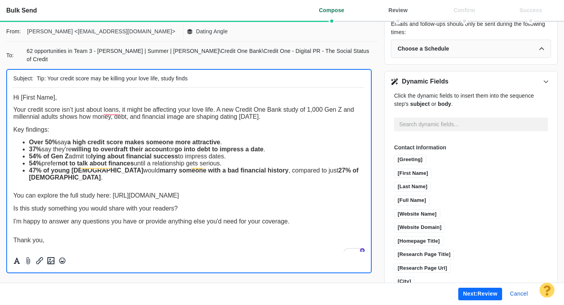
scroll to position [335, 0]
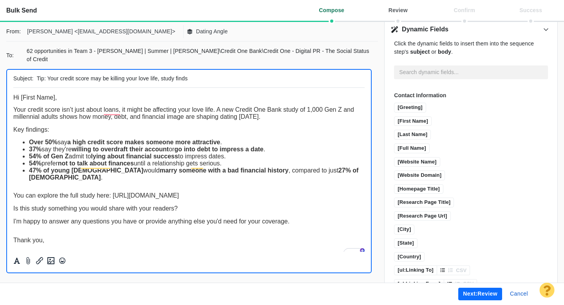
click at [486, 293] on button "Next: review" at bounding box center [480, 293] width 44 height 13
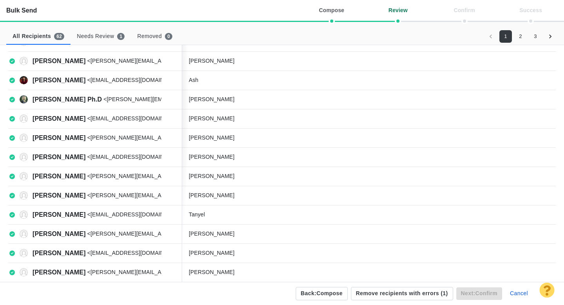
scroll to position [0, 0]
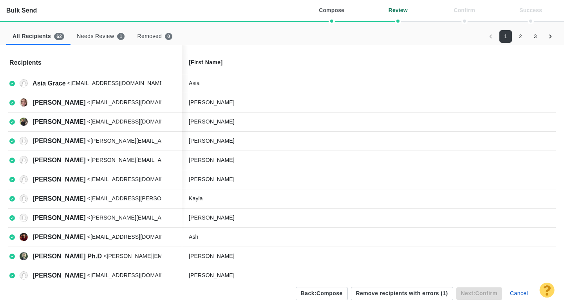
click at [522, 36] on button "2" at bounding box center [520, 36] width 13 height 13
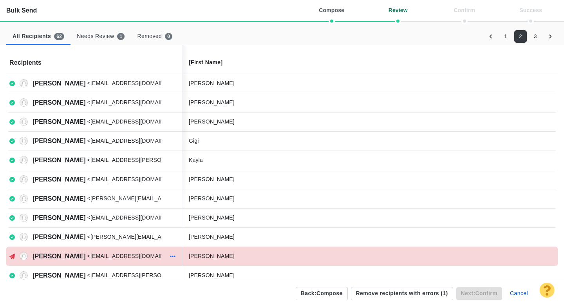
click at [172, 257] on icon "button" at bounding box center [172, 256] width 5 height 6
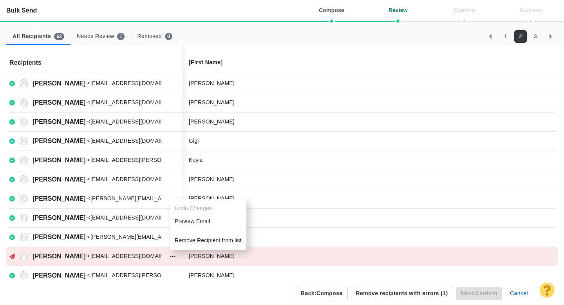
click at [193, 239] on li "Remove Recipient from list" at bounding box center [208, 240] width 76 height 13
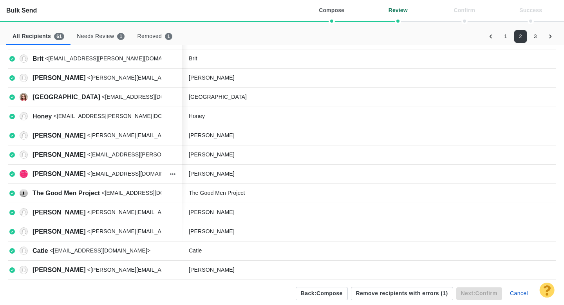
scroll to position [278, 0]
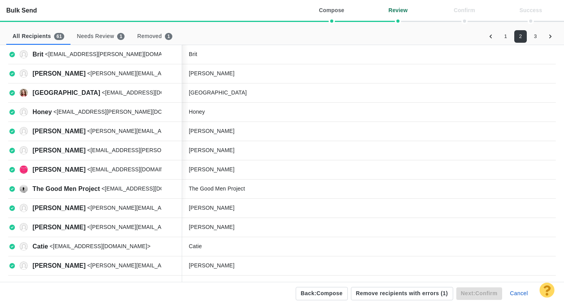
click at [535, 34] on button "3" at bounding box center [535, 36] width 13 height 13
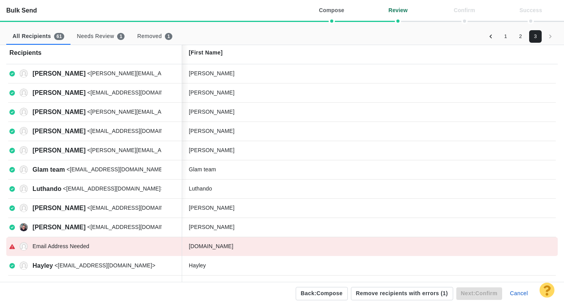
scroll to position [10, 0]
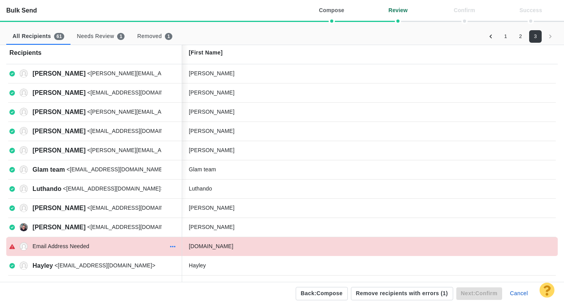
click at [172, 245] on icon "button" at bounding box center [172, 246] width 5 height 6
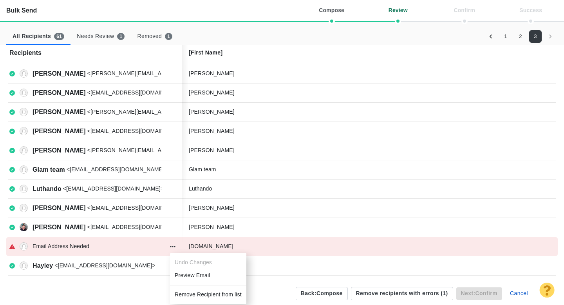
click at [186, 292] on li "Remove Recipient from list" at bounding box center [208, 294] width 76 height 13
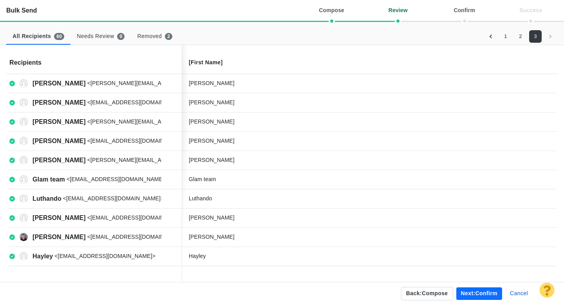
scroll to position [0, 0]
click at [472, 290] on button "Next: confirm" at bounding box center [479, 293] width 46 height 13
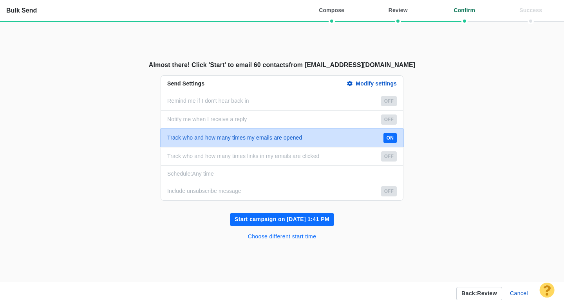
click at [307, 238] on button "Choose different start time" at bounding box center [282, 236] width 78 height 13
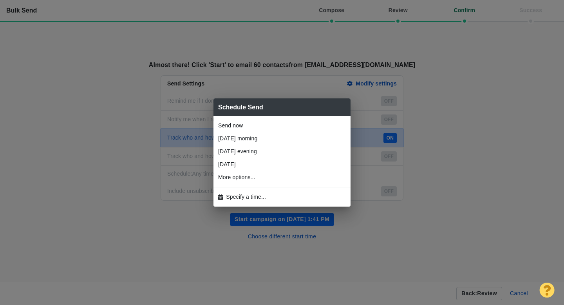
click at [261, 192] on li "Specify a time..." at bounding box center [281, 196] width 137 height 13
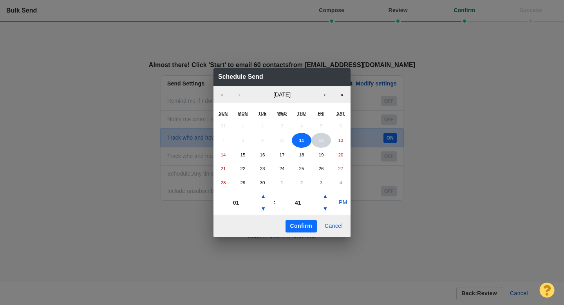
click at [320, 140] on abbr "12" at bounding box center [320, 139] width 5 height 5
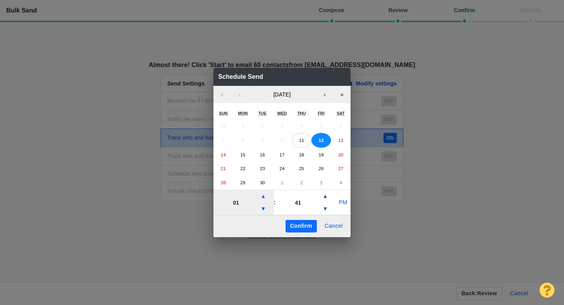
click at [265, 199] on button "▲" at bounding box center [263, 196] width 9 height 13
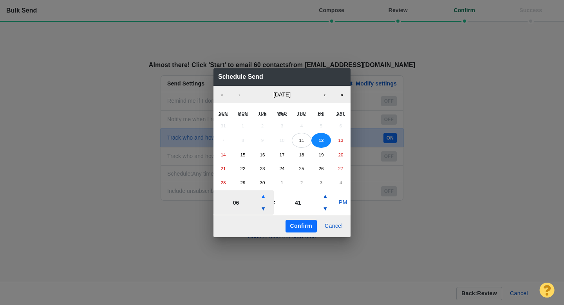
click at [265, 199] on button "▲" at bounding box center [263, 196] width 9 height 13
type input "07"
click at [345, 204] on button "PM" at bounding box center [343, 202] width 15 height 13
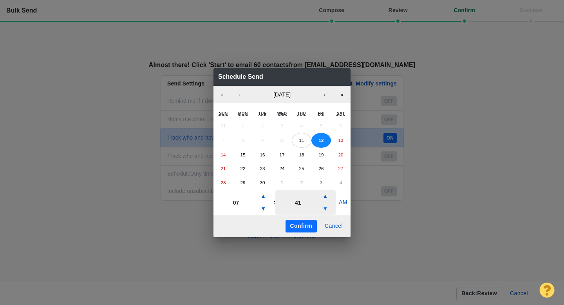
click at [324, 211] on button "▼" at bounding box center [324, 208] width 9 height 13
type input "26"
click at [303, 226] on button "Confirm" at bounding box center [301, 226] width 31 height 13
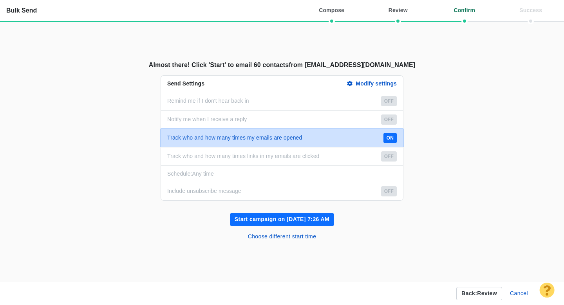
click at [291, 220] on button "Start campaign on Sep 12, 7:26 AM" at bounding box center [282, 219] width 104 height 13
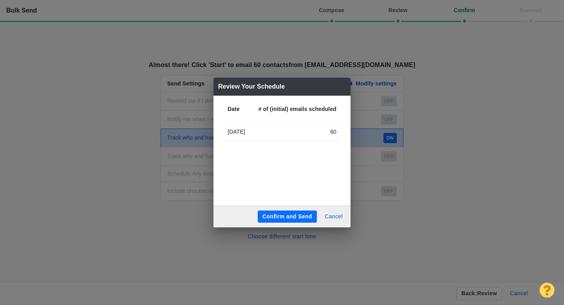
click at [286, 217] on button "Confirm and Send" at bounding box center [287, 216] width 59 height 13
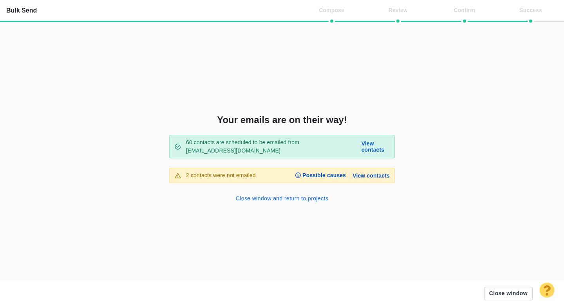
click at [292, 199] on button "Close window and return to projects" at bounding box center [282, 198] width 102 height 13
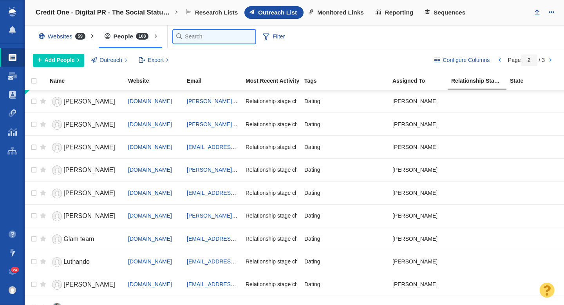
click at [192, 37] on input "text" at bounding box center [214, 37] width 82 height 14
click at [200, 38] on input "text" at bounding box center [214, 37] width 82 height 14
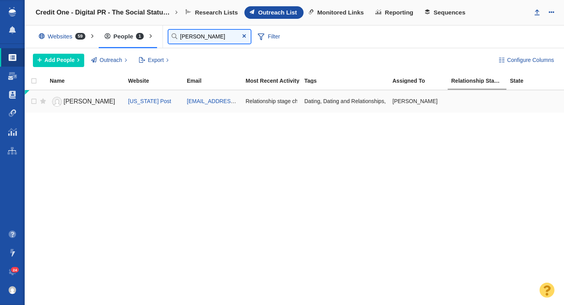
type input "adriana"
click at [96, 98] on span "Adriana Diaz" at bounding box center [89, 101] width 52 height 7
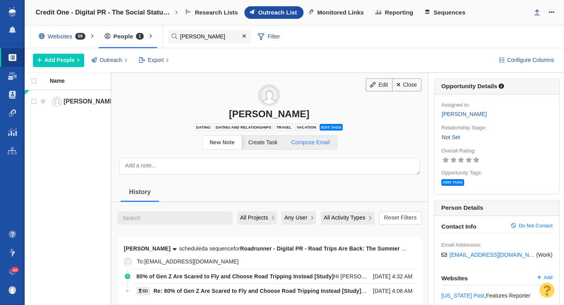
click at [320, 146] on link "Compose Email" at bounding box center [310, 143] width 52 height 14
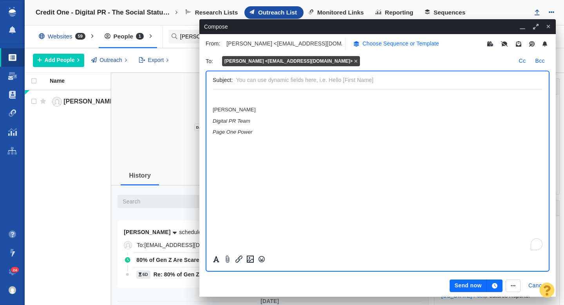
click at [379, 47] on button "Choose Sequence or Template" at bounding box center [396, 43] width 95 height 13
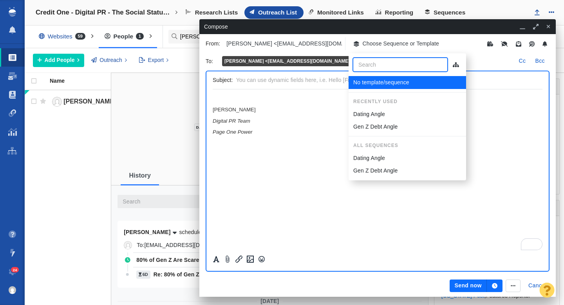
click at [374, 114] on p "Dating Angle" at bounding box center [369, 114] width 32 height 8
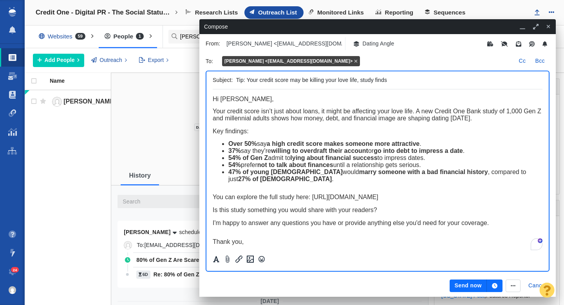
click at [495, 285] on icon "button" at bounding box center [494, 285] width 5 height 5
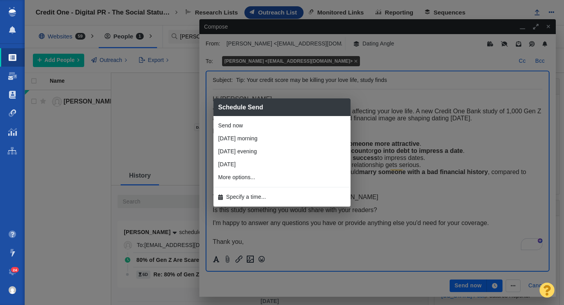
click at [304, 199] on li "Specify a time..." at bounding box center [281, 196] width 137 height 13
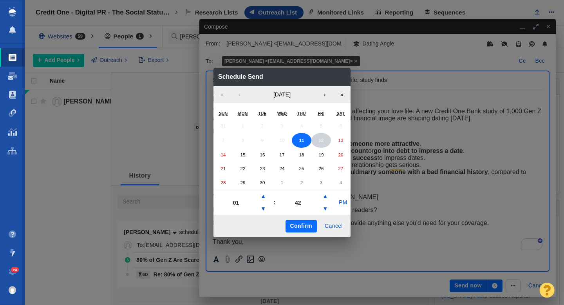
click at [319, 147] on button "12" at bounding box center [321, 140] width 20 height 15
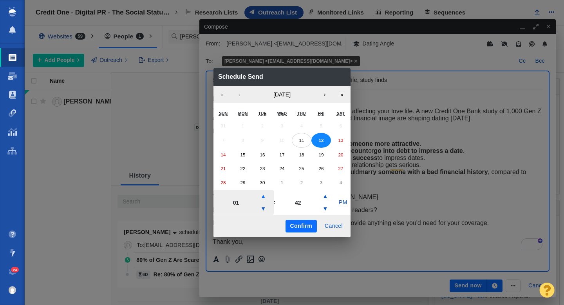
click at [263, 199] on button "▲" at bounding box center [263, 196] width 9 height 13
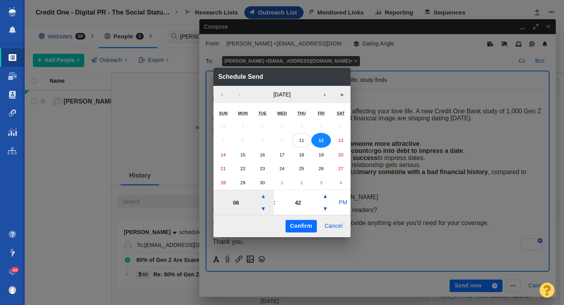
click at [263, 199] on button "▲" at bounding box center [263, 196] width 9 height 13
type input "07"
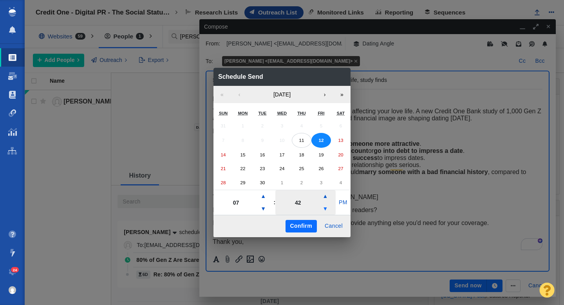
click at [325, 207] on button "▼" at bounding box center [324, 208] width 9 height 13
type input "22"
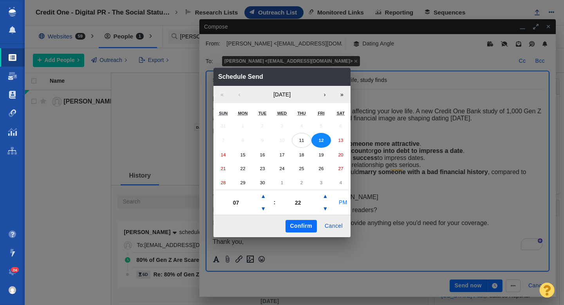
click at [344, 205] on button "PM" at bounding box center [343, 202] width 15 height 13
click at [304, 231] on button "Confirm" at bounding box center [301, 226] width 31 height 13
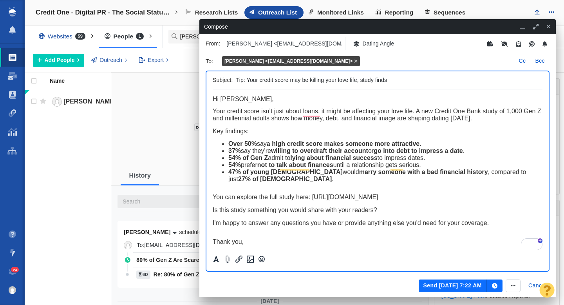
click at [450, 284] on button "Send Sep 12, 7:22 AM" at bounding box center [453, 285] width 68 height 13
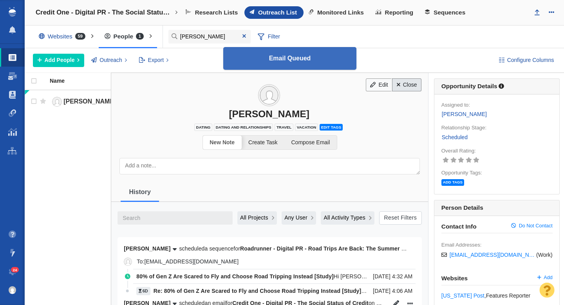
click at [408, 84] on link "Close" at bounding box center [406, 84] width 29 height 13
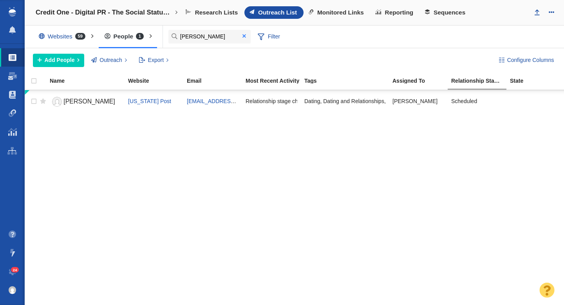
click at [244, 40] on span at bounding box center [244, 36] width 13 height 11
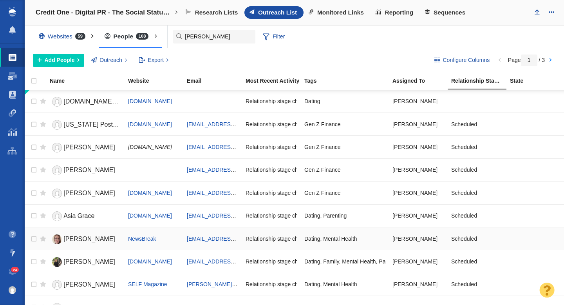
click at [71, 235] on span "[PERSON_NAME]" at bounding box center [89, 238] width 52 height 7
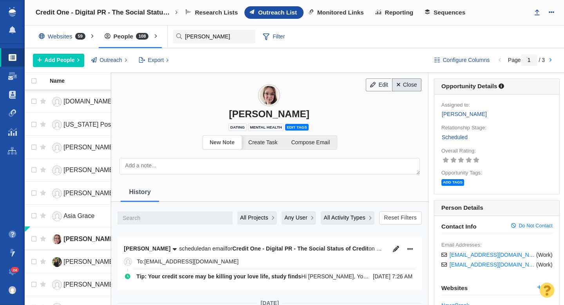
click at [414, 83] on link "Close" at bounding box center [406, 84] width 29 height 13
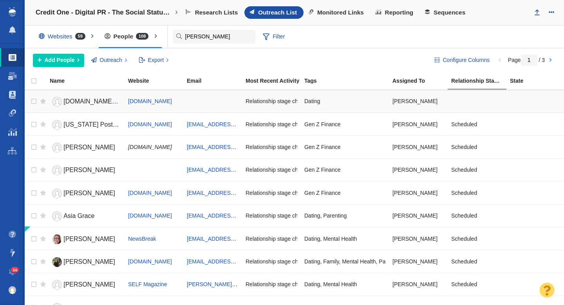
click at [82, 100] on span "DatingNews.com team" at bounding box center [96, 101] width 66 height 7
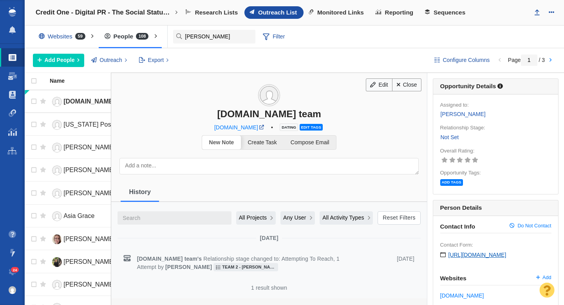
click at [474, 254] on span "https://www.datingnews.com/contact-us/" at bounding box center [477, 254] width 58 height 6
click at [446, 138] on link "Not Set" at bounding box center [449, 137] width 19 height 9
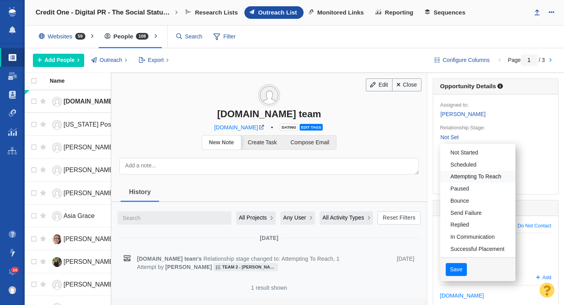
click at [463, 172] on link "Attempting To Reach" at bounding box center [477, 177] width 75 height 12
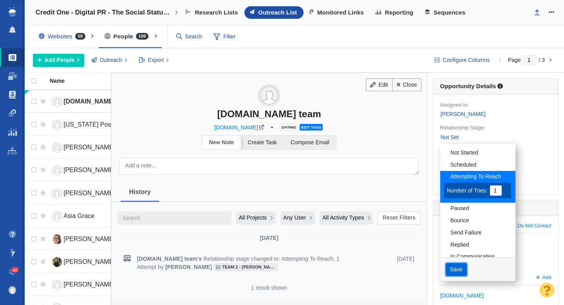
click at [456, 269] on button "Save" at bounding box center [457, 269] width 22 height 13
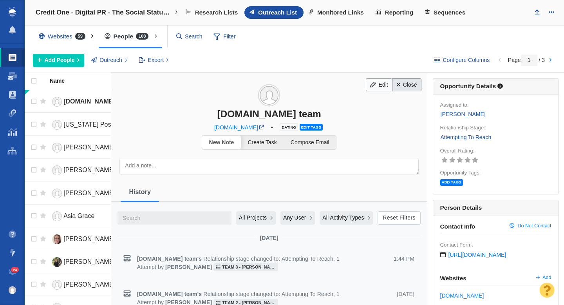
click at [405, 82] on link "Close" at bounding box center [406, 84] width 29 height 13
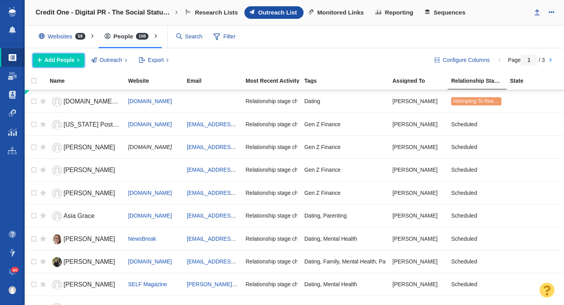
click at [67, 58] on span "Add People" at bounding box center [60, 60] width 30 height 8
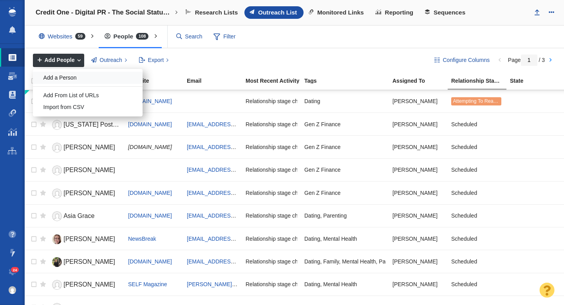
click at [80, 78] on div "Add a Person" at bounding box center [88, 78] width 110 height 12
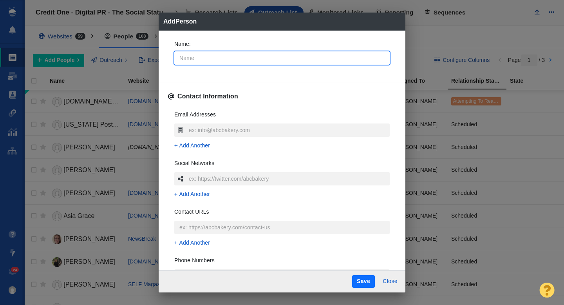
click at [208, 59] on input "Name :" at bounding box center [281, 57] width 215 height 13
type input "S"
type textarea "x"
type input "Sa"
type textarea "x"
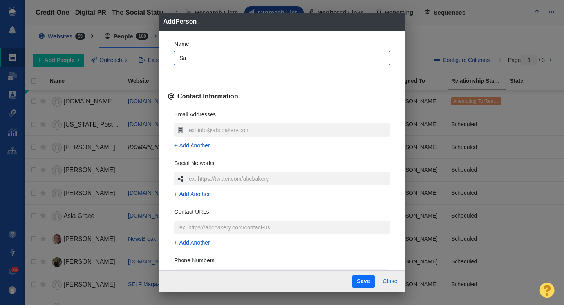
type input "Sar"
type textarea "x"
type input "[PERSON_NAME]"
type textarea "x"
type input "Sarah"
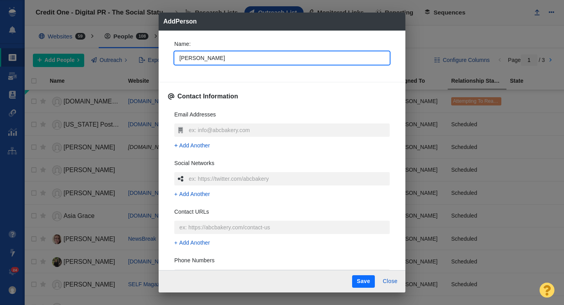
type textarea "x"
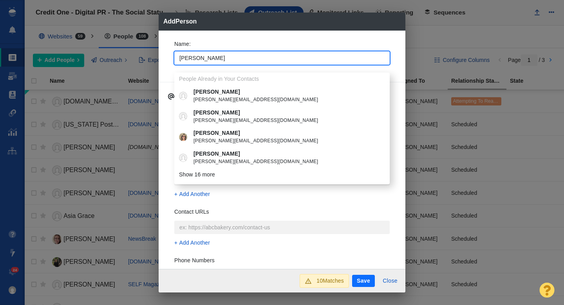
type input "Sarah"
click at [207, 130] on p "Sarah" at bounding box center [287, 133] width 188 height 8
type textarea "x"
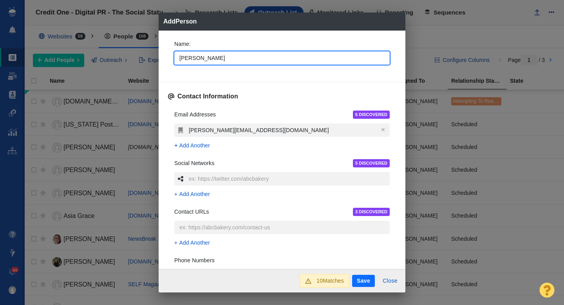
type textarea "x"
click at [388, 282] on button "Close" at bounding box center [390, 281] width 24 height 13
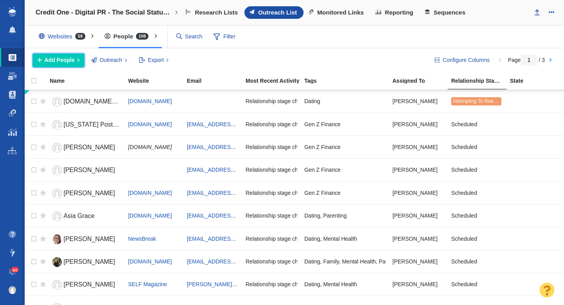
click at [68, 63] on span "Add People" at bounding box center [60, 60] width 30 height 8
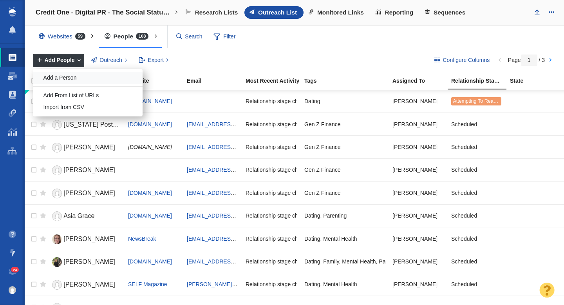
click at [69, 81] on div "Add a Person" at bounding box center [88, 78] width 110 height 12
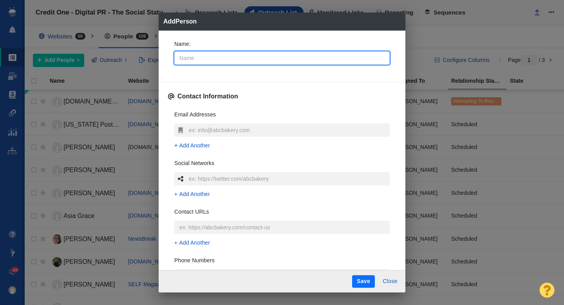
type input "S"
type textarea "x"
type input "Sa"
type textarea "x"
type input "Sar"
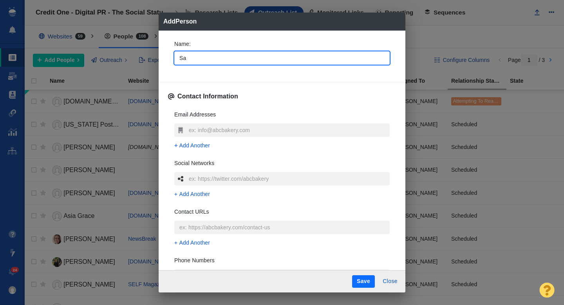
type textarea "x"
type input "[PERSON_NAME]"
type textarea "x"
type input "Sarah"
type textarea "x"
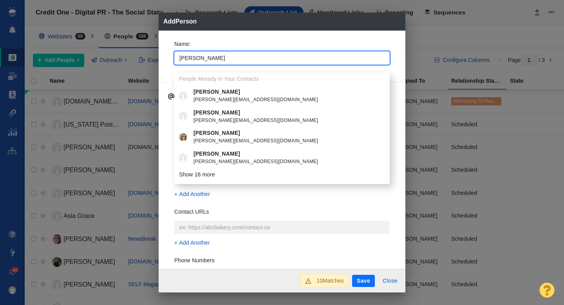
type input "Sarah"
type textarea "x"
click at [165, 54] on div "Name : Sarah People Already in Your Contacts Sarah sarah@outdoorzy.com Sarah sa…" at bounding box center [282, 150] width 247 height 239
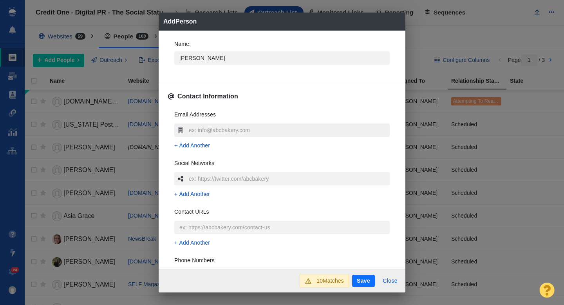
click at [208, 124] on input "text" at bounding box center [288, 129] width 203 height 13
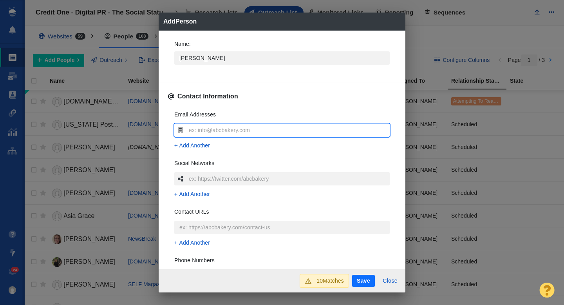
type input "sgage@redventures.com"
type textarea "x"
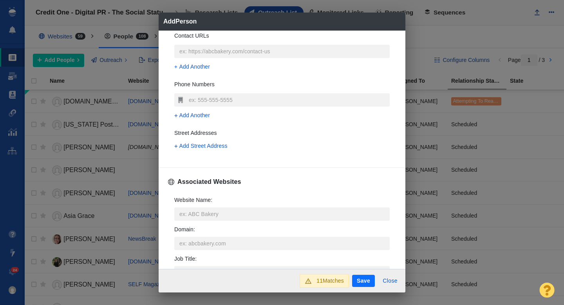
scroll to position [182, 0]
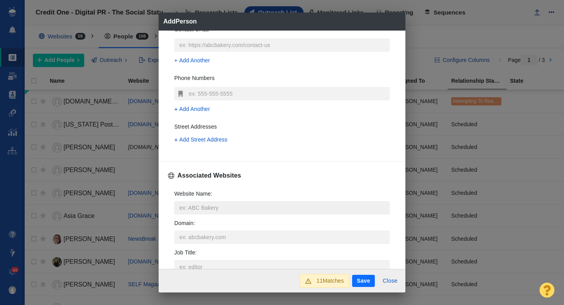
type input "sgage@redventures.com"
click at [209, 209] on input "Website Name :" at bounding box center [281, 207] width 215 height 13
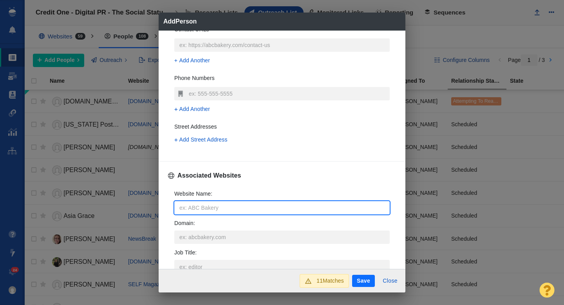
type input "b"
type textarea "x"
type input "ba"
type textarea "x"
type input "ban"
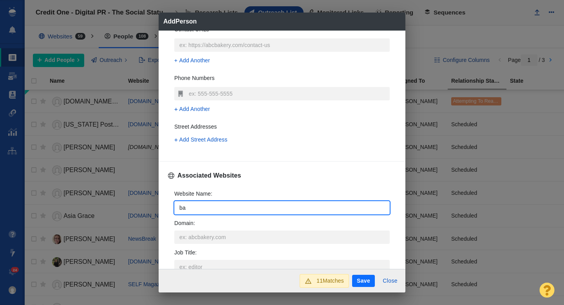
type textarea "x"
type input "bank"
type textarea "x"
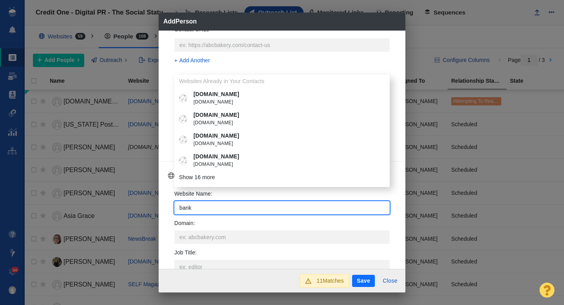
type input "bankr"
type textarea "x"
type input "bankra"
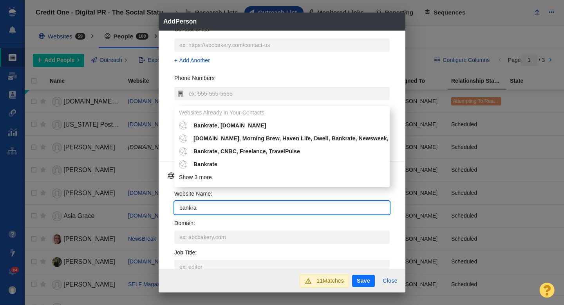
click at [228, 160] on p "Bankrate" at bounding box center [287, 164] width 188 height 8
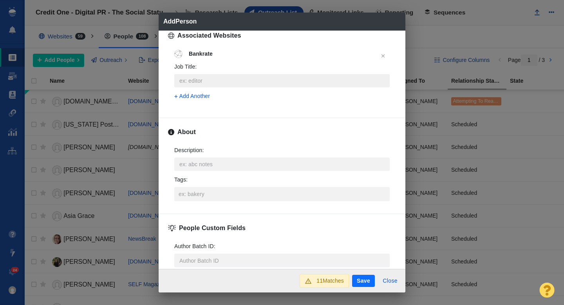
scroll to position [324, 0]
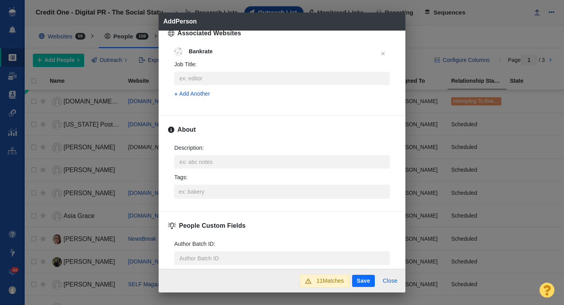
click at [367, 283] on button "Save" at bounding box center [363, 281] width 23 height 13
type textarea "x"
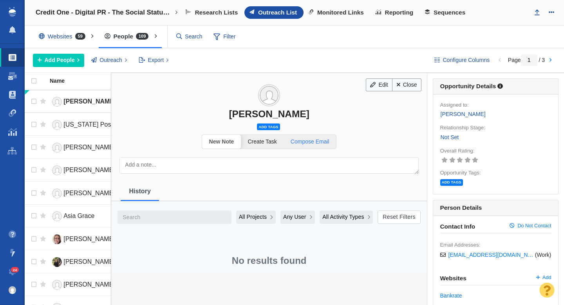
click at [324, 144] on span "Compose Email" at bounding box center [310, 141] width 39 height 6
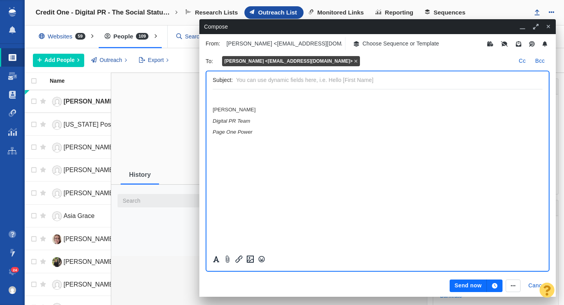
scroll to position [0, 0]
click at [383, 46] on p "Choose Sequence or Template" at bounding box center [401, 44] width 77 height 8
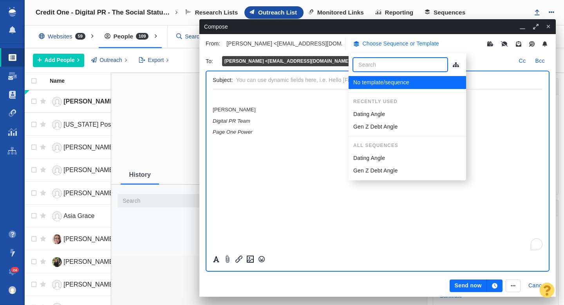
click at [383, 46] on p "Choose Sequence or Template" at bounding box center [401, 44] width 77 height 8
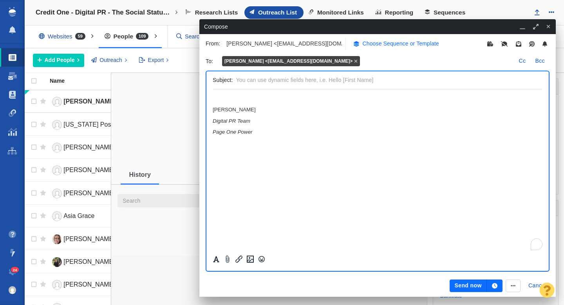
click at [377, 49] on button "Choose Sequence or Template" at bounding box center [396, 43] width 95 height 13
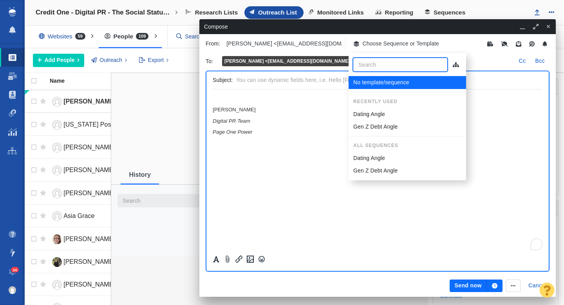
click at [368, 111] on p "Dating Angle" at bounding box center [369, 114] width 32 height 8
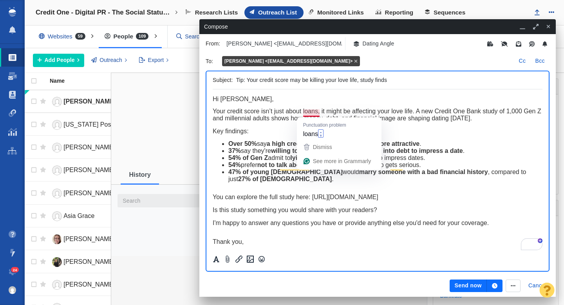
click at [318, 114] on span "Your credit score isn’t just about loans, it might be affecting your love life.…" at bounding box center [377, 115] width 329 height 14
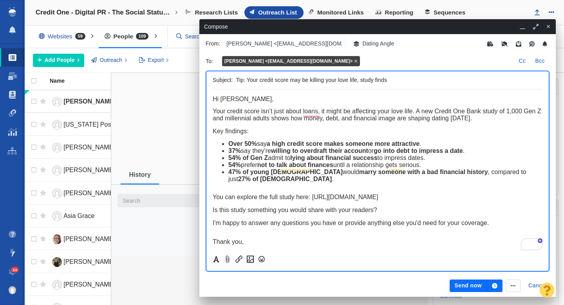
click at [318, 114] on span "Your credit score isn’t just about loans, it might be affecting your love life.…" at bounding box center [377, 115] width 329 height 14
click at [495, 286] on icon "button" at bounding box center [494, 285] width 5 height 5
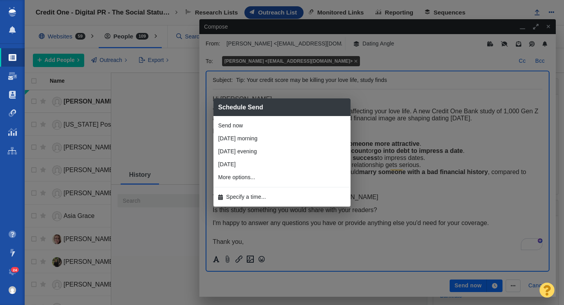
click at [284, 196] on li "Specify a time..." at bounding box center [281, 196] width 137 height 13
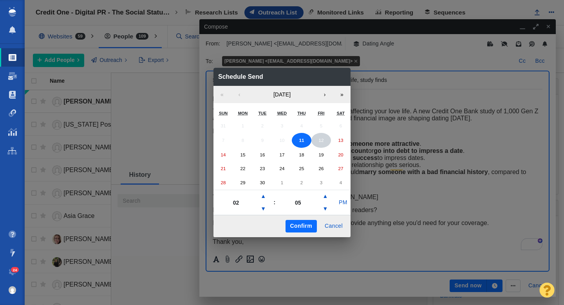
click at [317, 141] on button "12" at bounding box center [321, 140] width 20 height 15
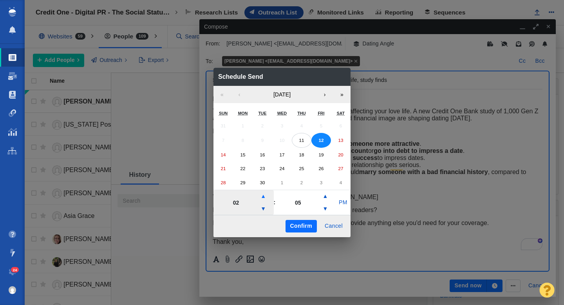
click at [262, 201] on button "▲" at bounding box center [263, 196] width 9 height 13
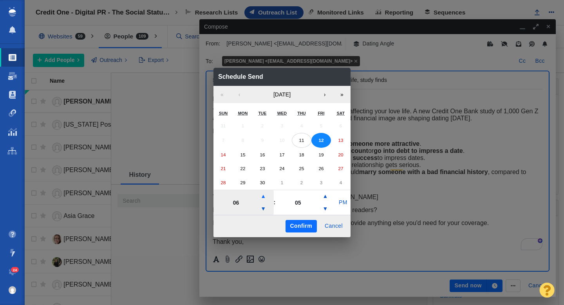
type input "07"
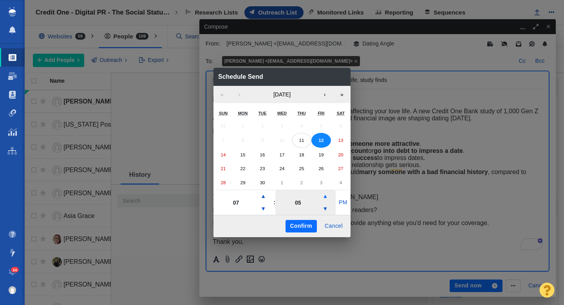
click at [324, 198] on button "▲" at bounding box center [324, 196] width 9 height 13
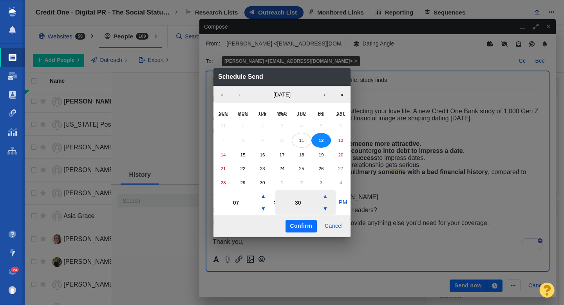
click at [324, 198] on button "▲" at bounding box center [324, 196] width 9 height 13
type input "35"
click at [336, 199] on button "PM" at bounding box center [343, 202] width 15 height 13
click at [302, 228] on button "Confirm" at bounding box center [301, 226] width 31 height 13
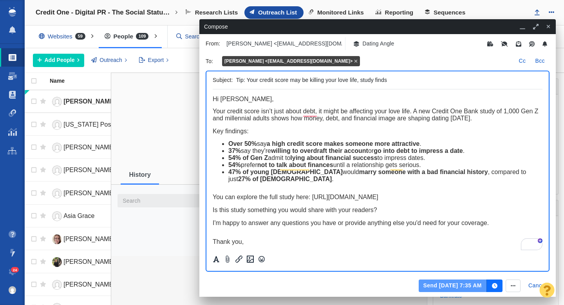
click at [435, 284] on button "Send Sep 12, 7:35 AM" at bounding box center [453, 285] width 68 height 13
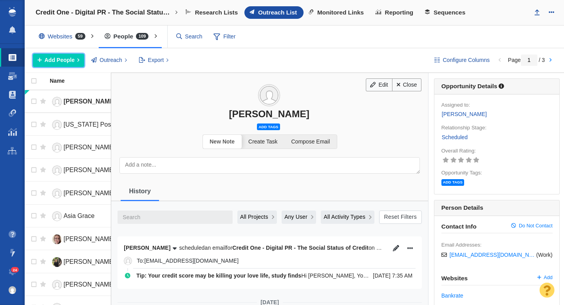
click at [73, 60] on span "Add People" at bounding box center [60, 60] width 30 height 8
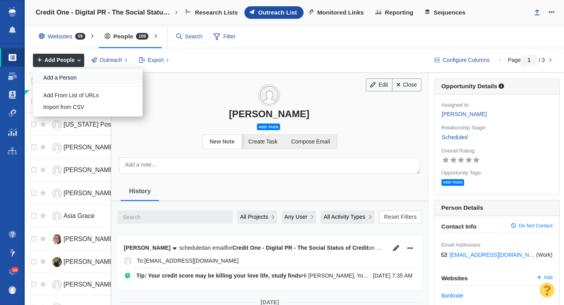
click at [81, 72] on div "Add a Person" at bounding box center [88, 78] width 110 height 12
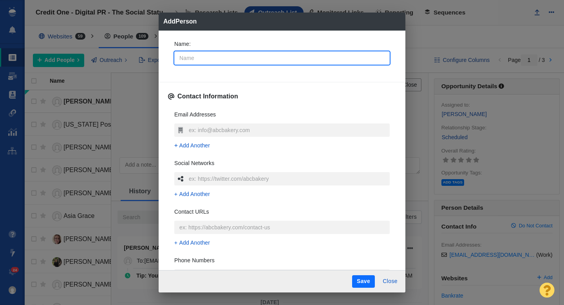
type input "B"
type textarea "x"
type input "Be"
type textarea "x"
type input "Ben"
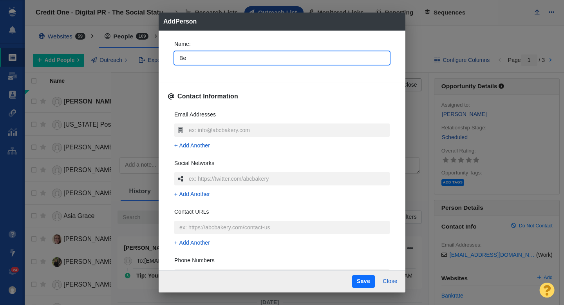
type textarea "x"
type input "Bene"
type textarea "x"
type input "Benet"
type textarea "x"
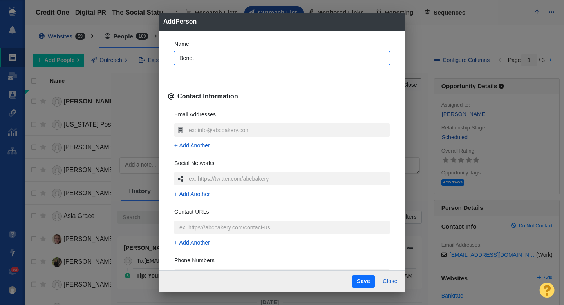
type input "Benet"
click at [163, 74] on div "Name : Benet Contact Information Email Addresses Add Another Social Networks Ad…" at bounding box center [282, 151] width 247 height 240
type textarea "x"
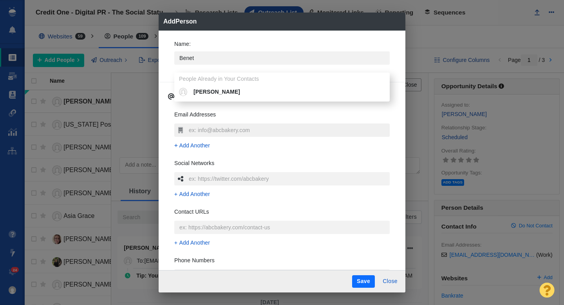
click at [202, 128] on input "text" at bounding box center [288, 129] width 203 height 13
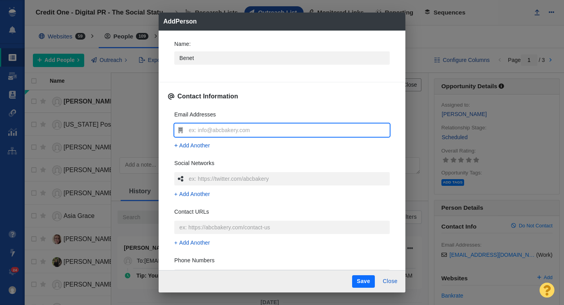
type input "bwilson@bankrate.com"
type textarea "x"
type input "bwilson@bankrate.com"
click at [172, 131] on div "Email Addresses bwilson@bankrate.com Add Another Social Networks Add Another Co…" at bounding box center [282, 220] width 228 height 233
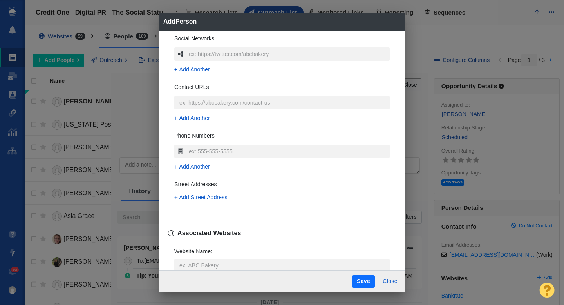
scroll to position [198, 0]
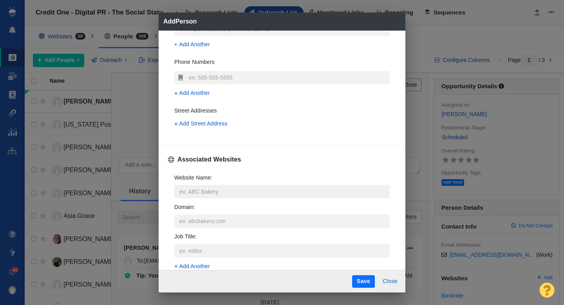
click at [194, 193] on input "Website Name :" at bounding box center [281, 191] width 215 height 13
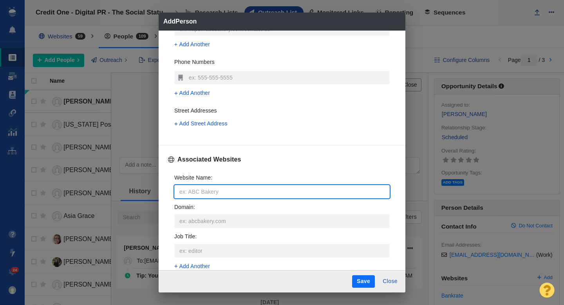
type input "b"
type textarea "x"
type input "ba"
type textarea "x"
type input "ban"
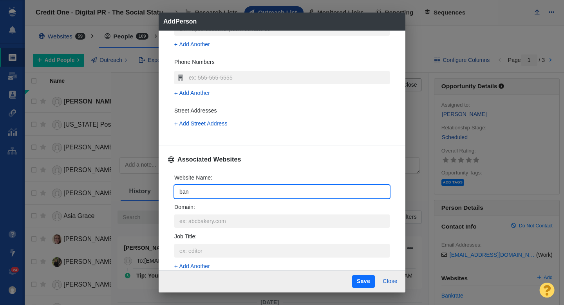
type textarea "x"
type input "bank"
type textarea "x"
type input "bankr"
type textarea "x"
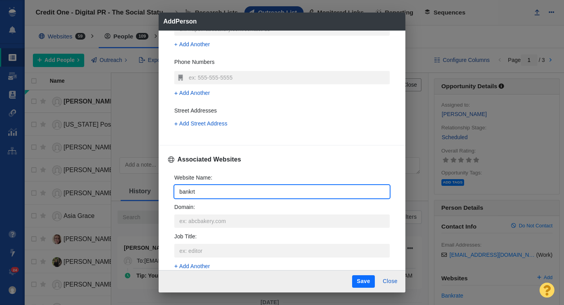
type input "bankrte"
type textarea "x"
type input "bankrt"
type textarea "x"
type input "bankr"
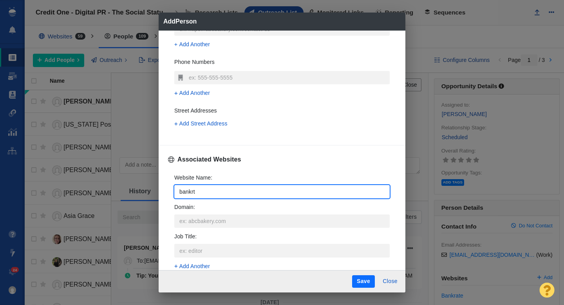
type textarea "x"
type input "bankra"
type textarea "x"
type input "bankrat"
type textarea "x"
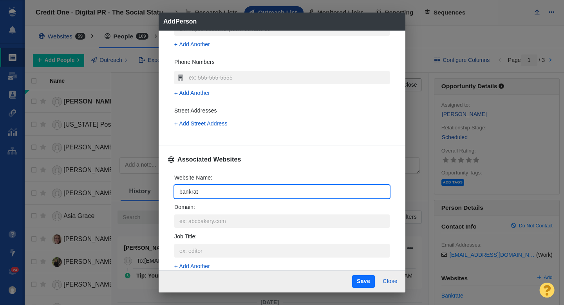
type input "bankrate"
type textarea "x"
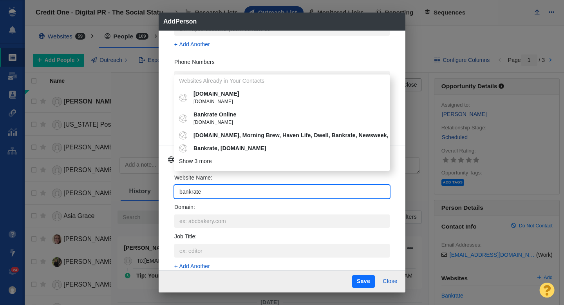
type input "bankrate."
type textarea "x"
type input "bankrate.c"
type textarea "x"
type input "bankrate.com"
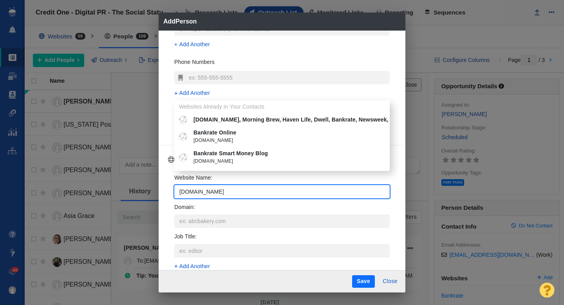
click at [232, 138] on span "bankrate.com" at bounding box center [287, 141] width 188 height 8
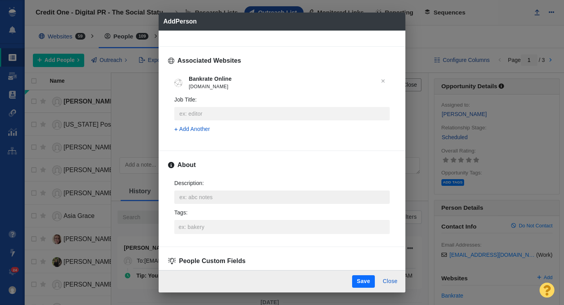
scroll to position [301, 0]
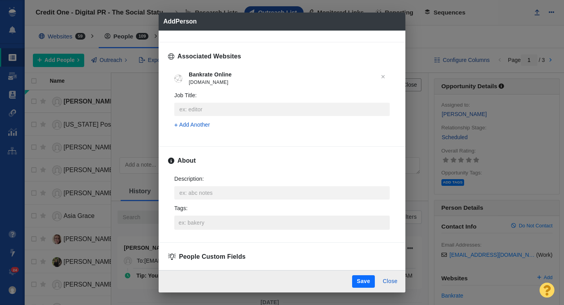
click at [196, 220] on input "Tags :" at bounding box center [282, 222] width 211 height 14
click at [364, 283] on button "Save" at bounding box center [363, 281] width 23 height 13
type textarea "x"
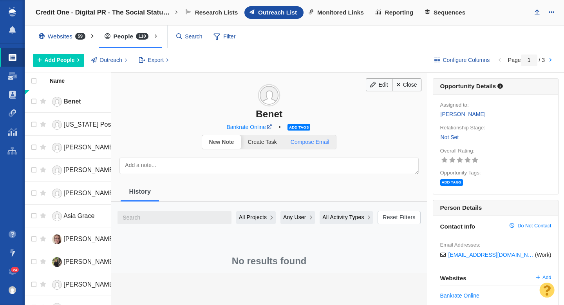
click at [327, 139] on span "Compose Email" at bounding box center [310, 142] width 39 height 6
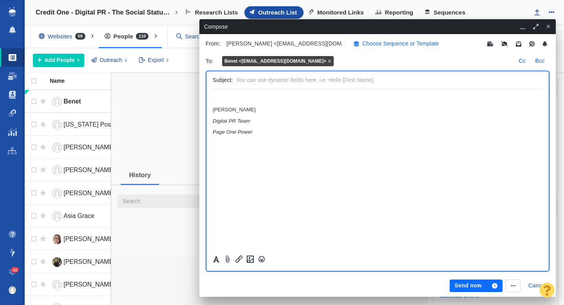
click at [376, 45] on p "Choose Sequence or Template" at bounding box center [401, 44] width 77 height 8
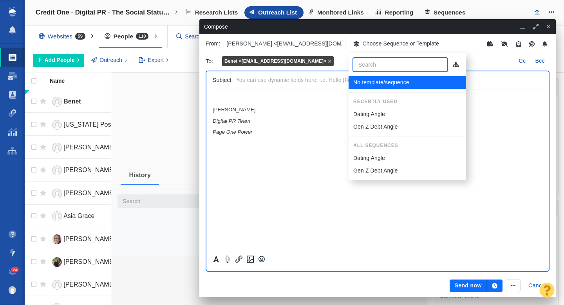
click at [368, 117] on p "Dating Angle" at bounding box center [369, 114] width 32 height 8
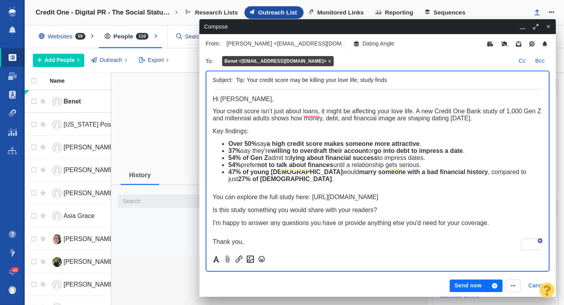
click at [496, 283] on icon "button" at bounding box center [494, 285] width 5 height 5
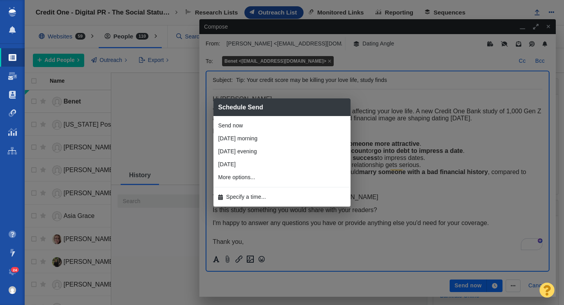
click at [292, 194] on li "Specify a time..." at bounding box center [281, 196] width 137 height 13
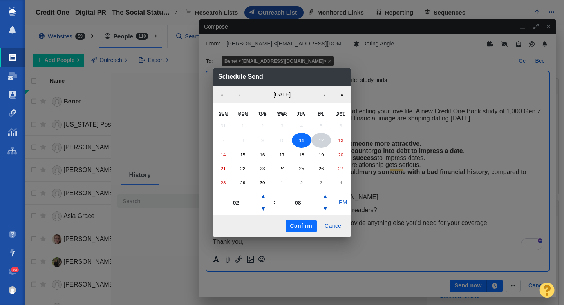
click at [324, 141] on button "12" at bounding box center [321, 140] width 20 height 15
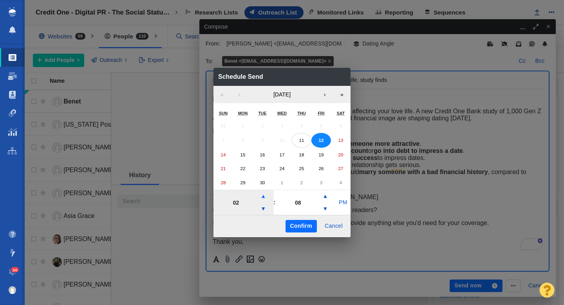
click at [264, 197] on button "▲" at bounding box center [263, 196] width 9 height 13
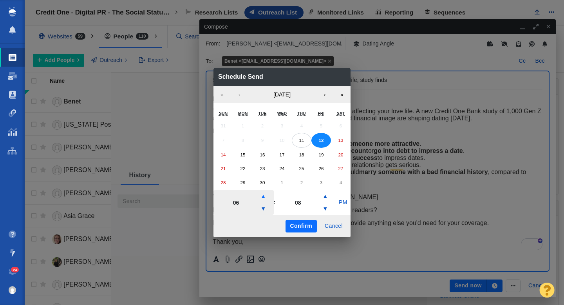
type input "07"
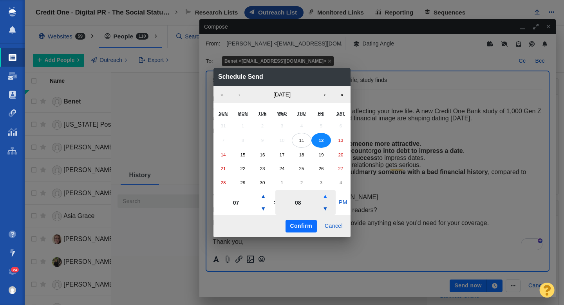
click at [325, 198] on button "▲" at bounding box center [324, 196] width 9 height 13
type input "23"
click at [340, 201] on button "PM" at bounding box center [343, 202] width 15 height 13
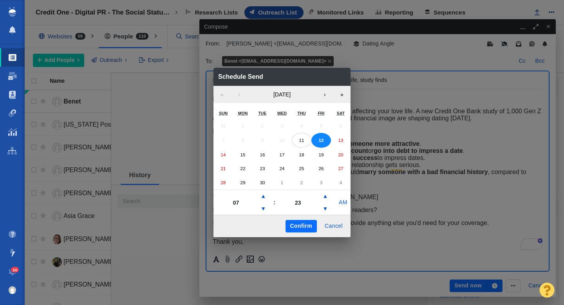
click at [310, 226] on button "Confirm" at bounding box center [301, 226] width 31 height 13
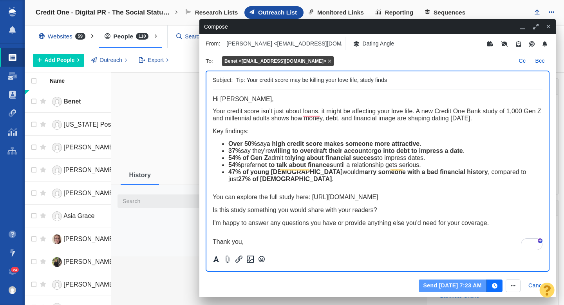
click at [439, 287] on button "Send [DATE] 7:23 AM" at bounding box center [453, 285] width 68 height 13
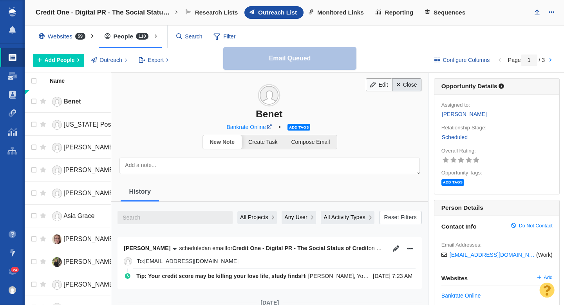
click at [410, 89] on link "Close" at bounding box center [406, 84] width 29 height 13
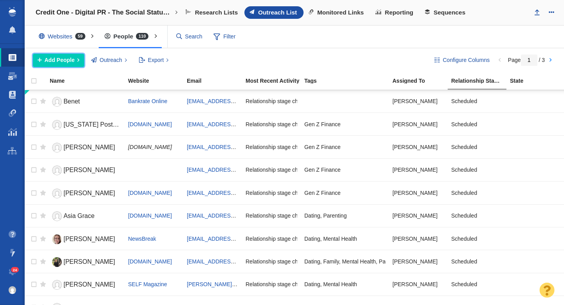
click at [69, 60] on span "Add People" at bounding box center [60, 60] width 30 height 8
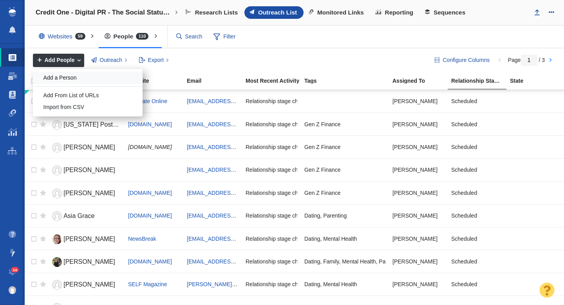
click at [77, 75] on div "Add a Person" at bounding box center [88, 78] width 110 height 12
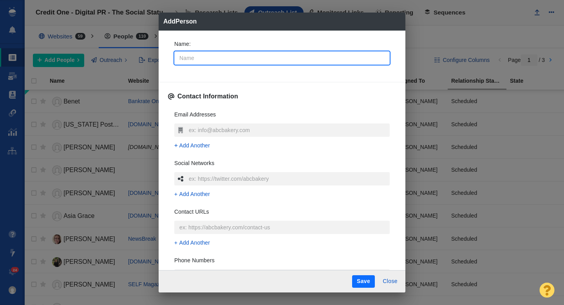
click at [215, 60] on input "Name :" at bounding box center [281, 57] width 215 height 13
type input "J"
type textarea "x"
type input "Ju"
type textarea "x"
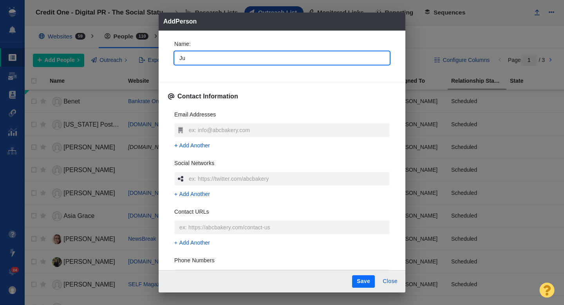
type input "[DATE]"
type textarea "x"
type input "[PERSON_NAME]"
type textarea "x"
type input "[PERSON_NAME]"
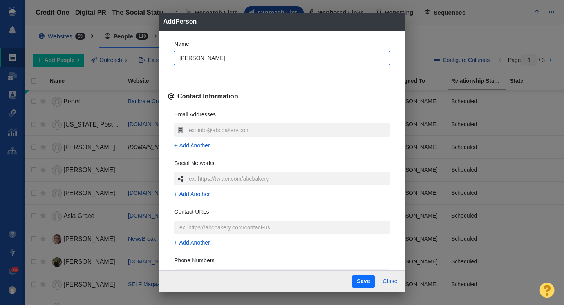
click at [170, 56] on div "Name : [PERSON_NAME]" at bounding box center [282, 55] width 228 height 42
type textarea "x"
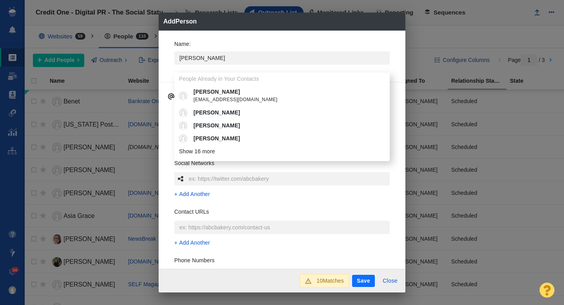
click at [168, 82] on hr at bounding box center [282, 82] width 247 height 0
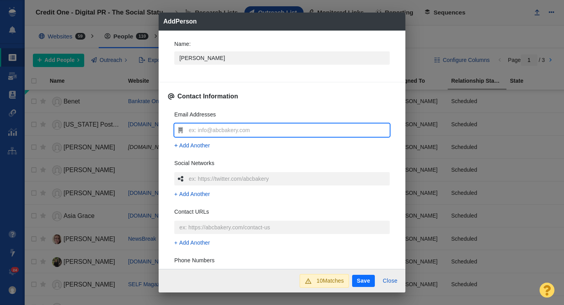
click at [204, 133] on input "text" at bounding box center [288, 129] width 203 height 13
type input "[PERSON_NAME][EMAIL_ADDRESS][DOMAIN_NAME]"
type textarea "x"
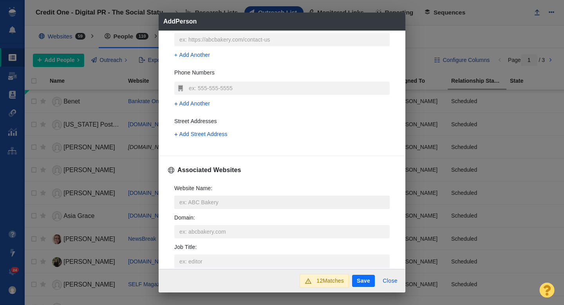
scroll to position [193, 0]
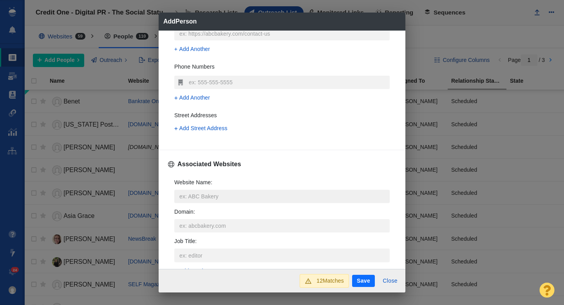
type input "[PERSON_NAME][EMAIL_ADDRESS][DOMAIN_NAME]"
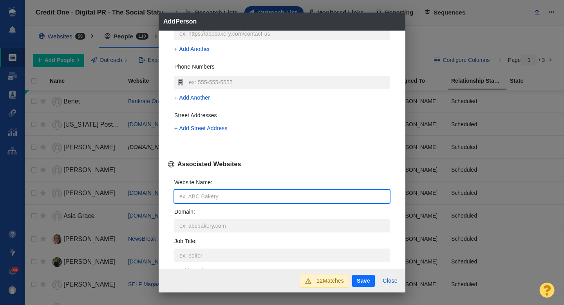
click at [198, 200] on input "Website Name :" at bounding box center [281, 196] width 215 height 13
type input "m"
type textarea "x"
type input "mo"
type textarea "x"
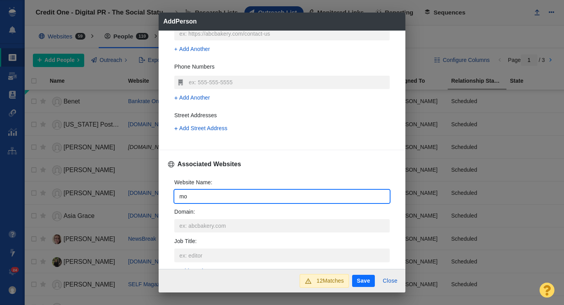
type input "mon"
type textarea "x"
type input "mone"
type textarea "x"
type input "money."
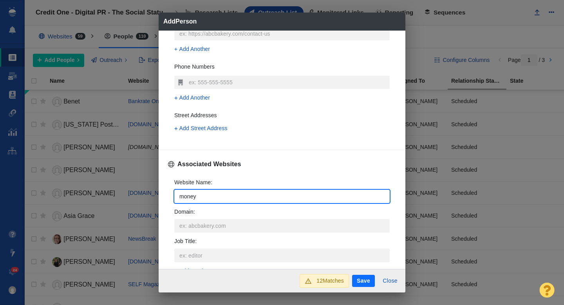
type textarea "x"
type input "[DOMAIN_NAME]"
type textarea "x"
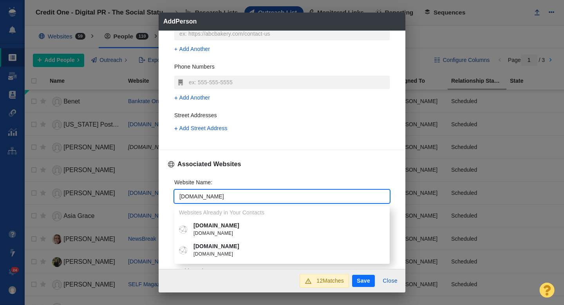
type input "[DOMAIN_NAME]"
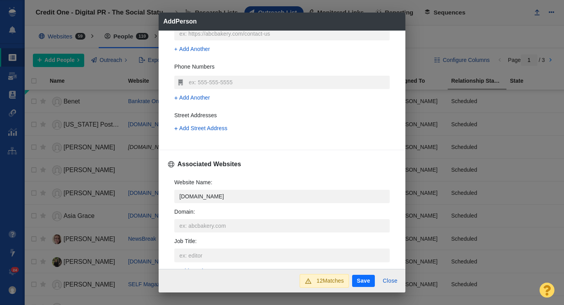
click at [207, 256] on span "[DOMAIN_NAME]" at bounding box center [287, 254] width 188 height 8
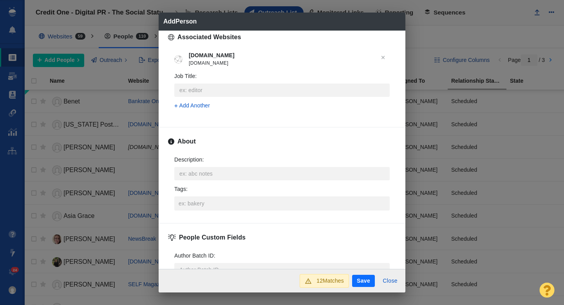
scroll to position [332, 0]
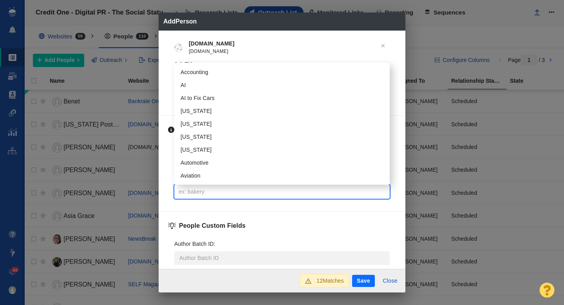
click at [200, 191] on input "Tags :" at bounding box center [282, 191] width 211 height 14
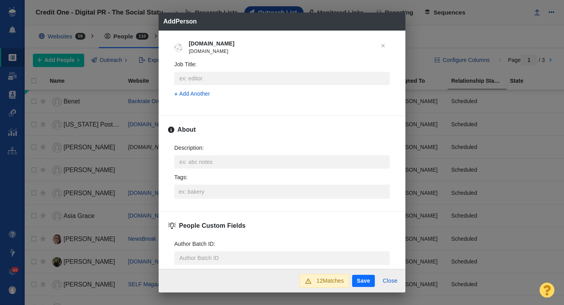
click at [369, 285] on button "Save" at bounding box center [363, 281] width 23 height 13
type textarea "x"
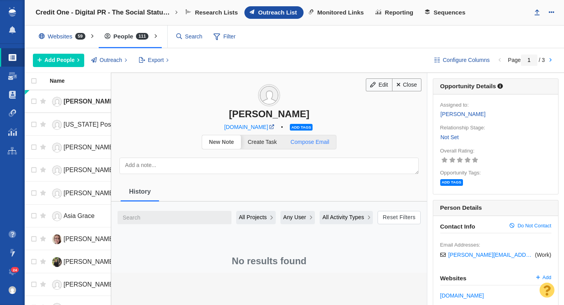
click at [315, 142] on span "Compose Email" at bounding box center [310, 142] width 39 height 6
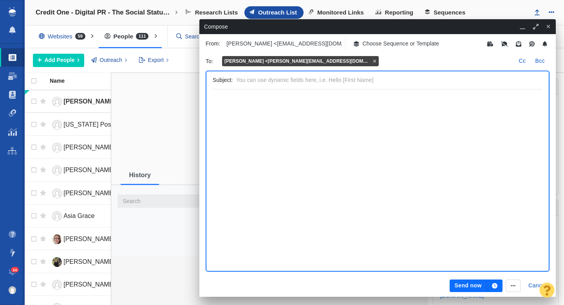
click at [376, 43] on p "Choose Sequence or Template" at bounding box center [401, 44] width 77 height 8
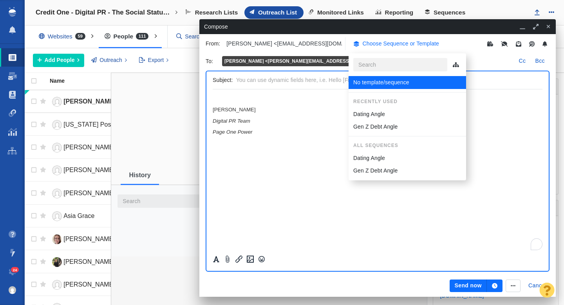
scroll to position [0, 0]
click at [368, 116] on p "Dating Angle" at bounding box center [369, 114] width 32 height 8
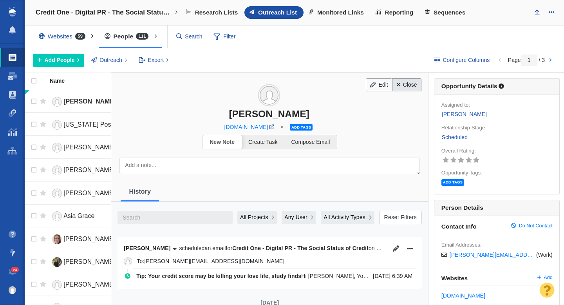
click at [409, 89] on link "Close" at bounding box center [406, 84] width 29 height 13
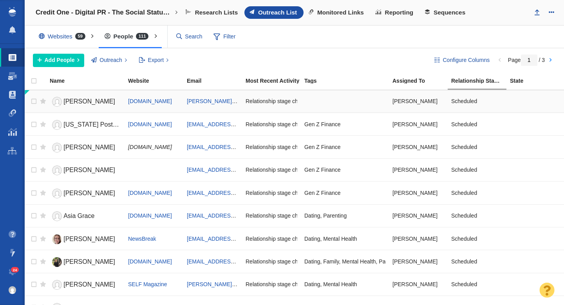
click at [81, 103] on link "[PERSON_NAME]" at bounding box center [85, 102] width 71 height 14
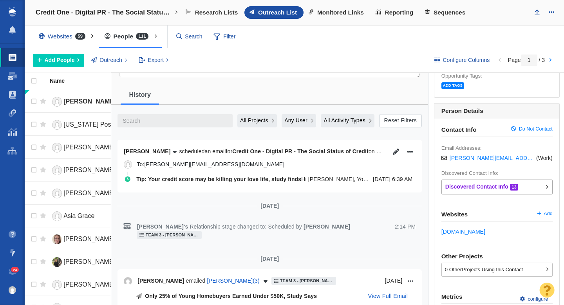
scroll to position [131, 0]
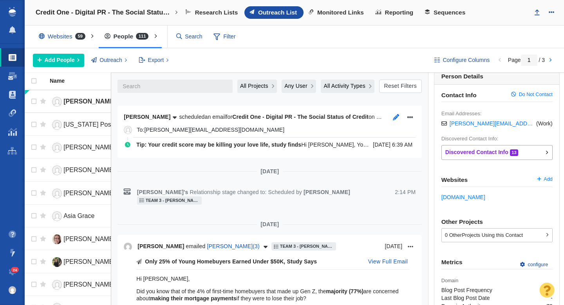
click at [398, 118] on icon "button" at bounding box center [396, 117] width 6 height 6
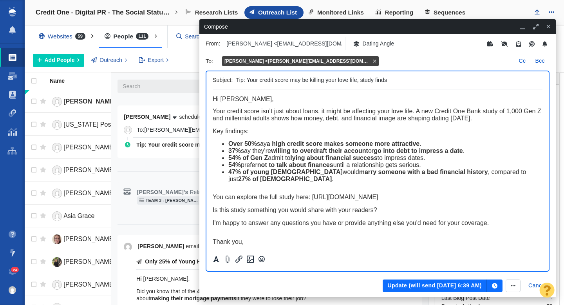
scroll to position [0, 0]
click at [552, 25] on button "button" at bounding box center [548, 27] width 9 height 10
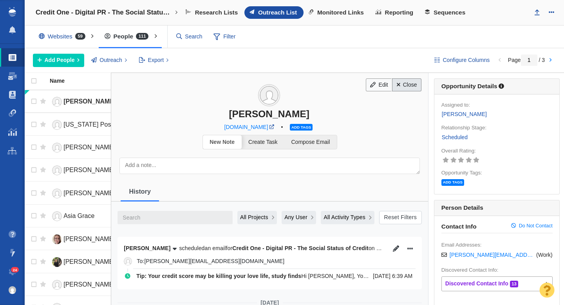
click at [405, 83] on link "Close" at bounding box center [406, 84] width 29 height 13
